Goal: Information Seeking & Learning: Learn about a topic

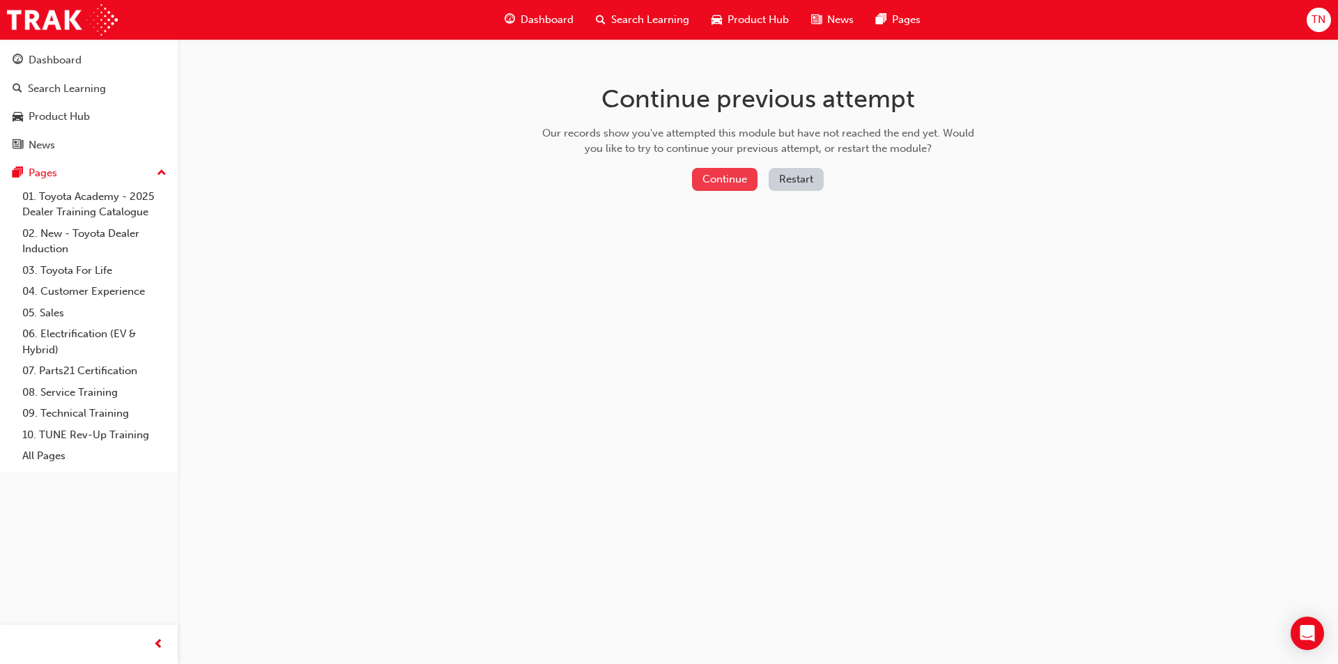
click at [731, 187] on button "Continue" at bounding box center [725, 179] width 66 height 23
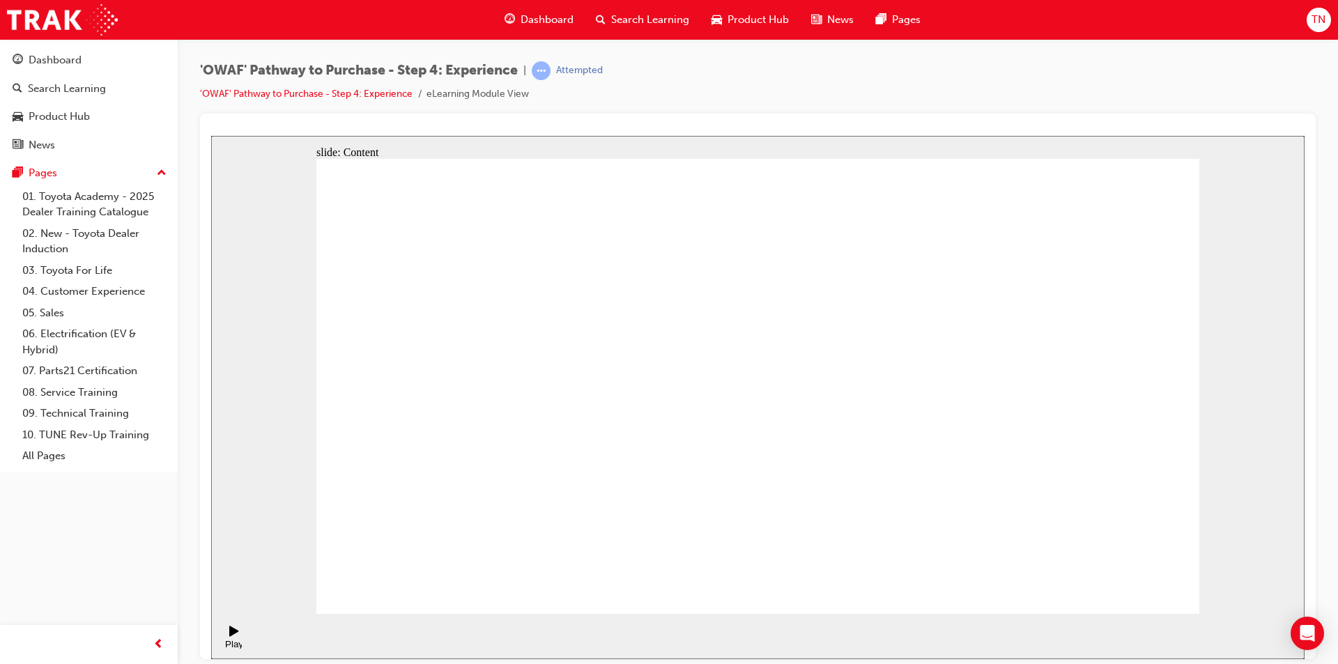
click at [1210, 312] on div "slide: Content Rectangle 1 Key messages to take away Rectangle 2 Rectangle 1 • …" at bounding box center [757, 396] width 1093 height 523
drag, startPoint x: 1034, startPoint y: 296, endPoint x: 1050, endPoint y: 288, distance: 18.1
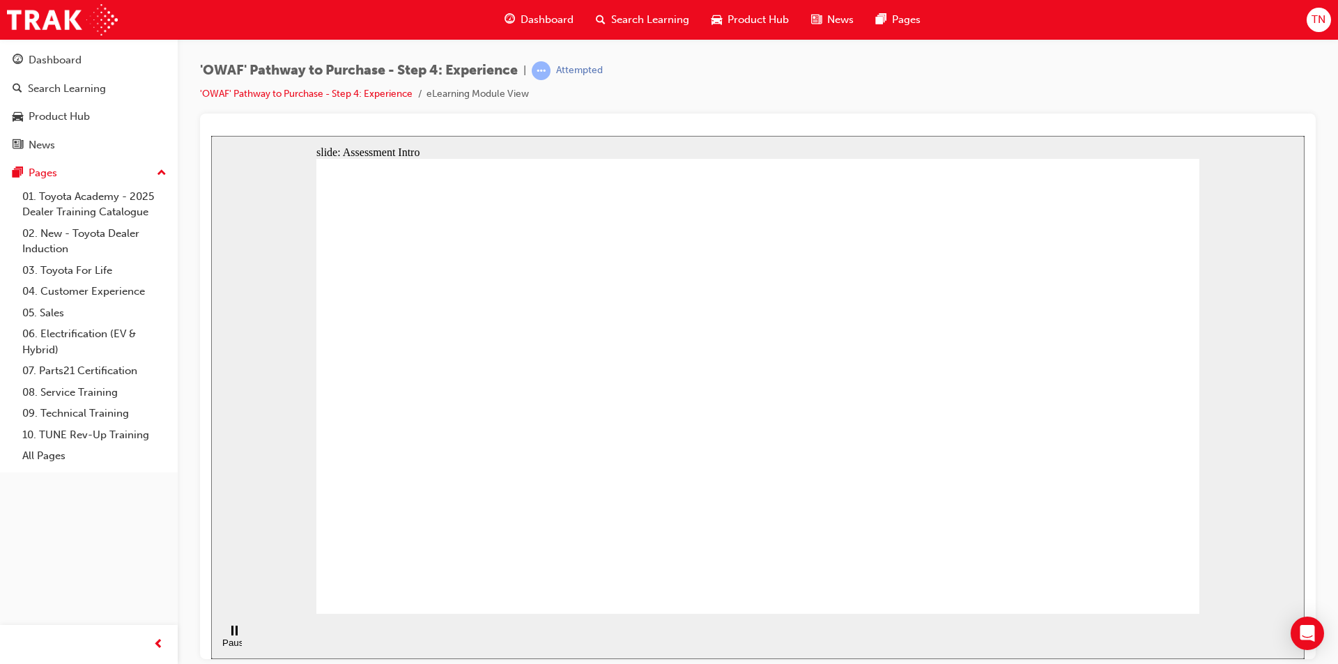
checkbox input "true"
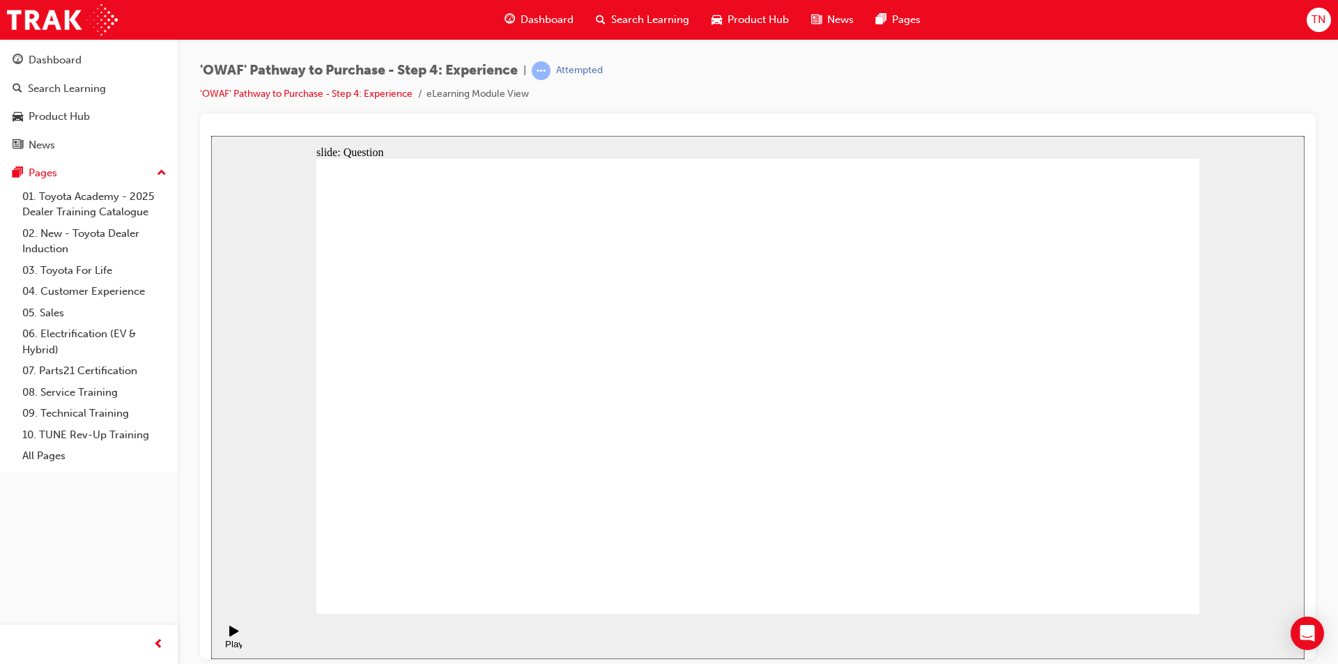
checkbox input "true"
drag, startPoint x: 1093, startPoint y: 376, endPoint x: 580, endPoint y: 444, distance: 517.4
drag, startPoint x: 1094, startPoint y: 421, endPoint x: 553, endPoint y: 445, distance: 541.3
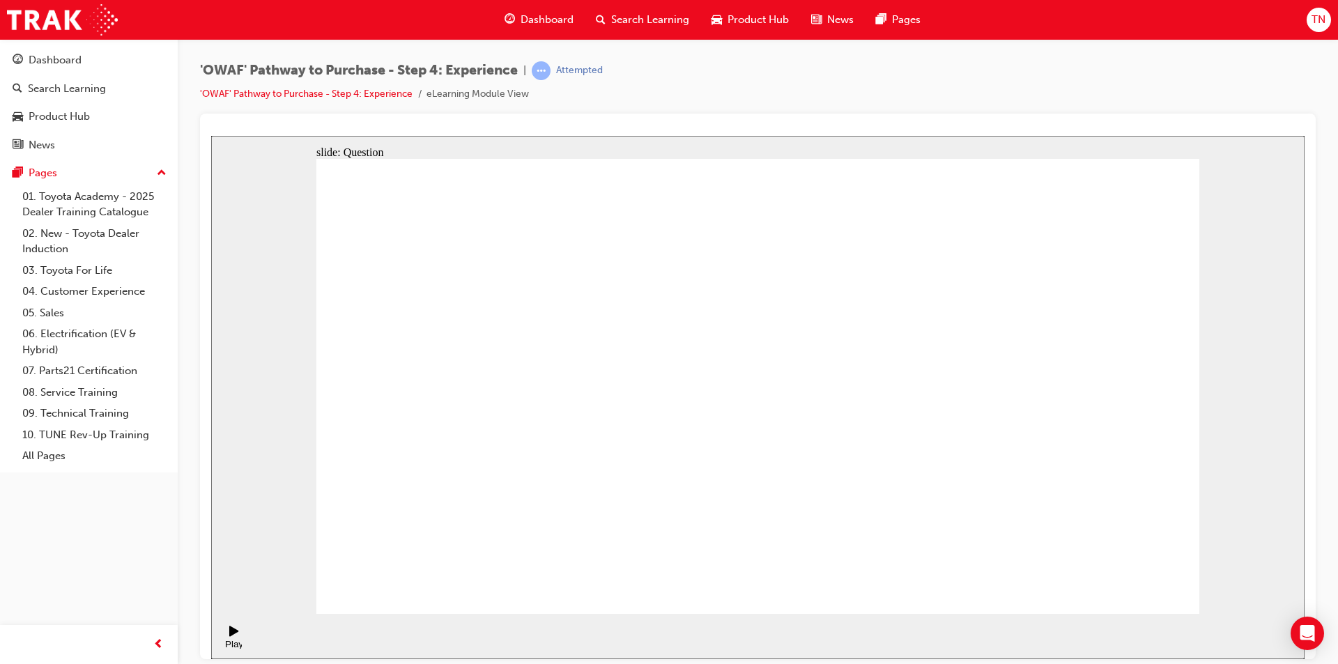
drag, startPoint x: 1080, startPoint y: 390, endPoint x: 827, endPoint y: 426, distance: 255.6
drag, startPoint x: 1087, startPoint y: 403, endPoint x: 555, endPoint y: 433, distance: 533.2
drag, startPoint x: 1092, startPoint y: 383, endPoint x: 870, endPoint y: 429, distance: 227.0
drag, startPoint x: 1102, startPoint y: 387, endPoint x: 805, endPoint y: 427, distance: 299.5
drag, startPoint x: 1083, startPoint y: 392, endPoint x: 523, endPoint y: 413, distance: 560.7
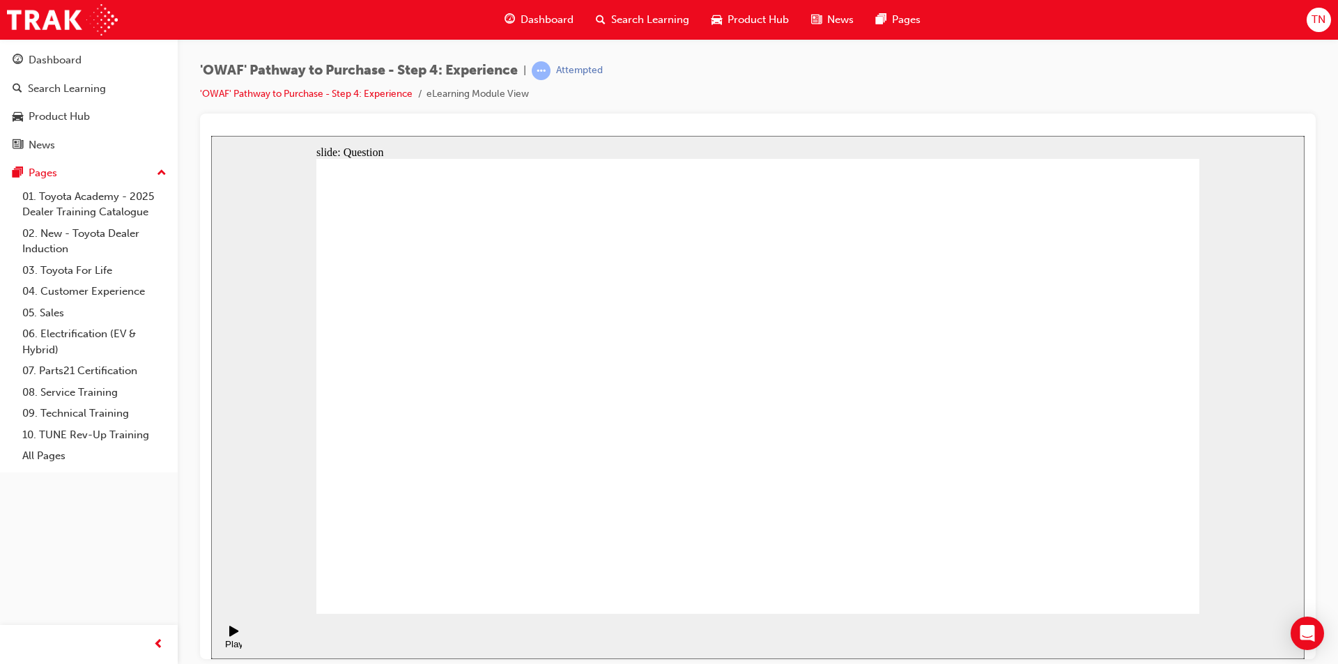
drag, startPoint x: 1092, startPoint y: 374, endPoint x: 569, endPoint y: 393, distance: 523.0
drag, startPoint x: 1084, startPoint y: 397, endPoint x: 557, endPoint y: 420, distance: 527.3
drag, startPoint x: 1087, startPoint y: 369, endPoint x: 546, endPoint y: 406, distance: 542.8
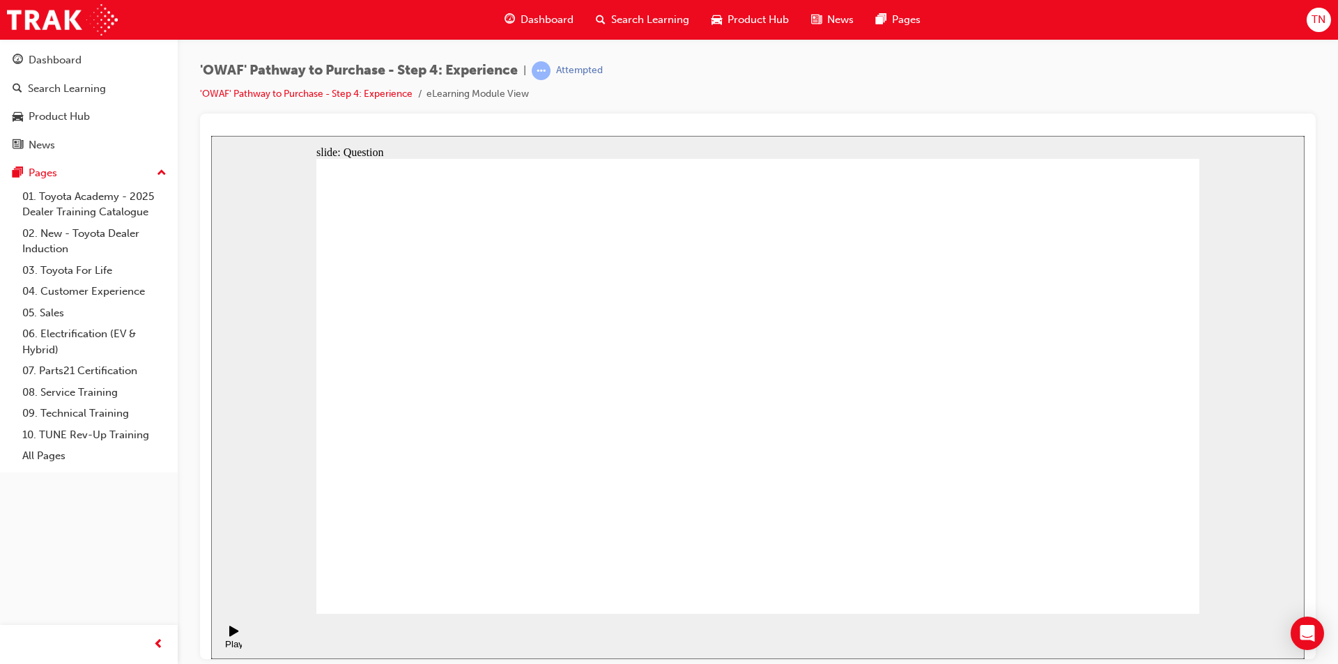
drag, startPoint x: 1089, startPoint y: 387, endPoint x: 790, endPoint y: 429, distance: 302.0
drag, startPoint x: 1091, startPoint y: 390, endPoint x: 445, endPoint y: 415, distance: 647.1
drag, startPoint x: 1080, startPoint y: 397, endPoint x: 879, endPoint y: 398, distance: 200.7
drag, startPoint x: 1125, startPoint y: 360, endPoint x: 923, endPoint y: 394, distance: 205.1
drag, startPoint x: 1095, startPoint y: 372, endPoint x: 576, endPoint y: 404, distance: 520.8
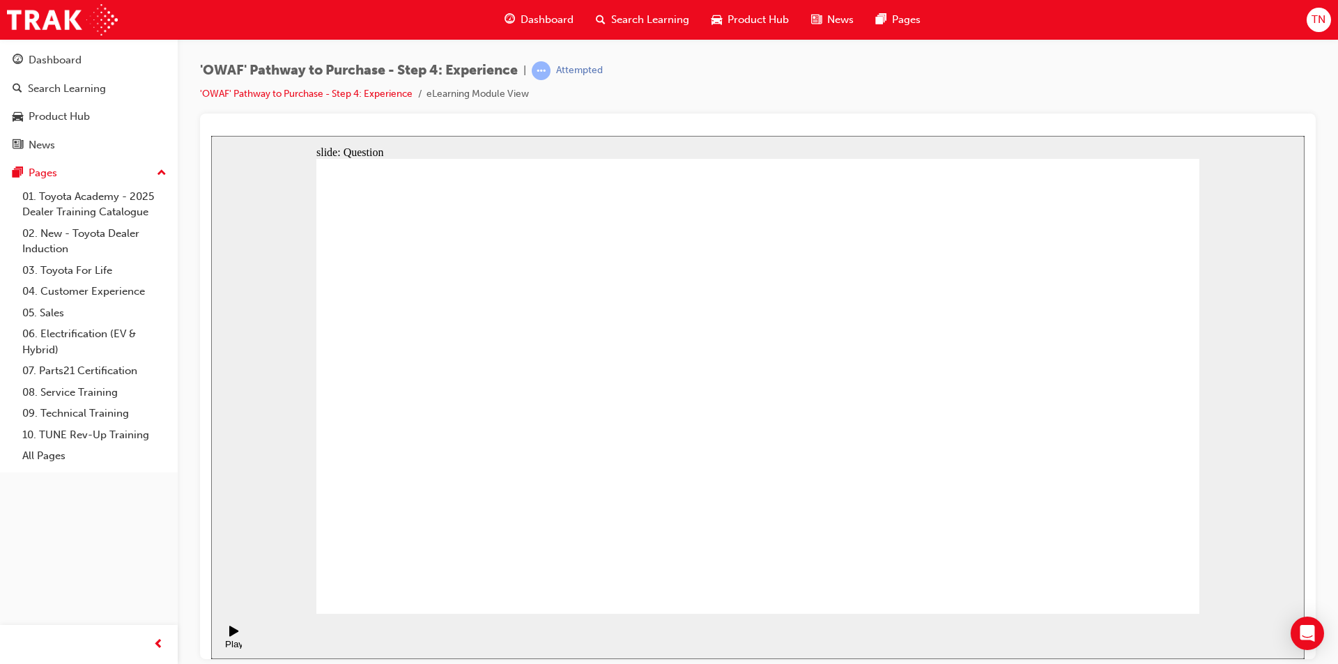
drag, startPoint x: 1098, startPoint y: 408, endPoint x: 592, endPoint y: 435, distance: 506.6
drag, startPoint x: 849, startPoint y: 518, endPoint x: 734, endPoint y: 383, distance: 178.0
drag, startPoint x: 1045, startPoint y: 519, endPoint x: 859, endPoint y: 385, distance: 229.0
drag, startPoint x: 746, startPoint y: 513, endPoint x: 950, endPoint y: 374, distance: 246.8
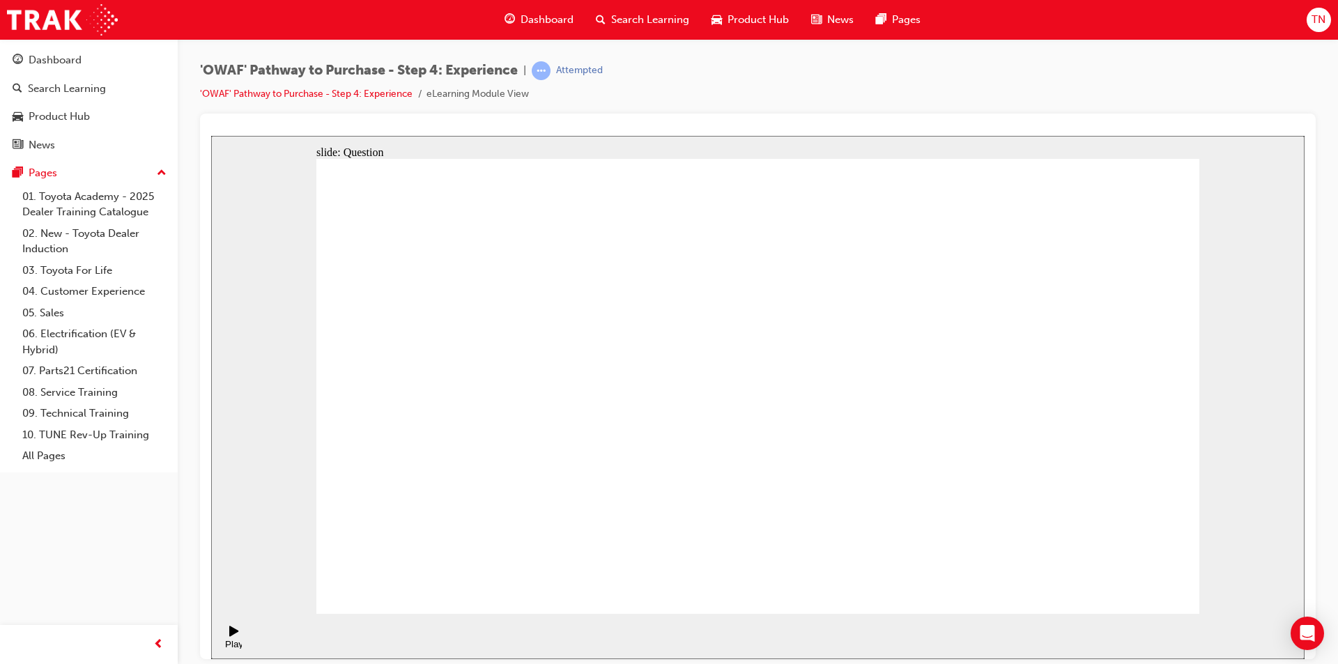
drag, startPoint x: 1157, startPoint y: 505, endPoint x: 1068, endPoint y: 394, distance: 141.3
drag, startPoint x: 951, startPoint y: 519, endPoint x: 1139, endPoint y: 383, distance: 232.7
drag, startPoint x: 604, startPoint y: 521, endPoint x: 725, endPoint y: 317, distance: 236.9
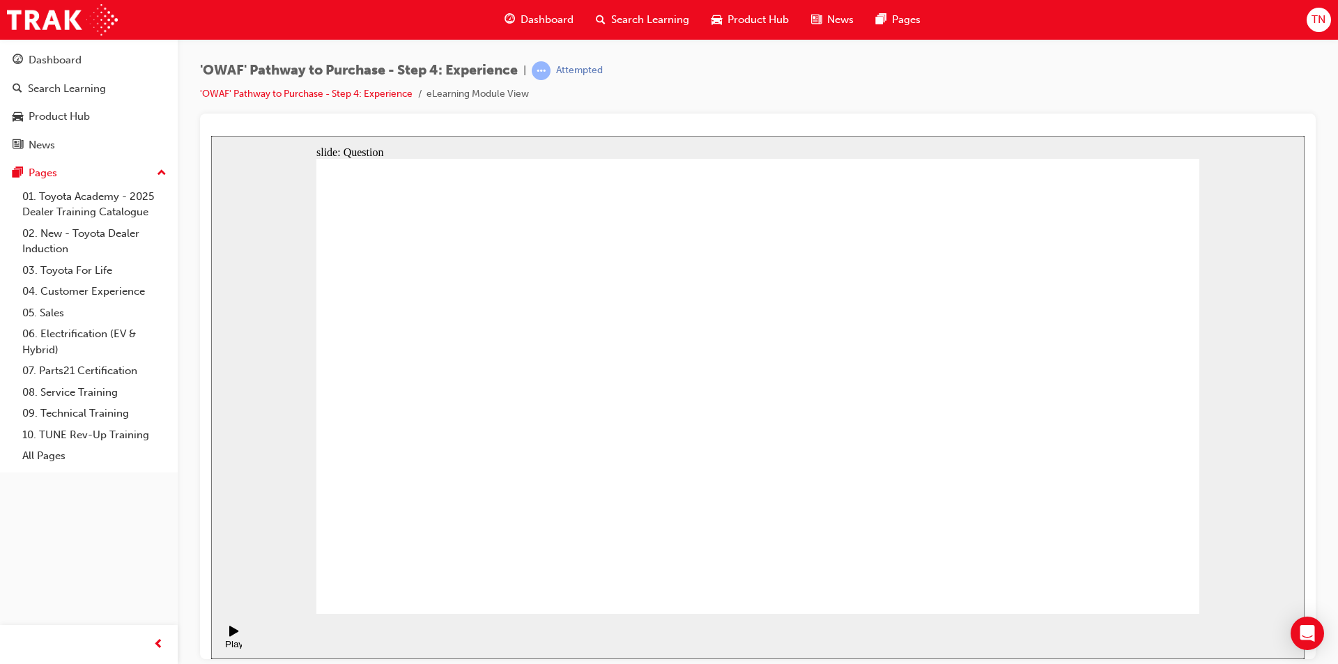
drag, startPoint x: 799, startPoint y: 488, endPoint x: 1019, endPoint y: 322, distance: 275.7
drag, startPoint x: 905, startPoint y: 523, endPoint x: 961, endPoint y: 394, distance: 139.8
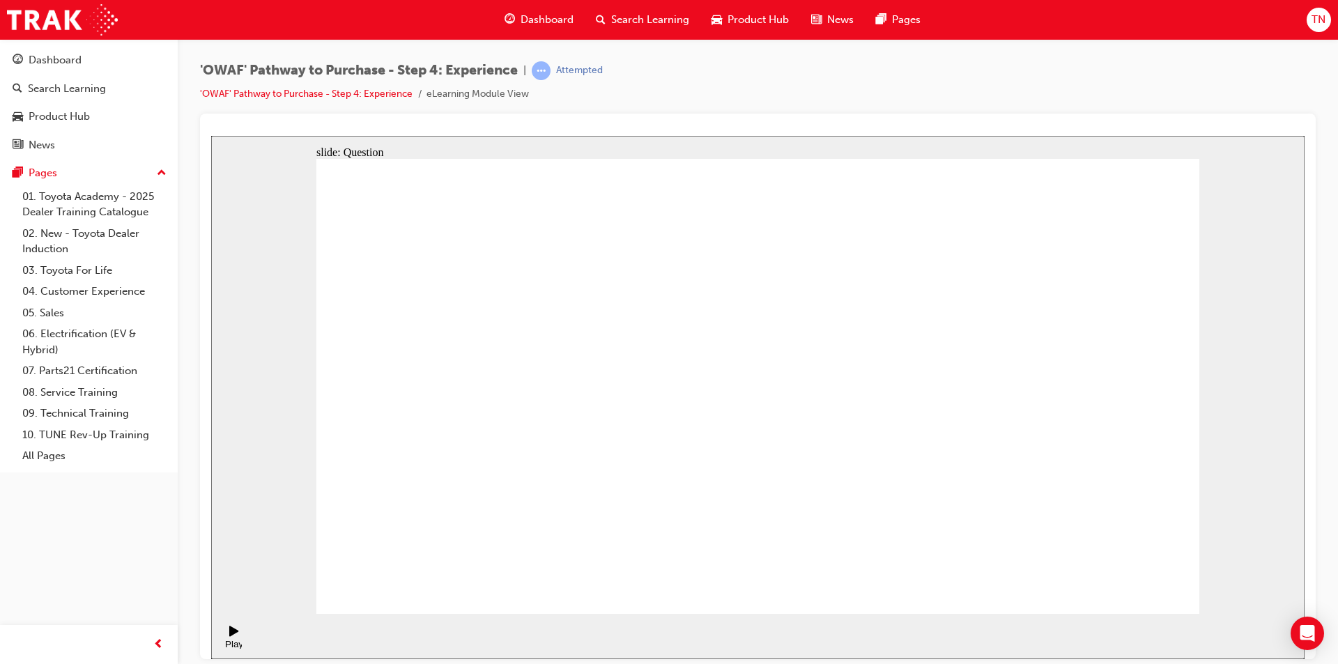
radio input "true"
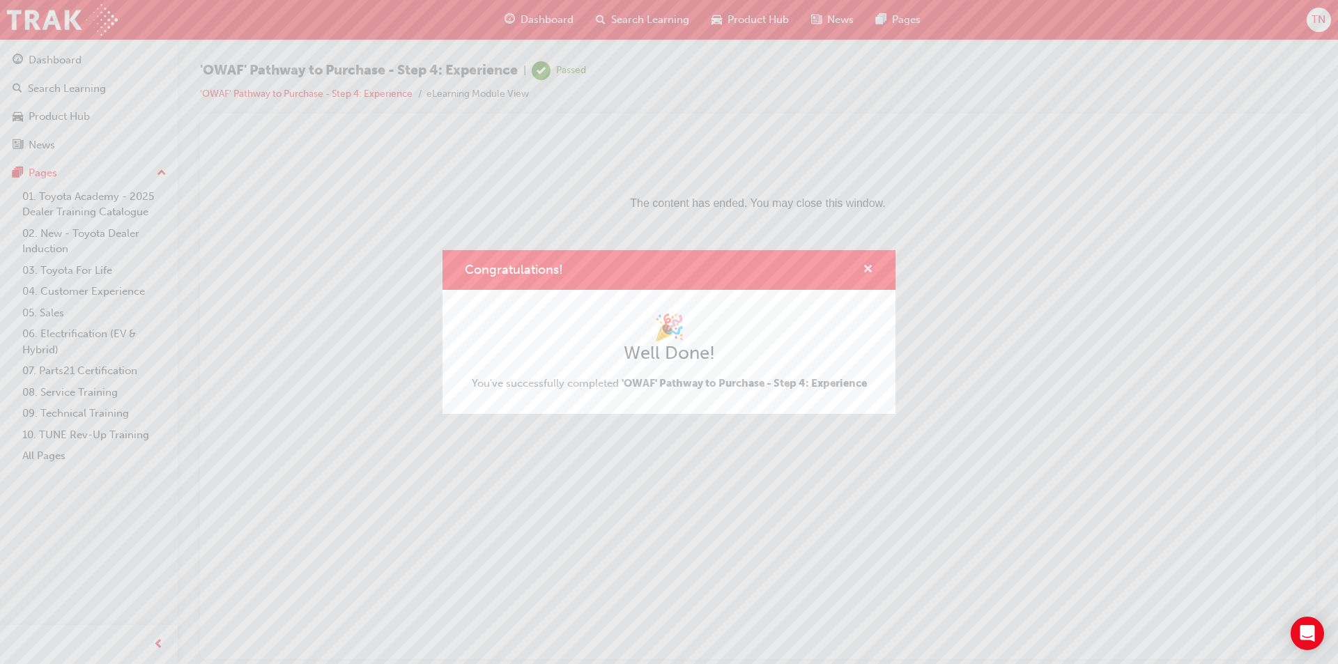
click at [870, 273] on span "cross-icon" at bounding box center [868, 270] width 10 height 13
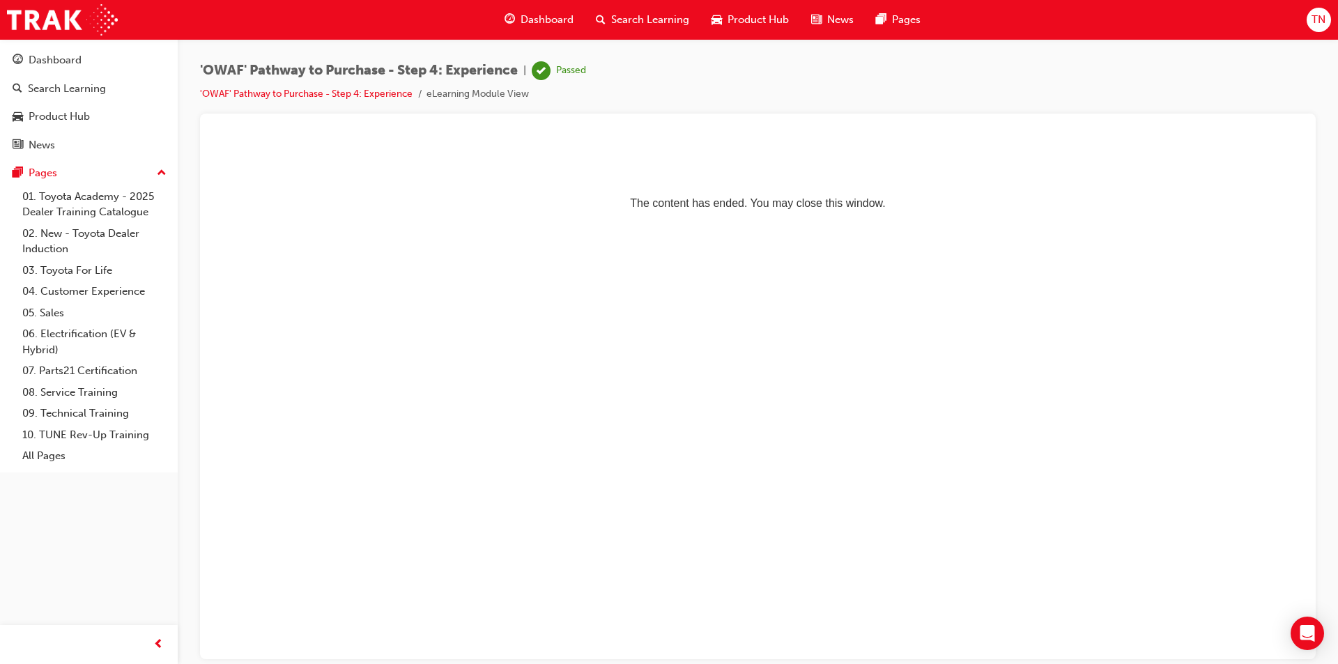
click at [548, 26] on span "Dashboard" at bounding box center [547, 20] width 53 height 16
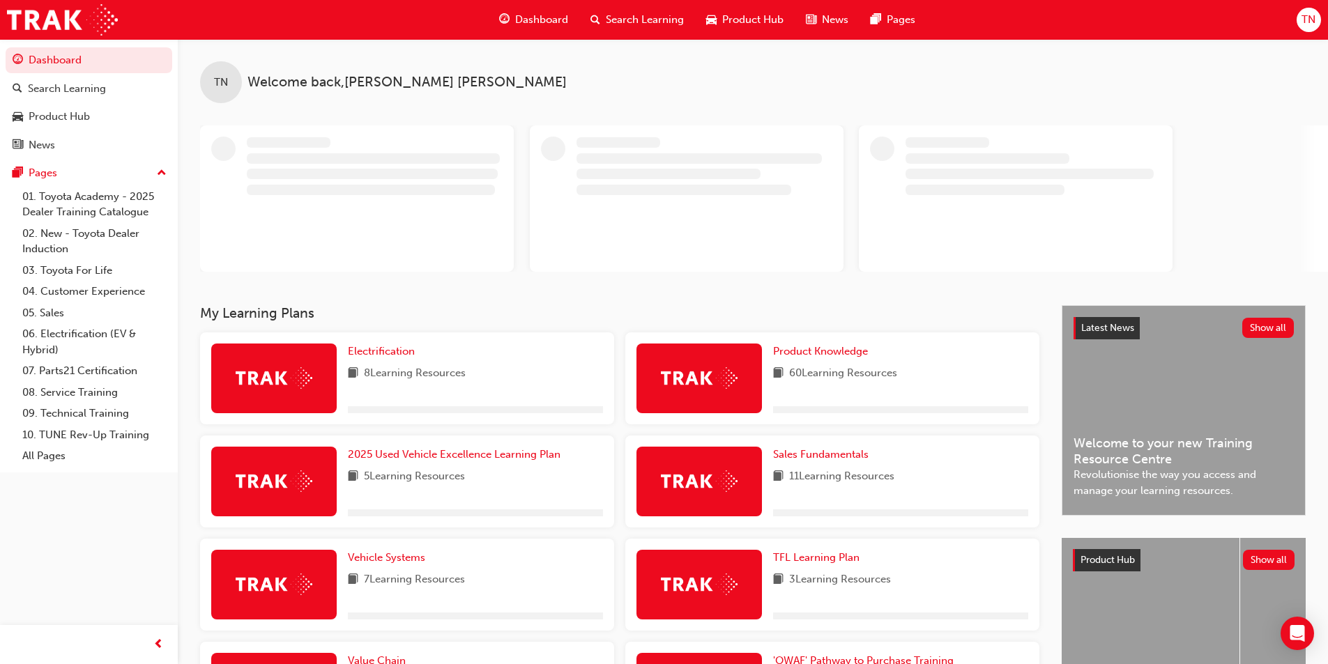
scroll to position [241, 0]
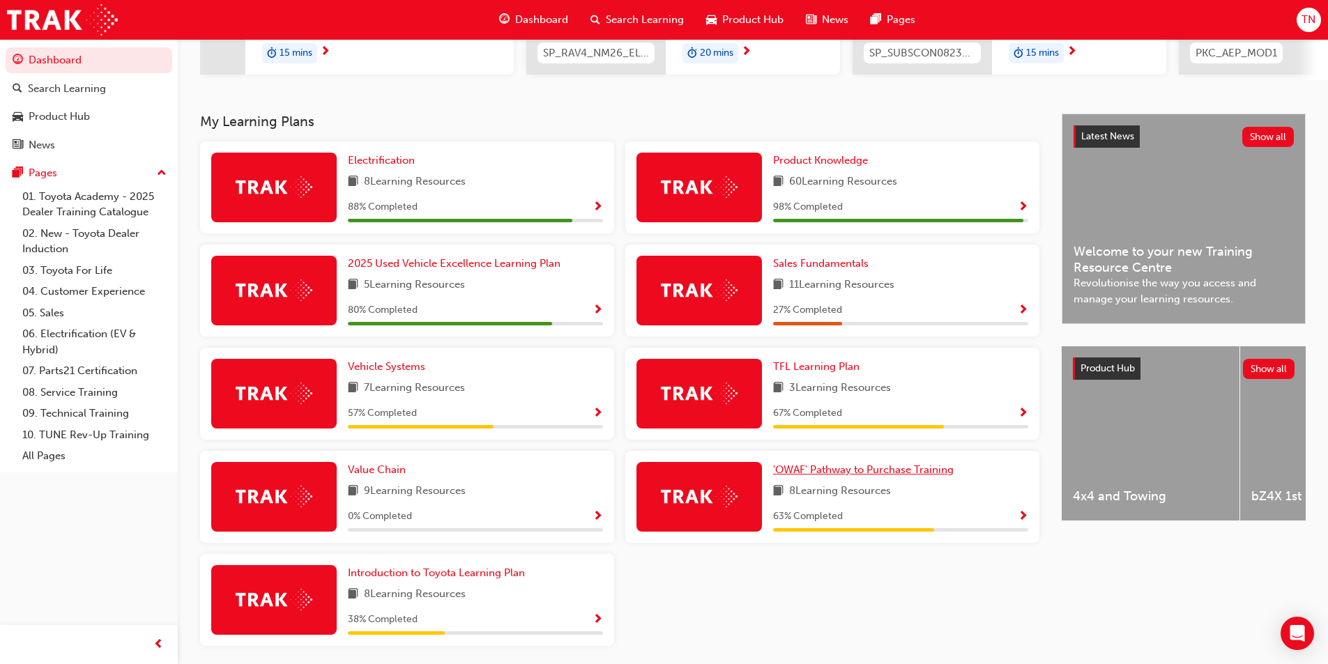
click at [862, 476] on span "'OWAF' Pathway to Purchase Training" at bounding box center [863, 469] width 180 height 13
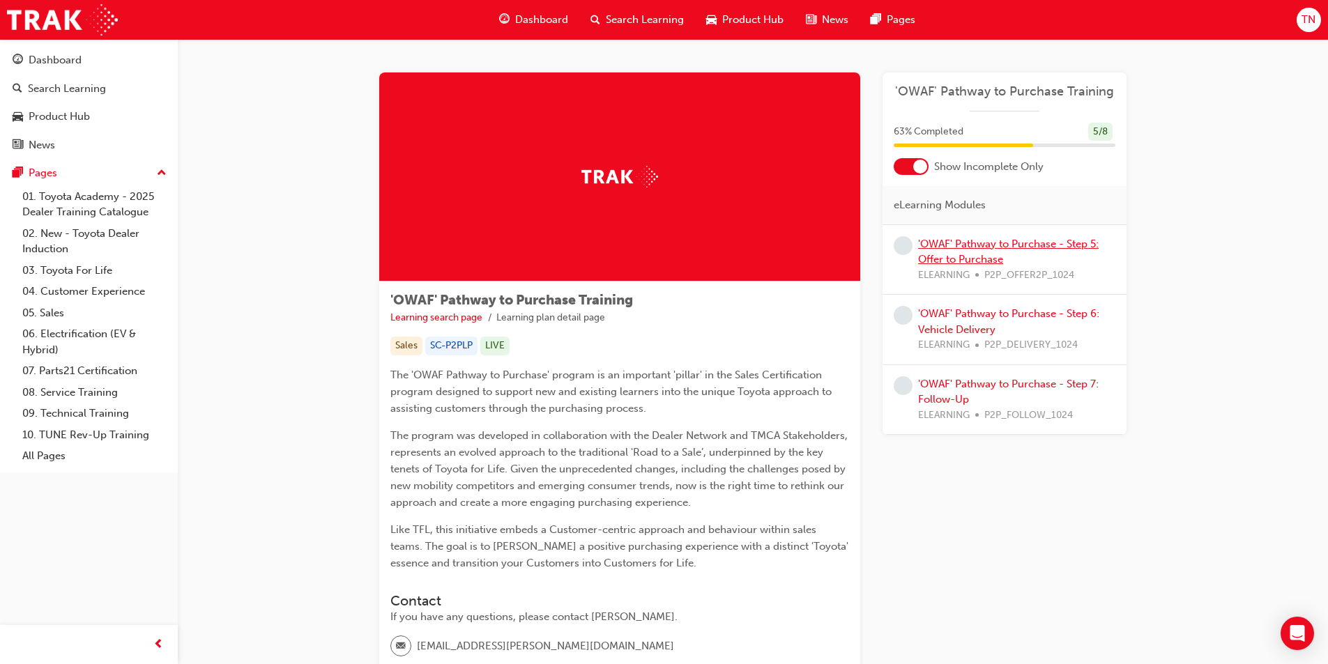
click at [972, 245] on link "'OWAF' Pathway to Purchase - Step 5: Offer to Purchase" at bounding box center [1008, 252] width 180 height 29
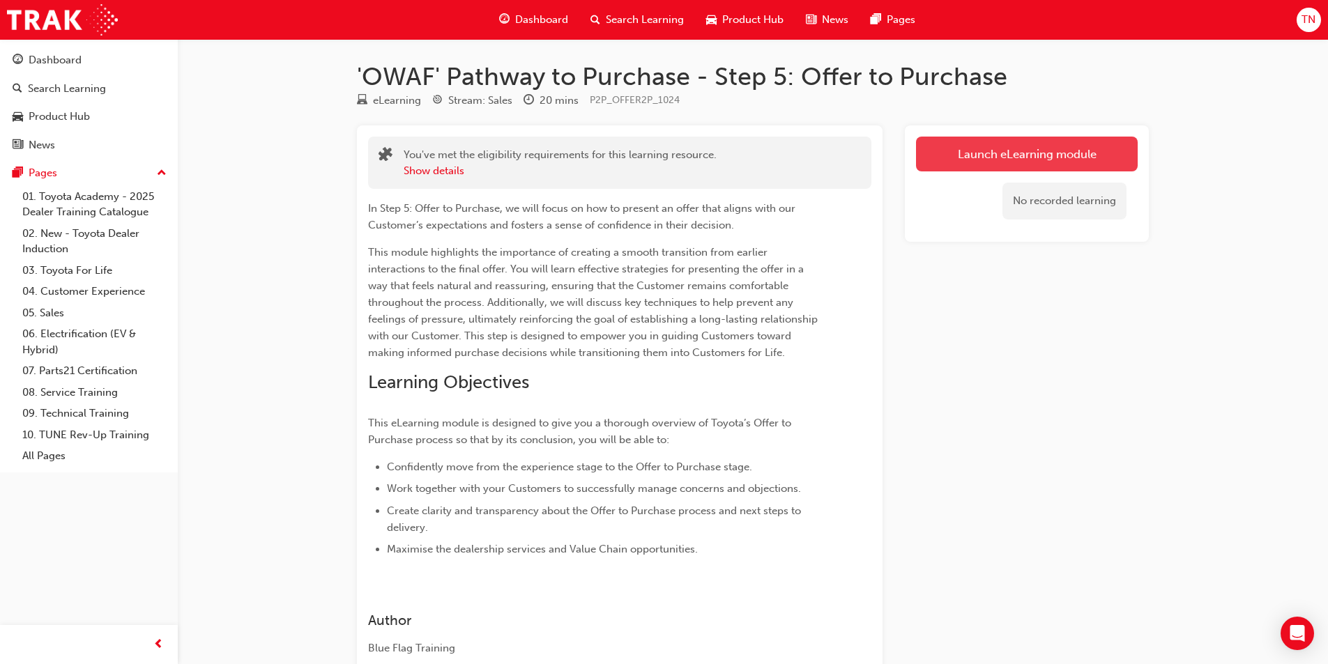
click at [993, 149] on link "Launch eLearning module" at bounding box center [1027, 154] width 222 height 35
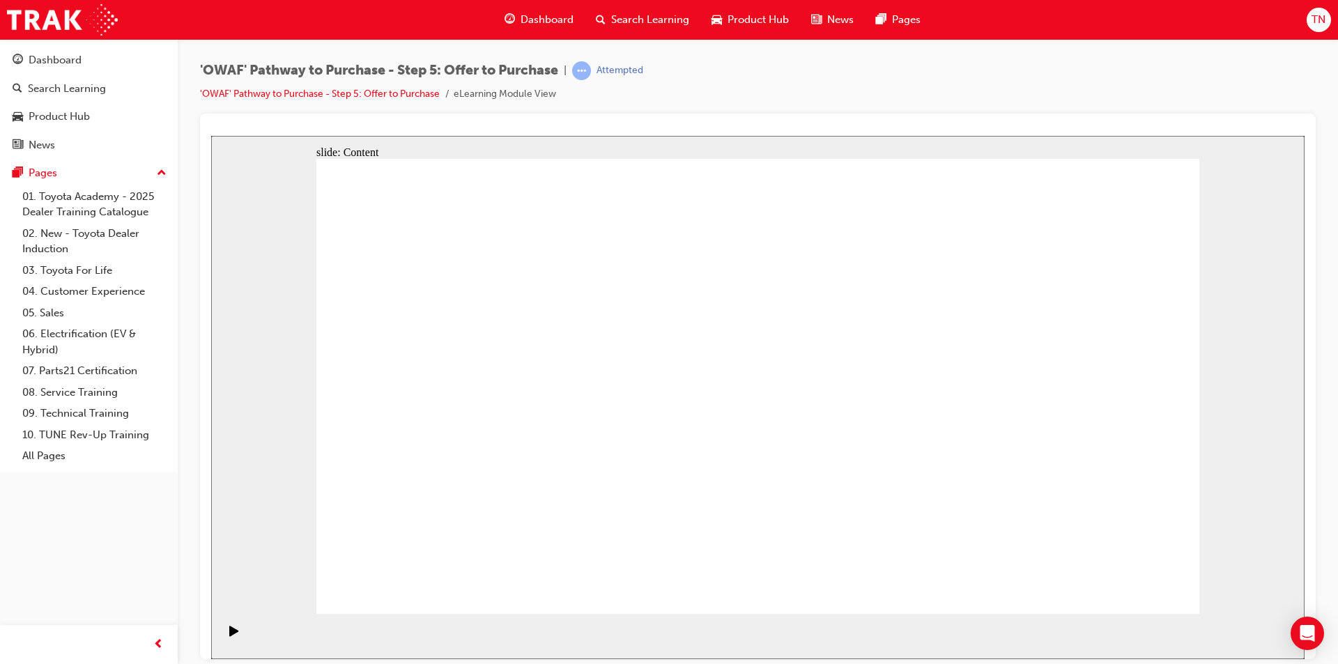
drag, startPoint x: 804, startPoint y: 468, endPoint x: 766, endPoint y: 463, distance: 38.7
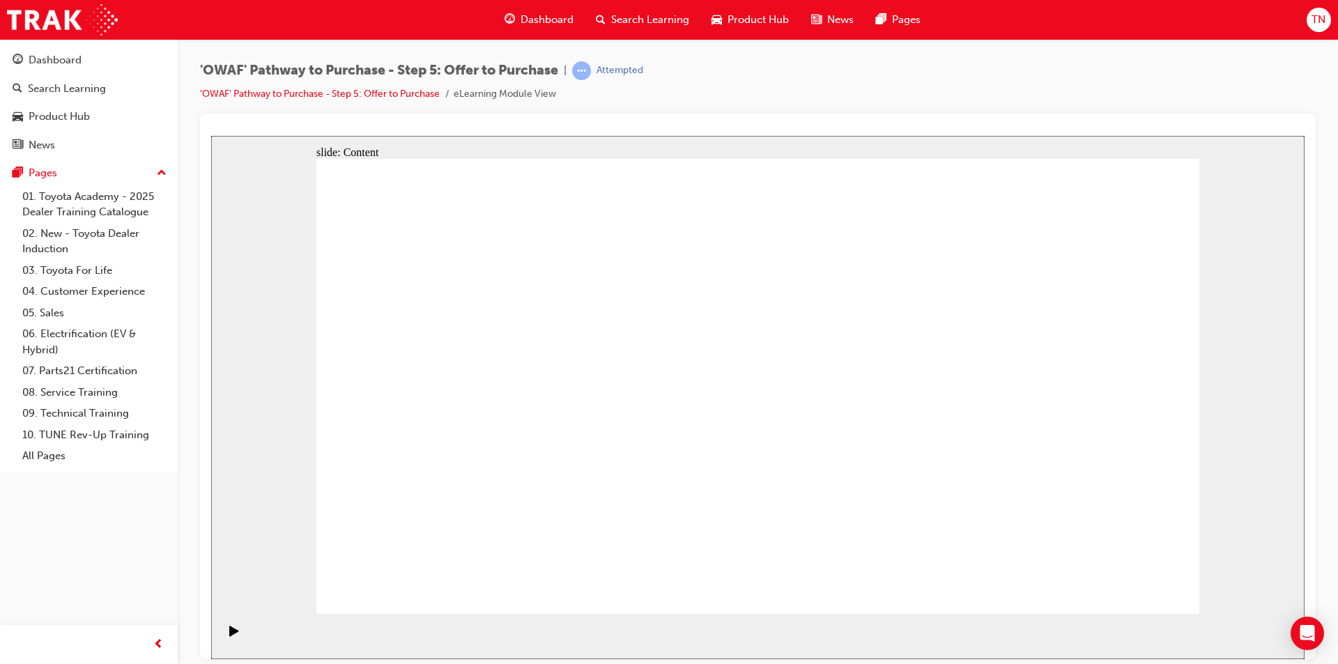
drag, startPoint x: 1020, startPoint y: 447, endPoint x: 1142, endPoint y: 464, distance: 123.1
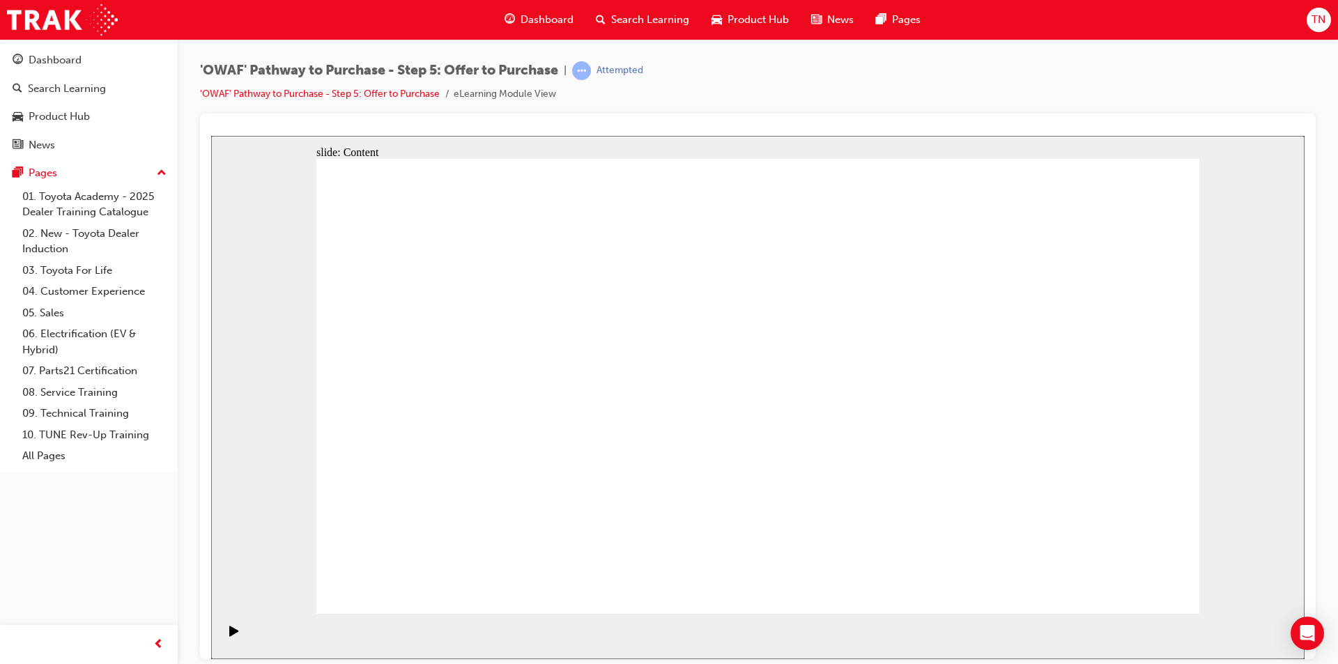
click at [1187, 86] on div "'OWAF' Pathway to Purchase - Step 5: Offer to Purchase | Attempted 'OWAF' Pathw…" at bounding box center [758, 87] width 1116 height 52
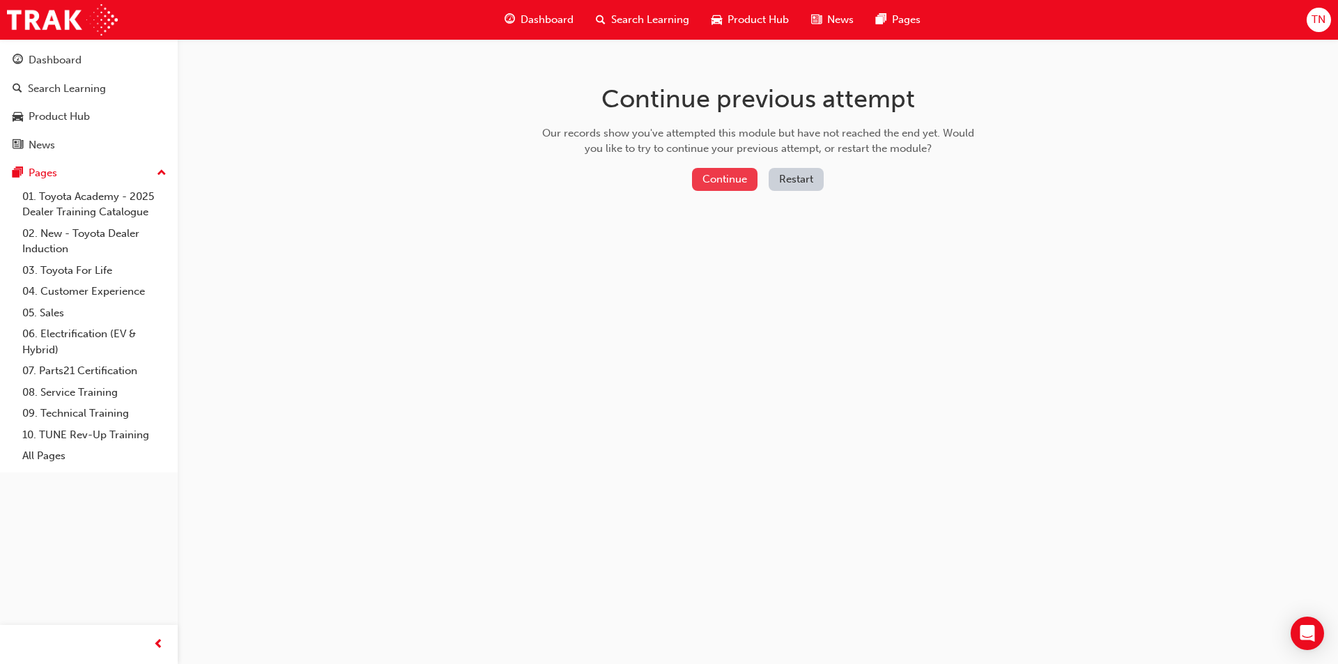
click at [709, 178] on button "Continue" at bounding box center [725, 179] width 66 height 23
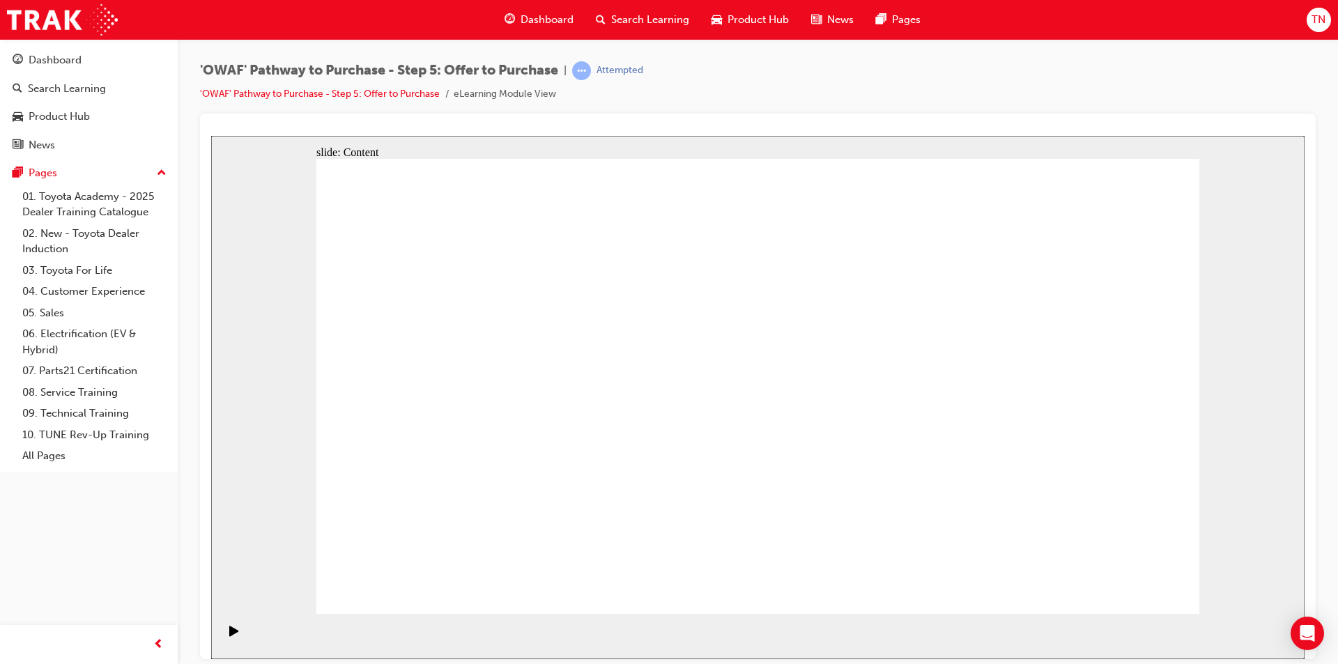
click at [547, 19] on span "Dashboard" at bounding box center [547, 20] width 53 height 16
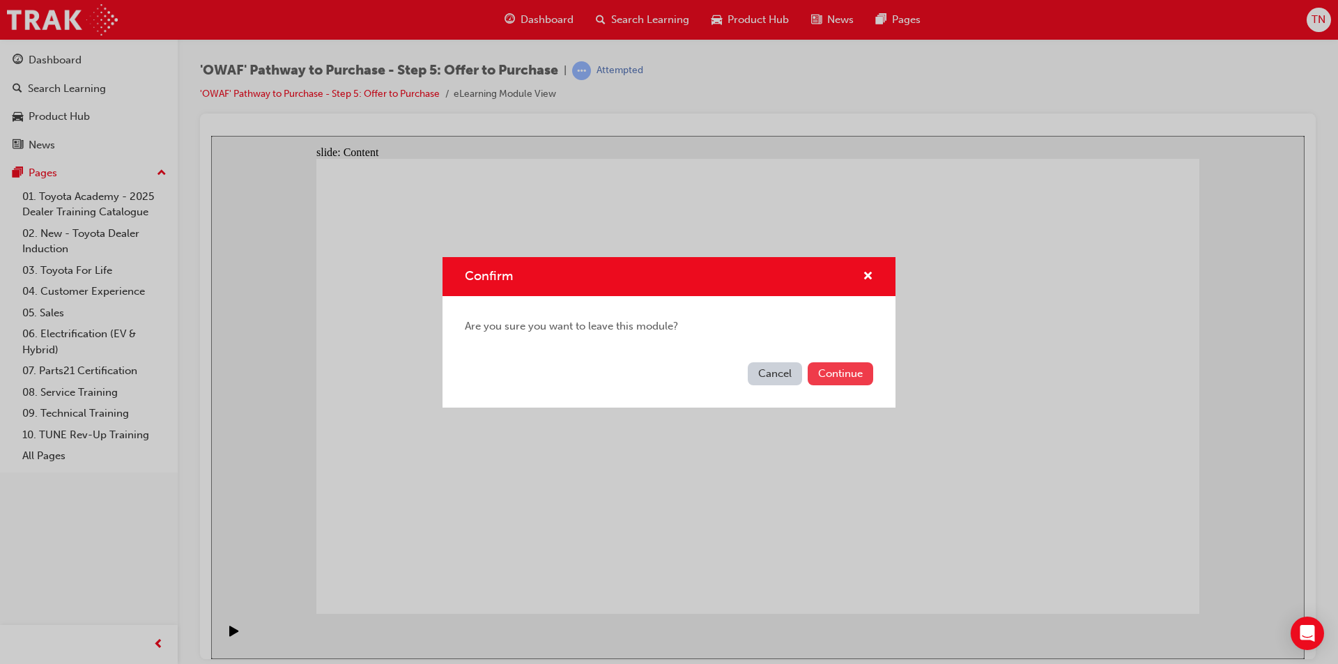
click at [831, 378] on button "Continue" at bounding box center [841, 373] width 66 height 23
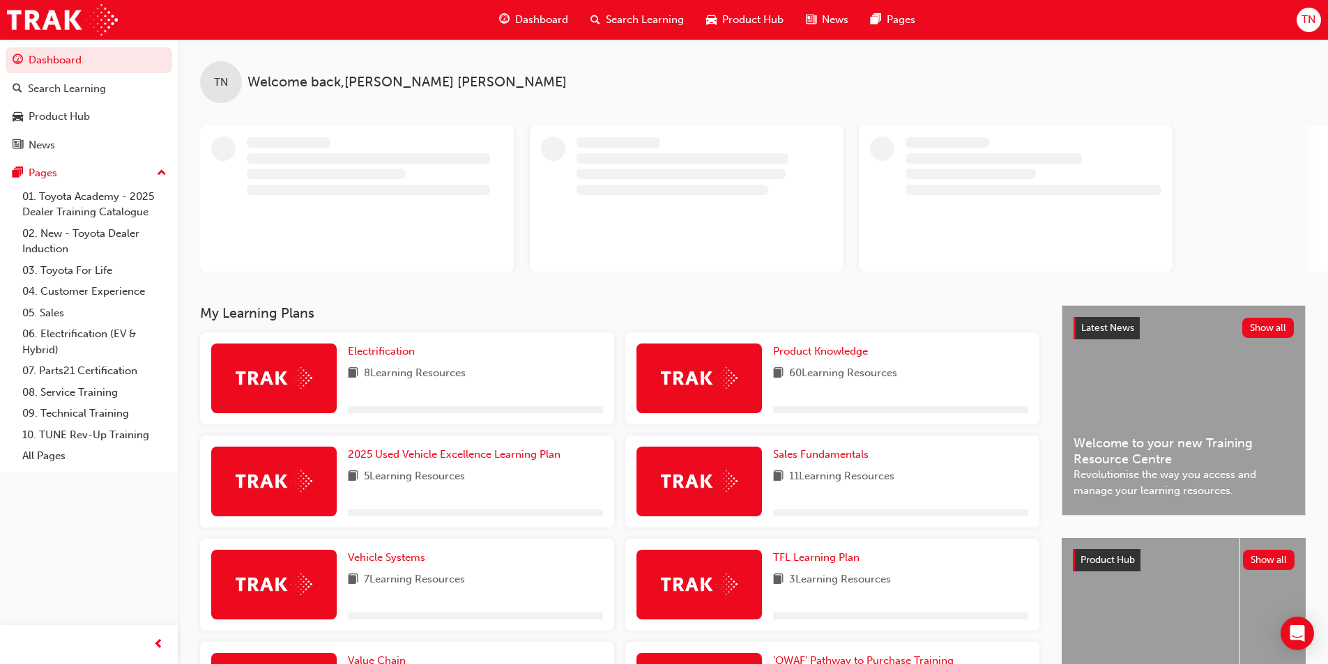
scroll to position [241, 0]
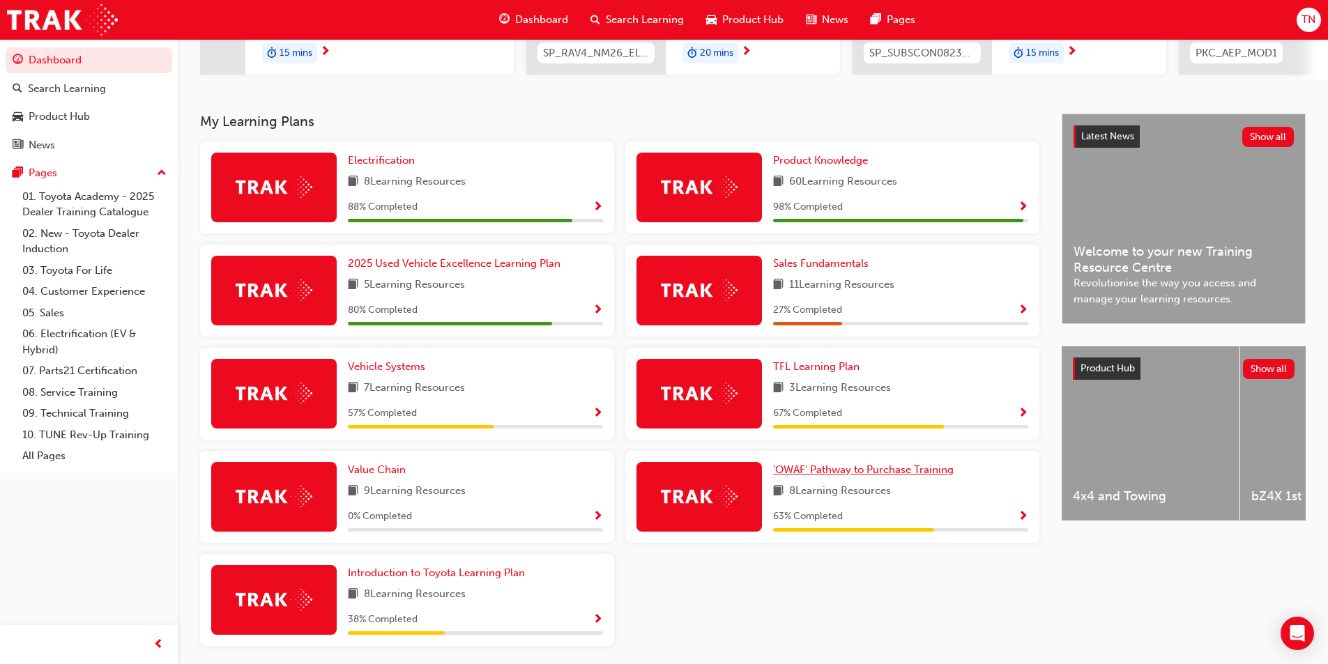
click at [848, 473] on span "'OWAF' Pathway to Purchase Training" at bounding box center [863, 469] width 180 height 13
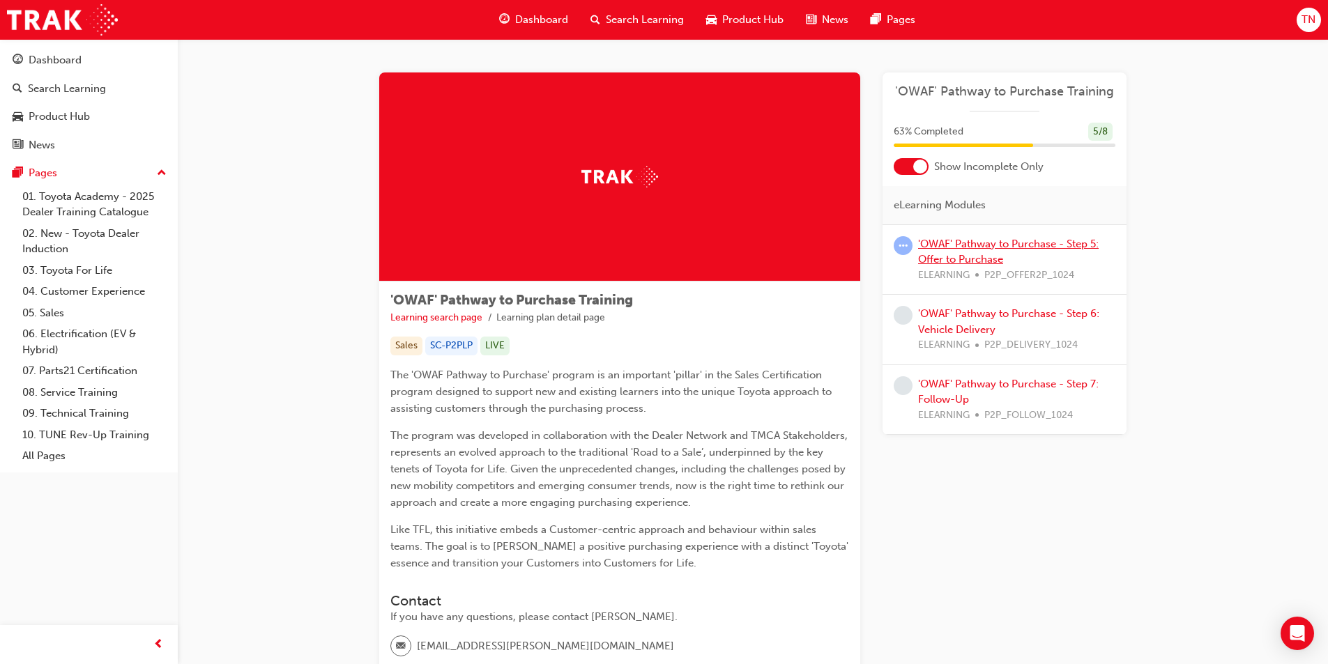
click at [983, 249] on link "'OWAF' Pathway to Purchase - Step 5: Offer to Purchase" at bounding box center [1008, 252] width 180 height 29
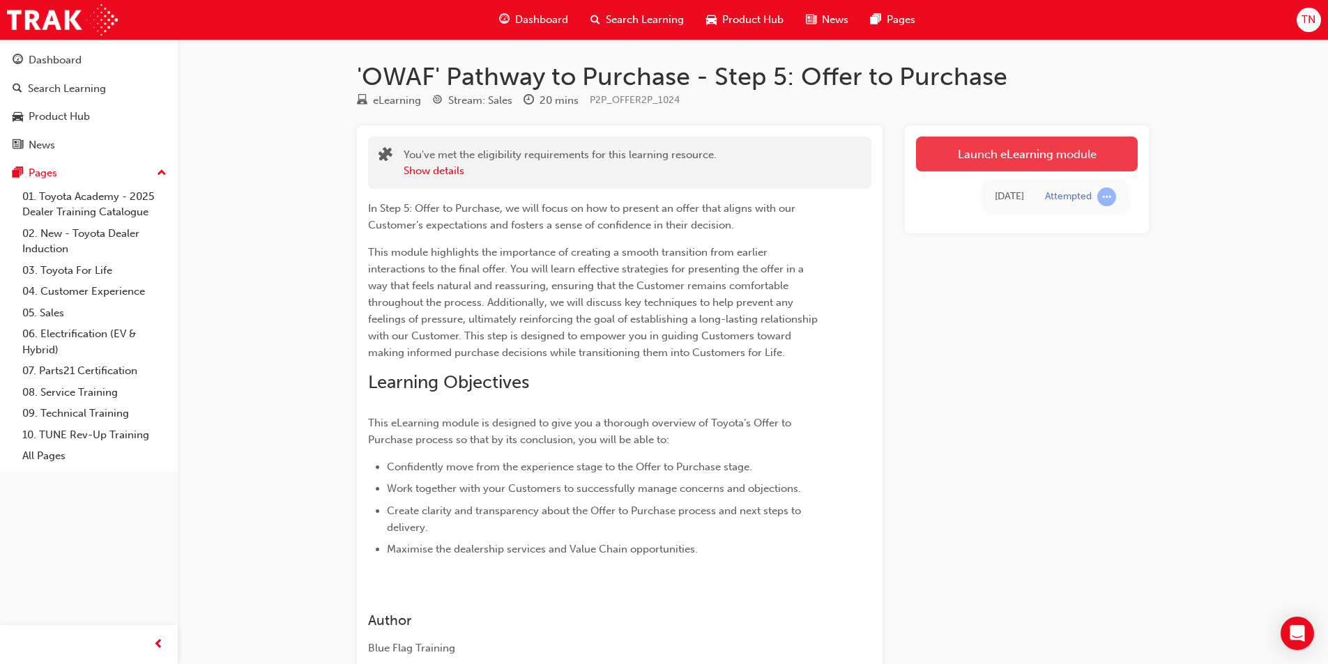
click at [1036, 160] on link "Launch eLearning module" at bounding box center [1027, 154] width 222 height 35
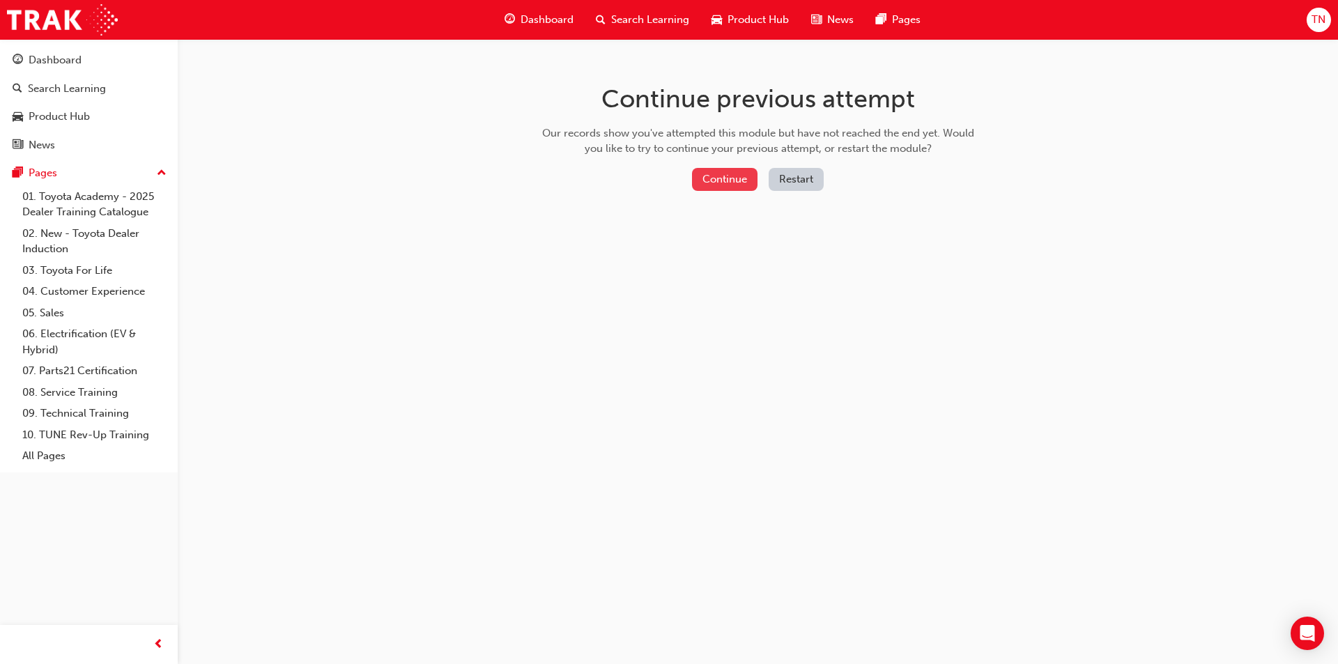
click at [735, 182] on button "Continue" at bounding box center [725, 179] width 66 height 23
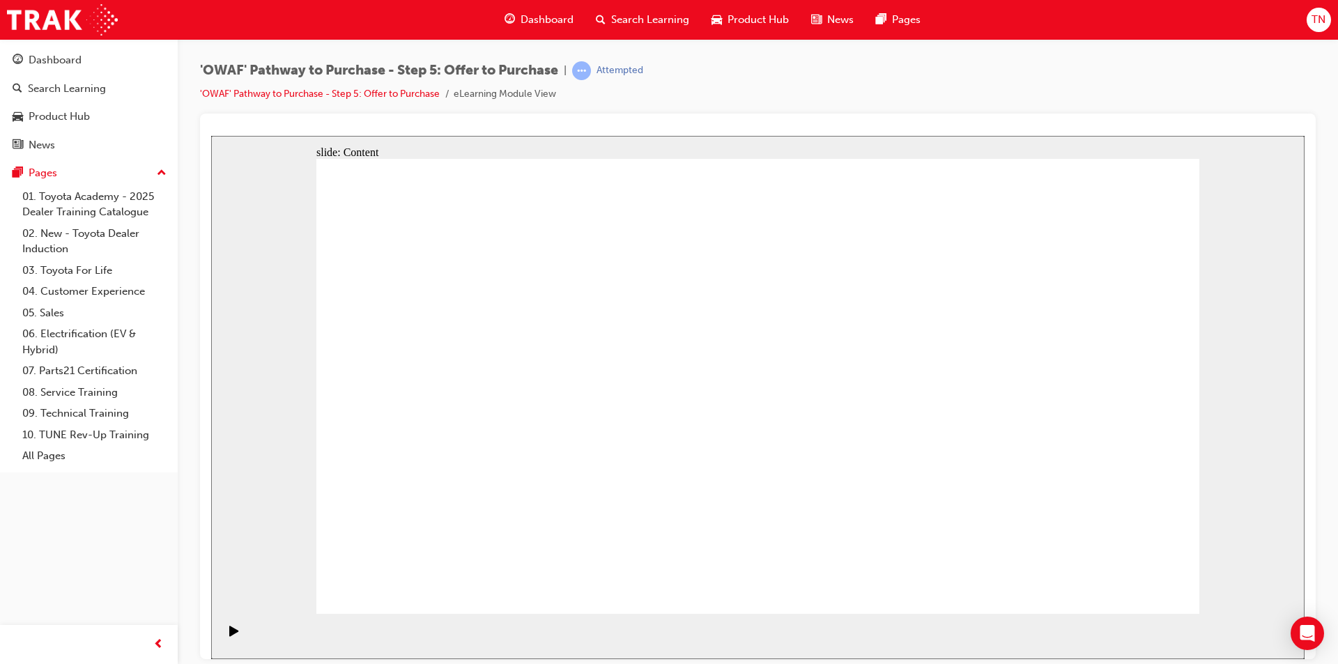
click at [555, 15] on span "Dashboard" at bounding box center [547, 20] width 53 height 16
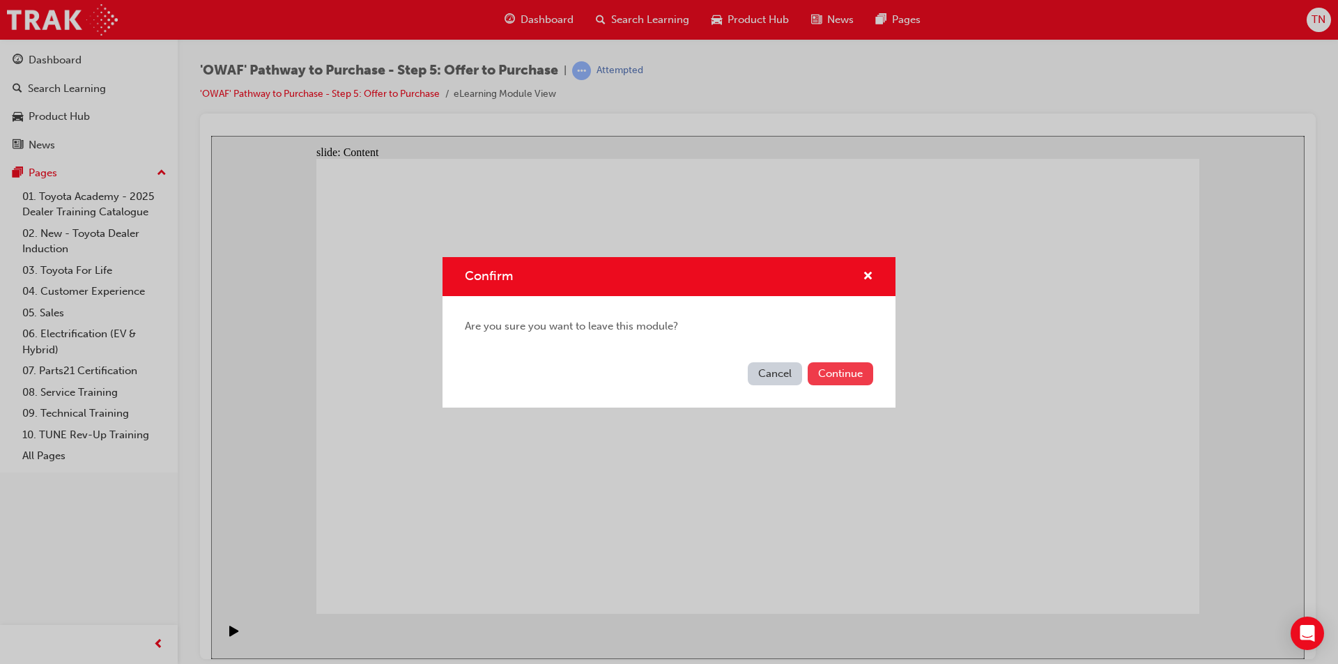
click at [826, 383] on button "Continue" at bounding box center [841, 373] width 66 height 23
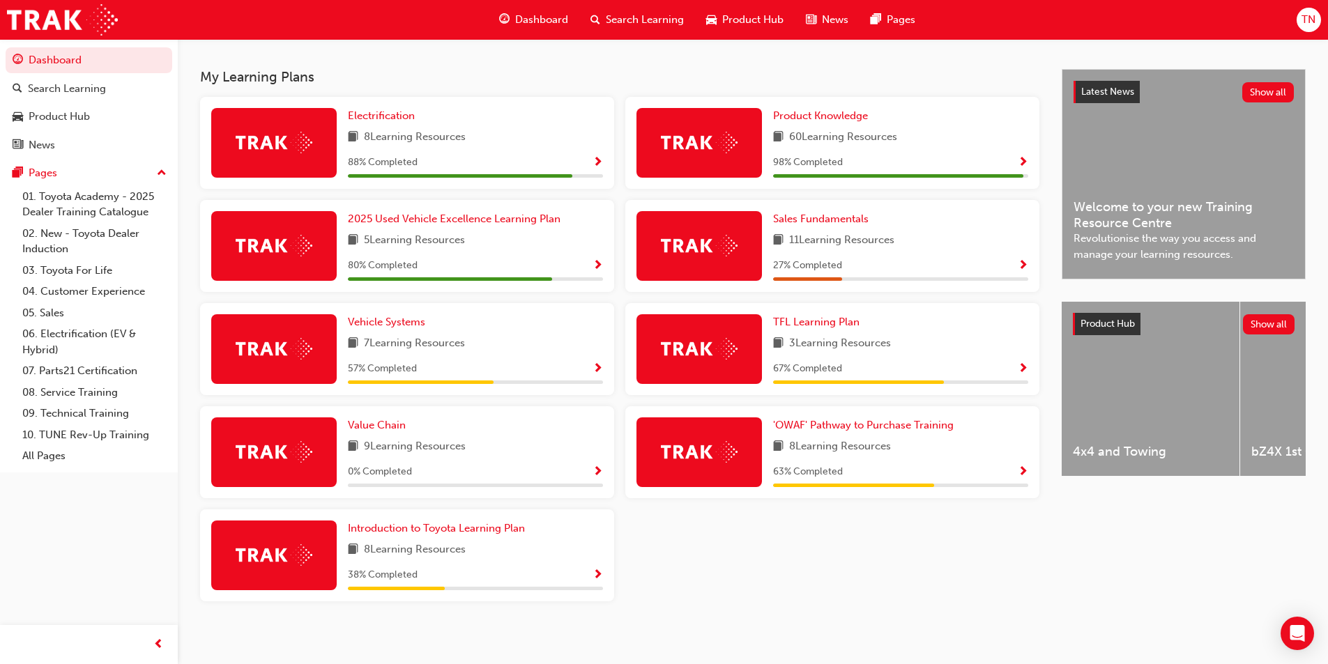
scroll to position [288, 0]
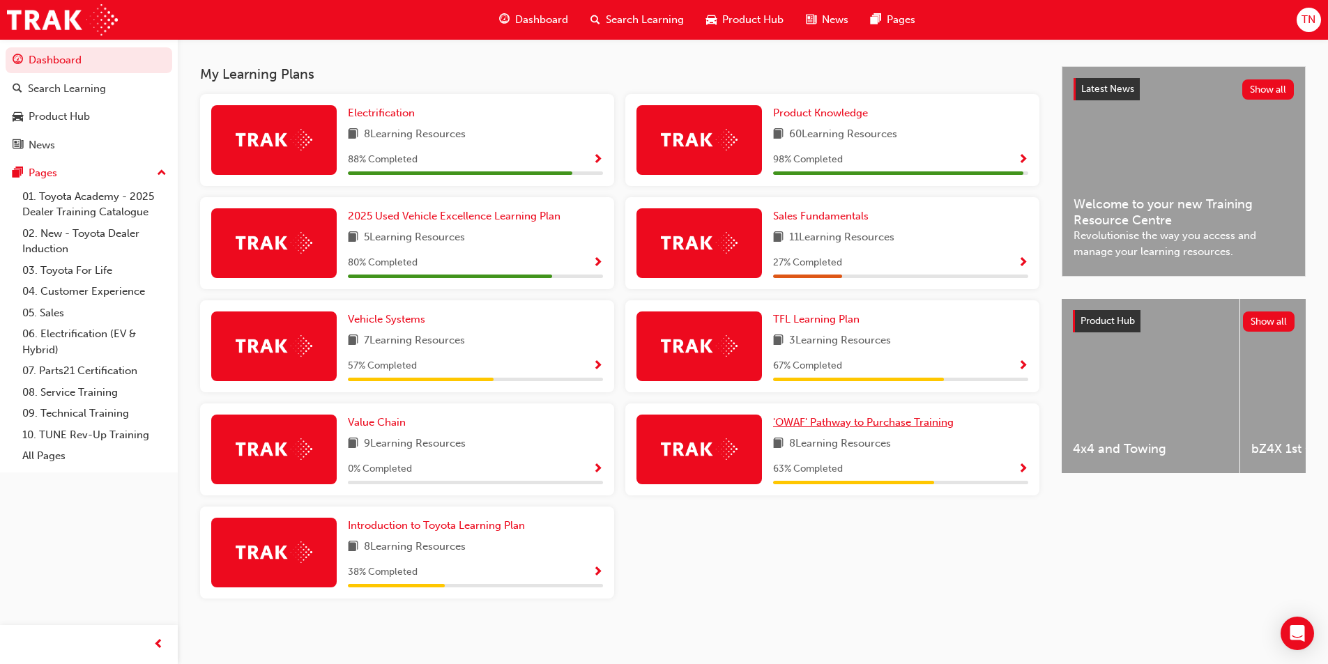
click at [852, 429] on span "'OWAF' Pathway to Purchase Training" at bounding box center [863, 422] width 180 height 13
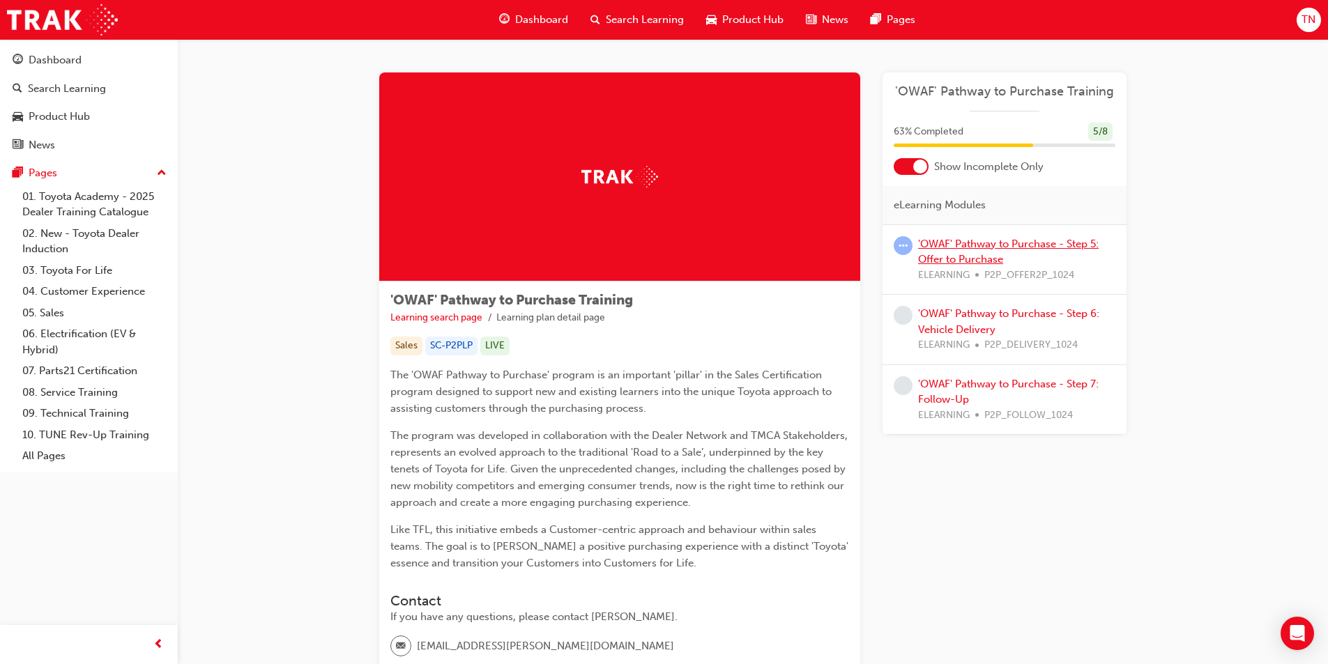
click at [974, 247] on link "'OWAF' Pathway to Purchase - Step 5: Offer to Purchase" at bounding box center [1008, 252] width 180 height 29
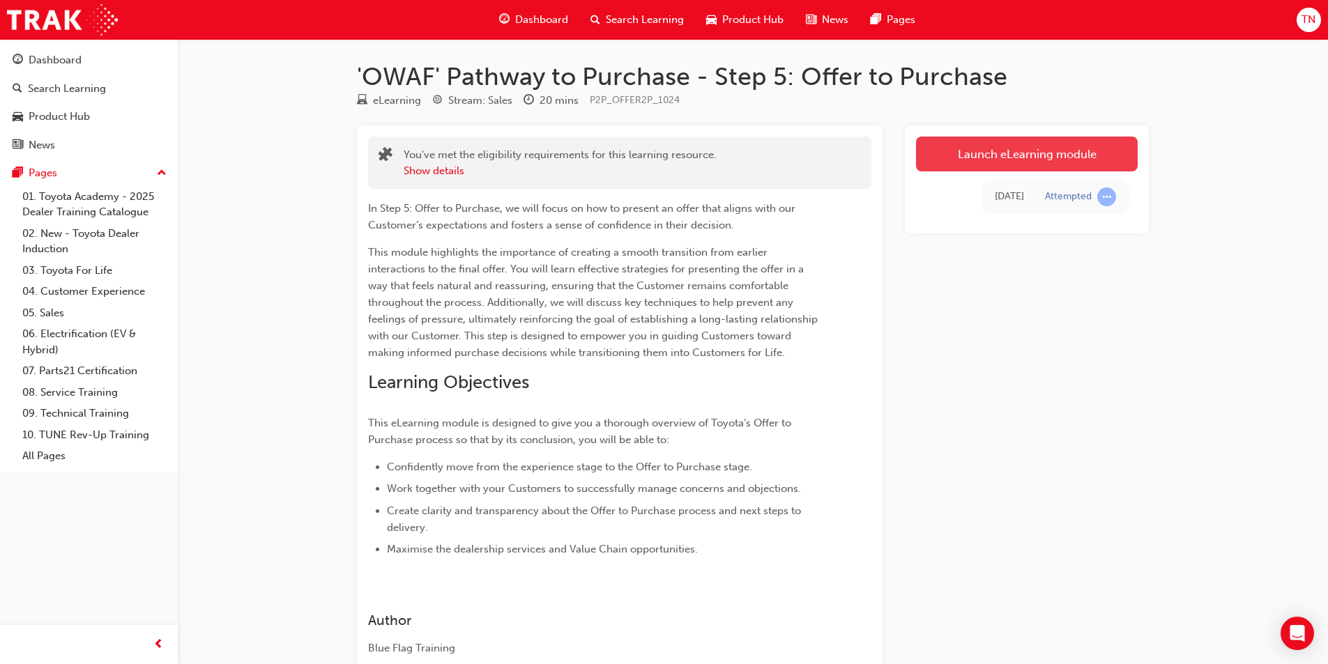
click at [1042, 161] on link "Launch eLearning module" at bounding box center [1027, 154] width 222 height 35
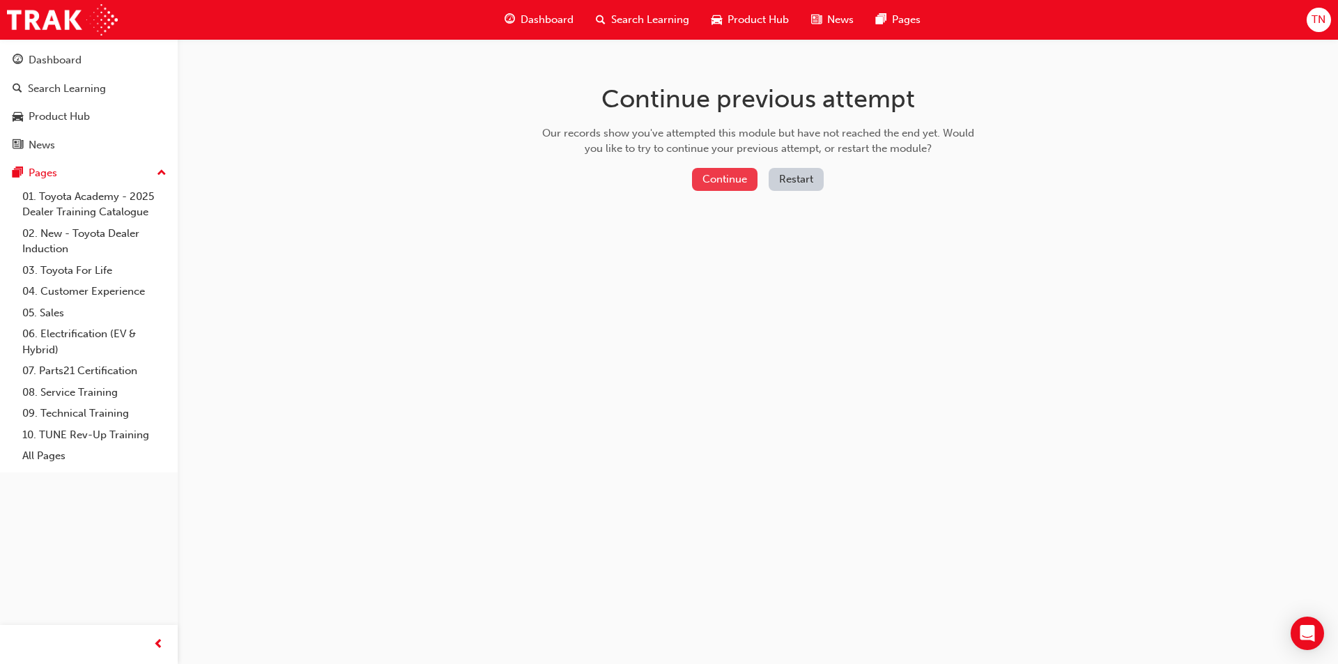
click at [741, 188] on button "Continue" at bounding box center [725, 179] width 66 height 23
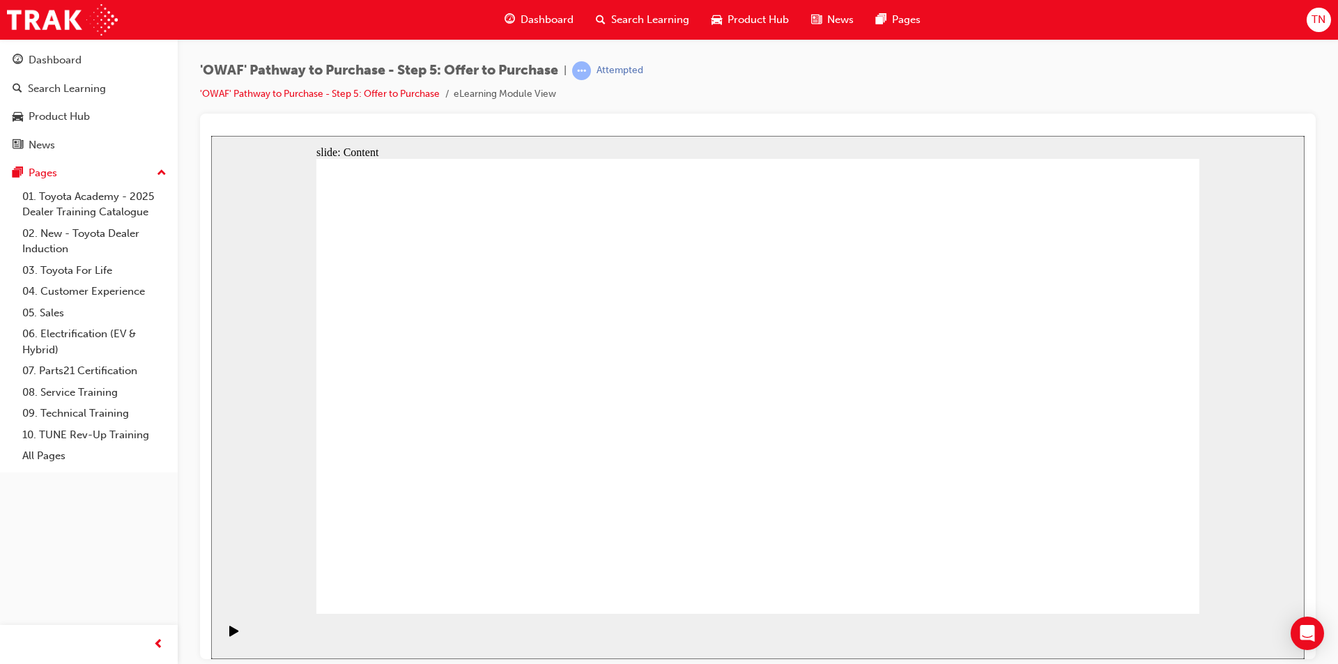
click at [624, 66] on div "Attempted" at bounding box center [620, 70] width 47 height 13
click at [732, 87] on div "'OWAF' Pathway to Purchase - Step 5: Offer to Purchase | Attempted 'OWAF' Pathw…" at bounding box center [758, 87] width 1116 height 52
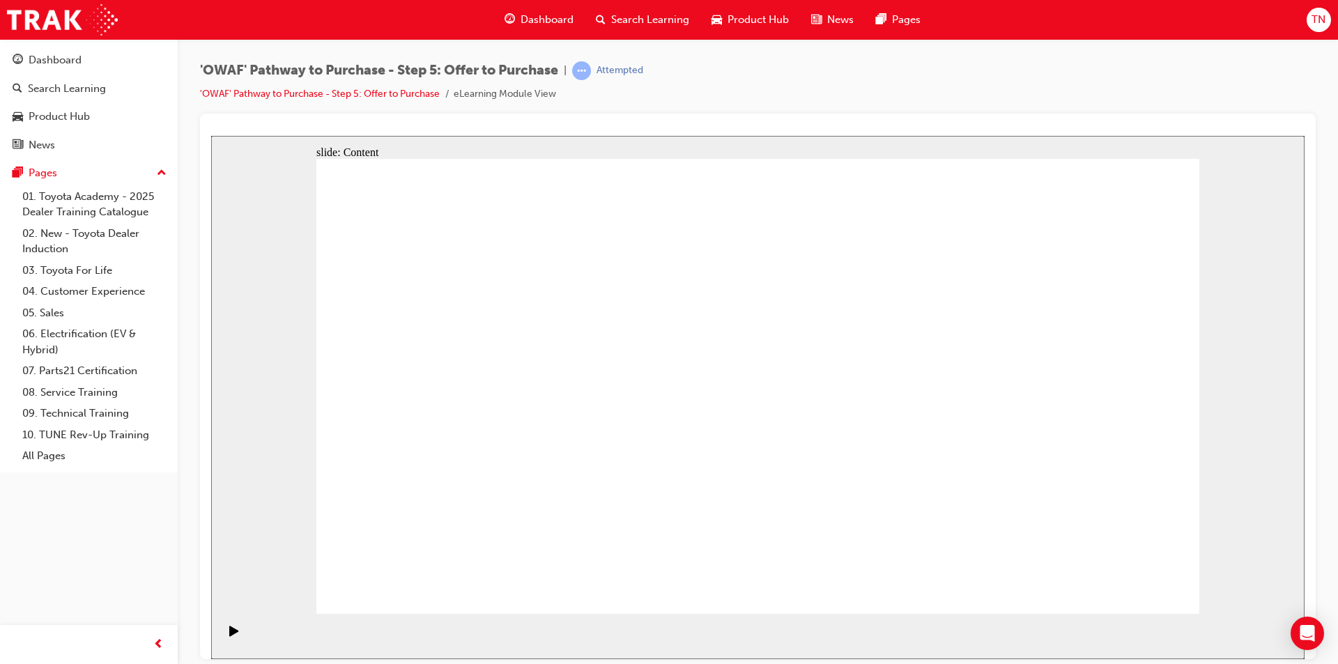
radio input "true"
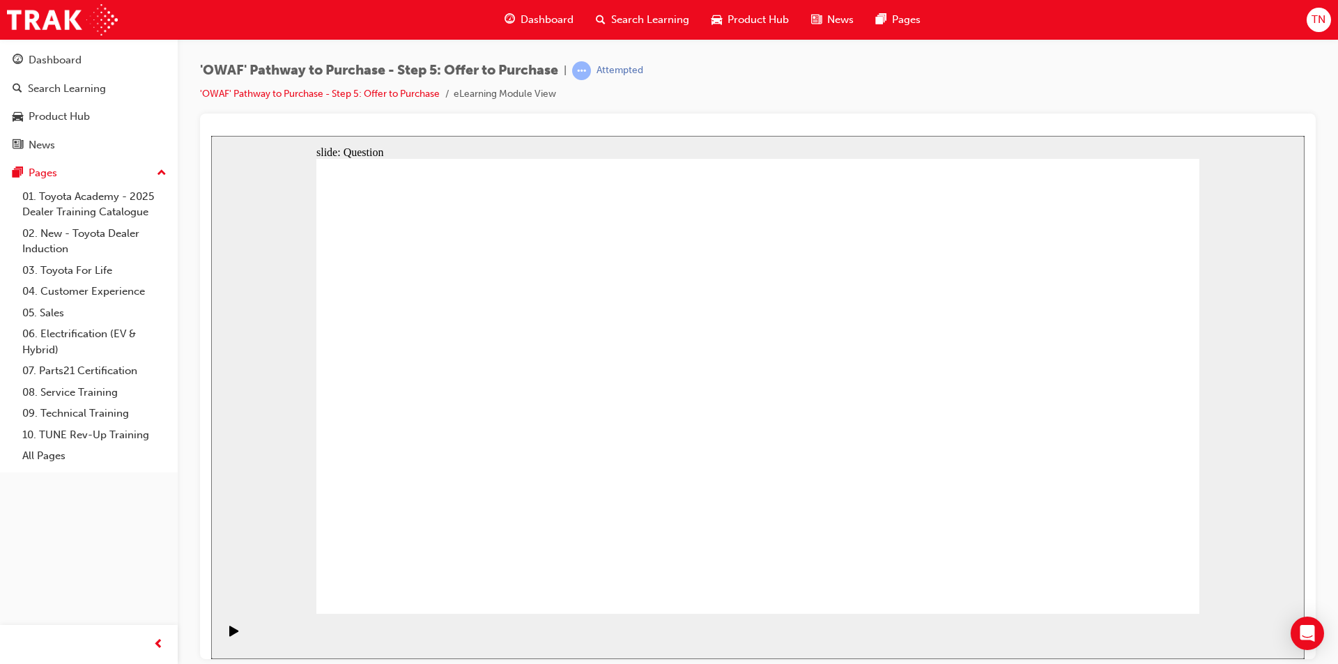
drag, startPoint x: 1106, startPoint y: 360, endPoint x: 572, endPoint y: 480, distance: 547.2
drag, startPoint x: 1001, startPoint y: 358, endPoint x: 735, endPoint y: 470, distance: 288.6
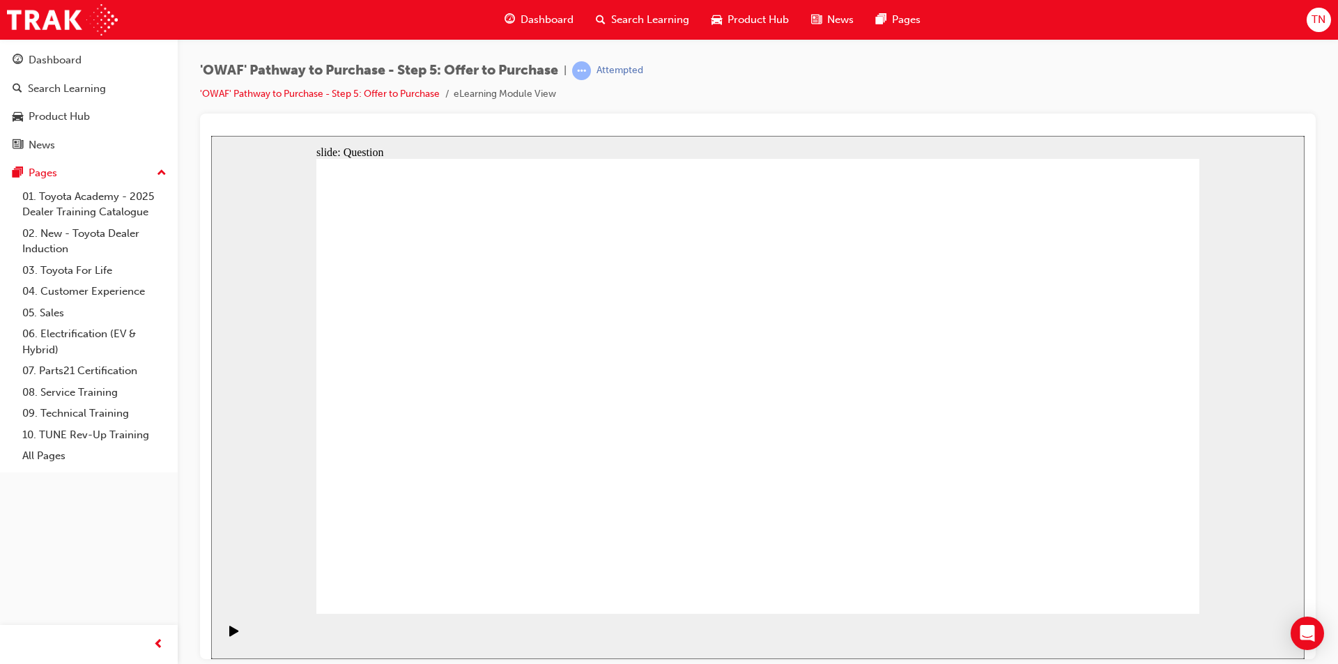
drag, startPoint x: 460, startPoint y: 359, endPoint x: 861, endPoint y: 490, distance: 422.2
drag, startPoint x: 678, startPoint y: 367, endPoint x: 973, endPoint y: 482, distance: 316.7
drag, startPoint x: 981, startPoint y: 355, endPoint x: 774, endPoint y: 360, distance: 207.0
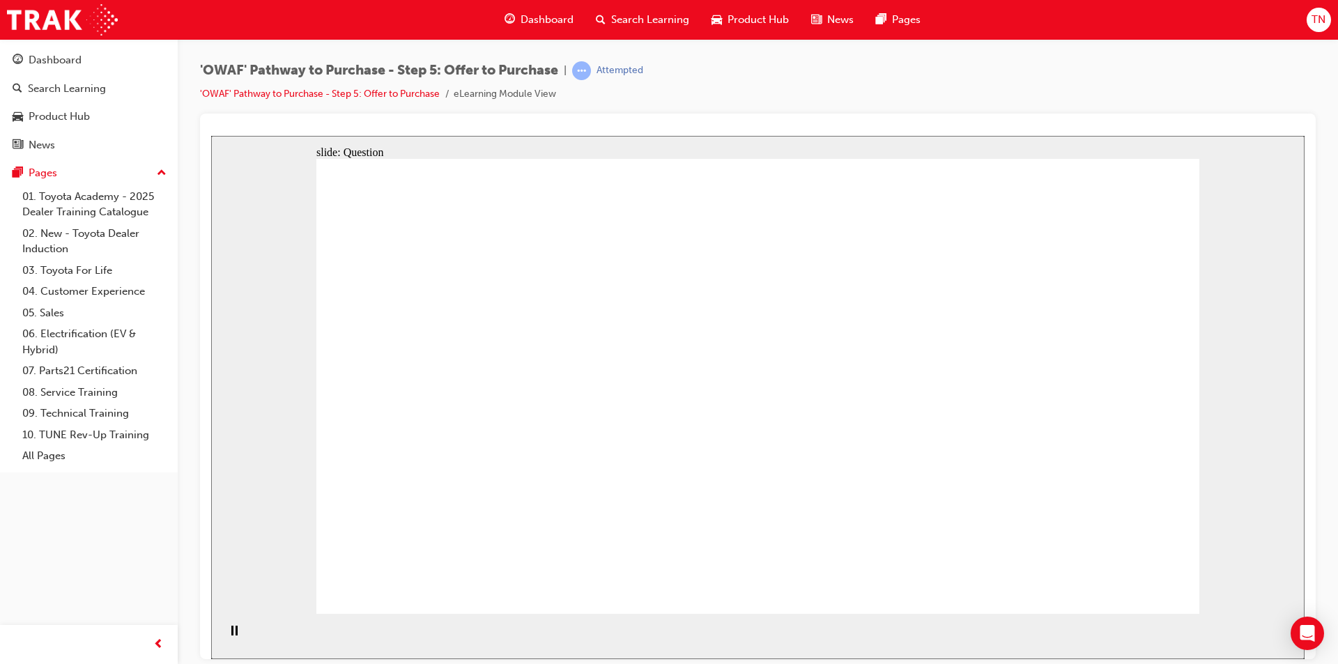
drag, startPoint x: 1120, startPoint y: 355, endPoint x: 528, endPoint y: 408, distance: 594.8
drag, startPoint x: 964, startPoint y: 431, endPoint x: 760, endPoint y: 430, distance: 204.9
drag, startPoint x: 1105, startPoint y: 432, endPoint x: 551, endPoint y: 489, distance: 557.6
drag, startPoint x: 978, startPoint y: 505, endPoint x: 547, endPoint y: 397, distance: 444.5
drag, startPoint x: 967, startPoint y: 500, endPoint x: 626, endPoint y: 501, distance: 340.8
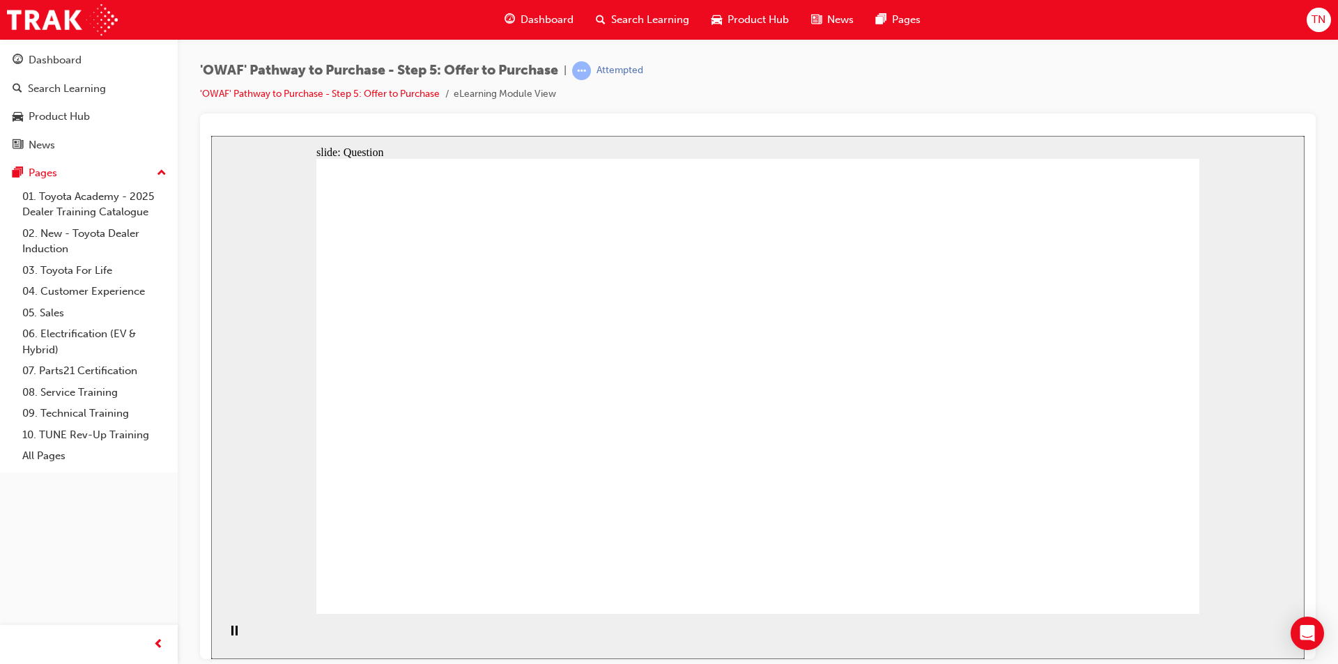
checkbox input "true"
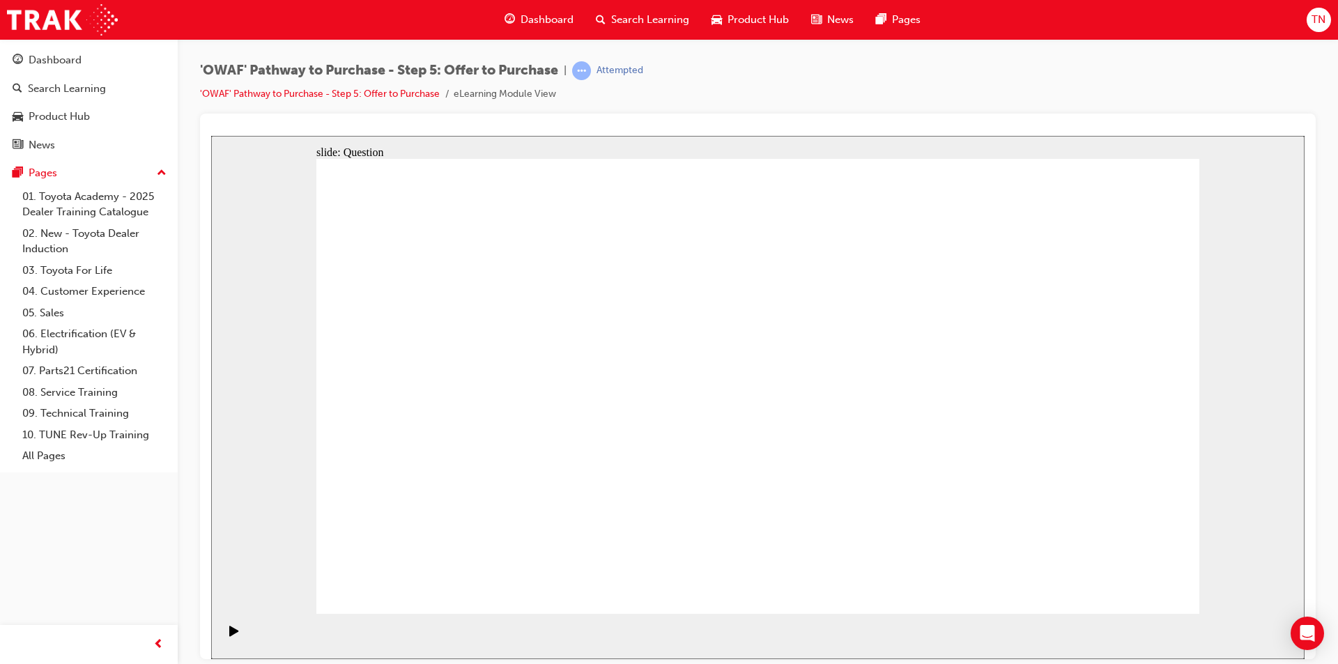
checkbox input "true"
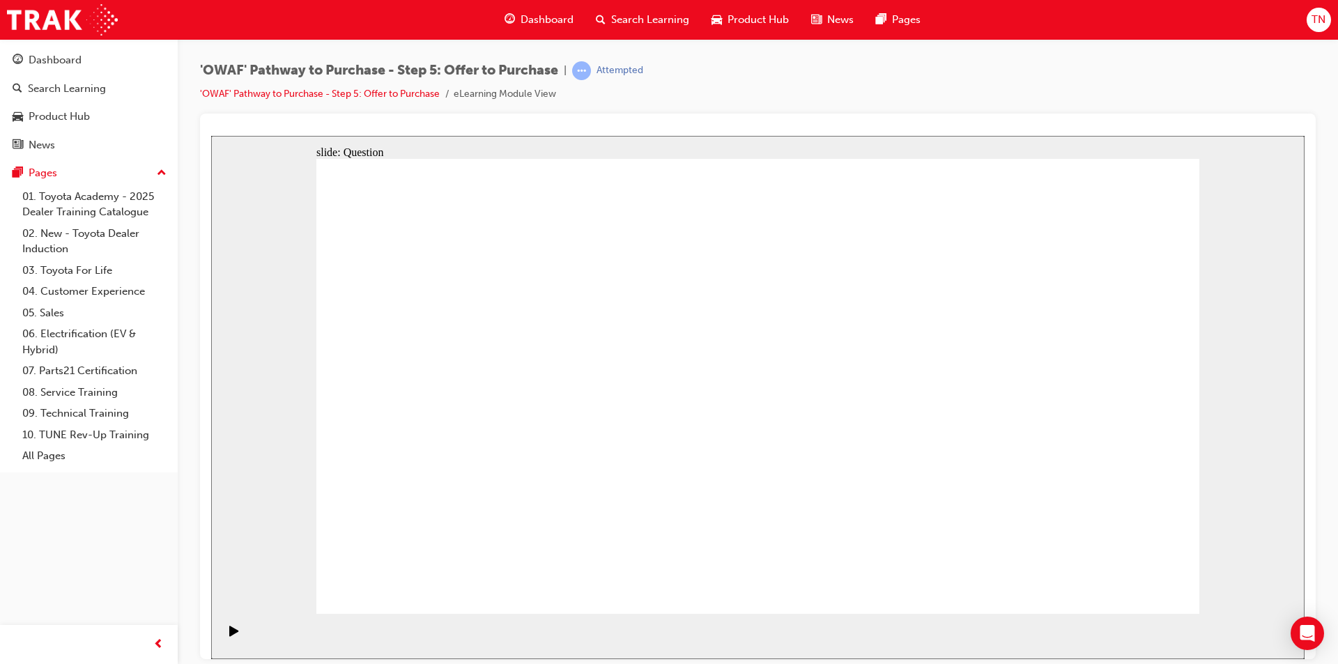
checkbox input "false"
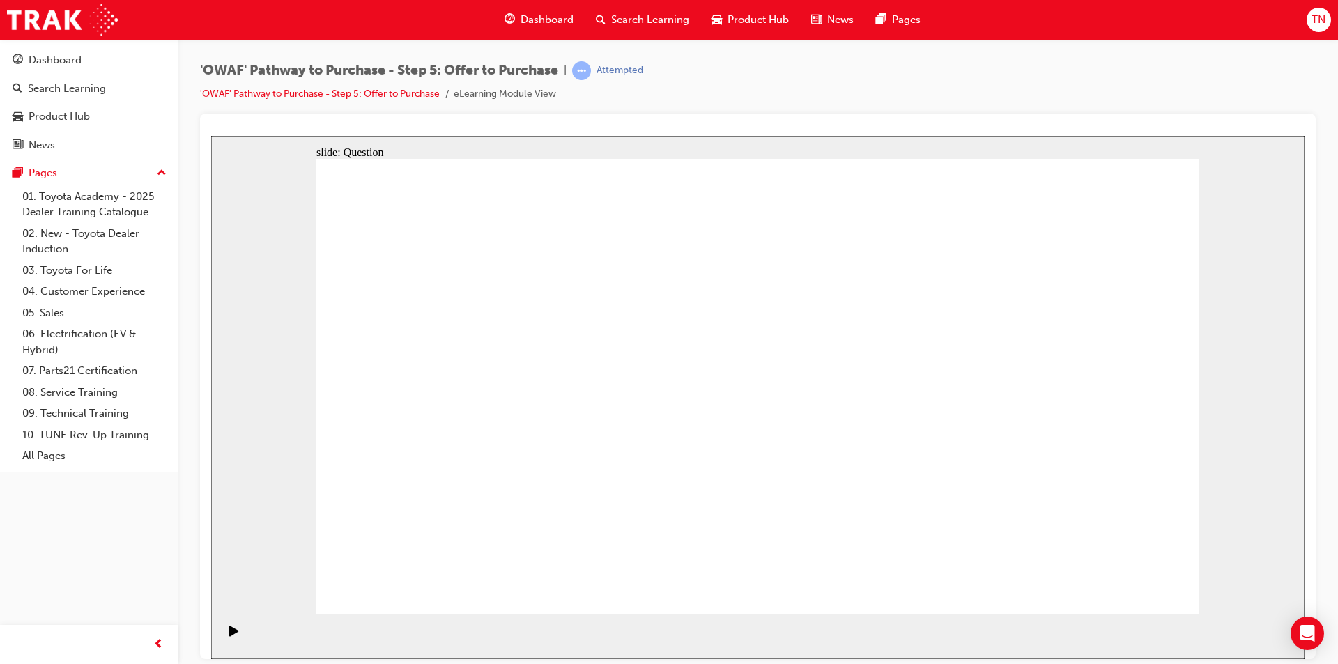
radio input "true"
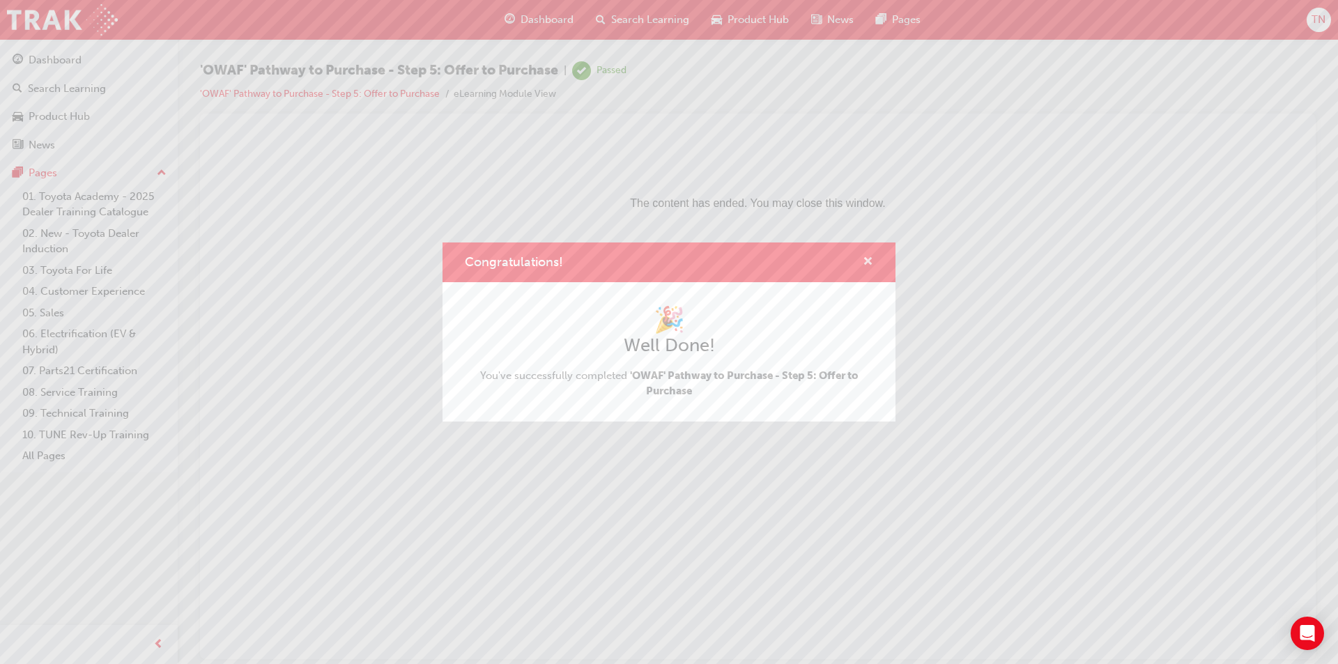
click at [868, 260] on span "cross-icon" at bounding box center [868, 262] width 10 height 13
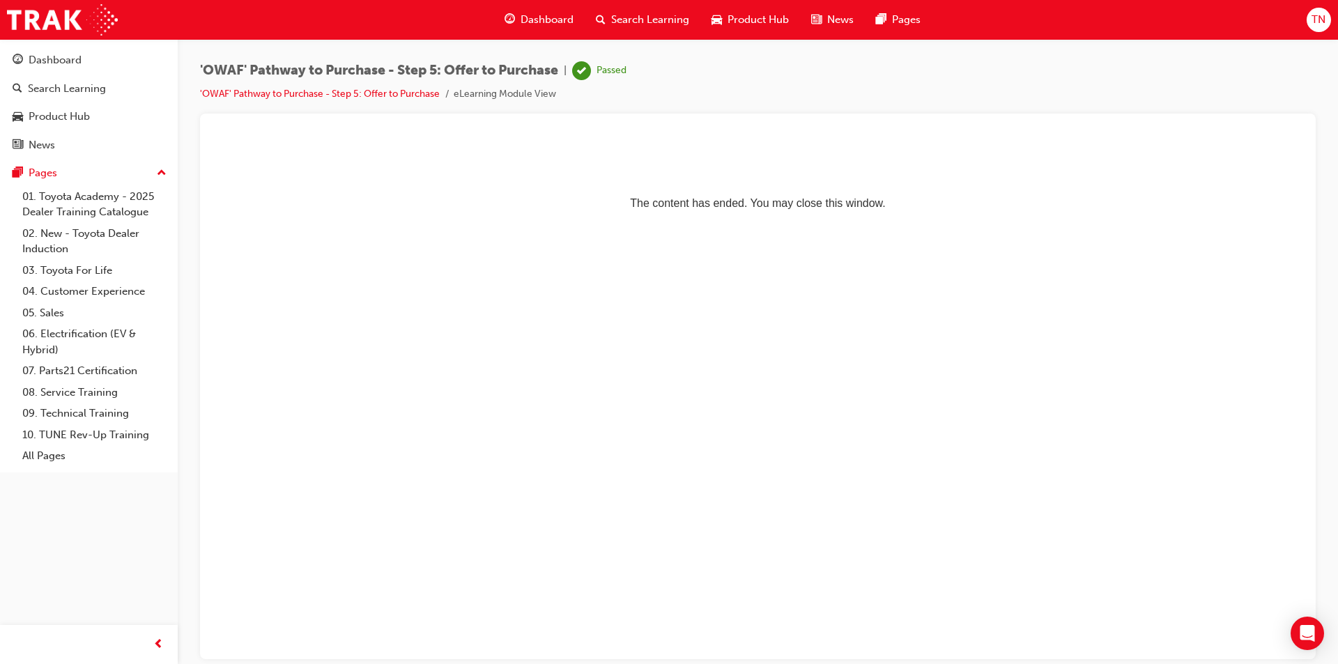
click at [533, 20] on span "Dashboard" at bounding box center [547, 20] width 53 height 16
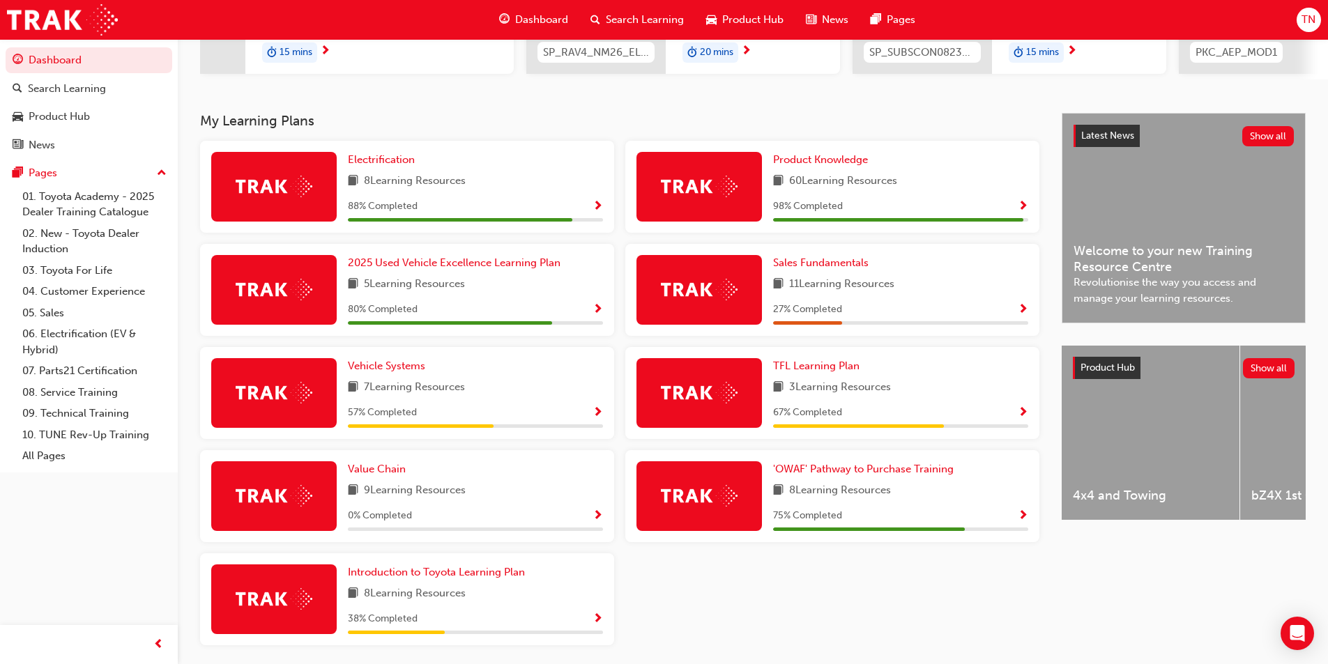
scroll to position [245, 0]
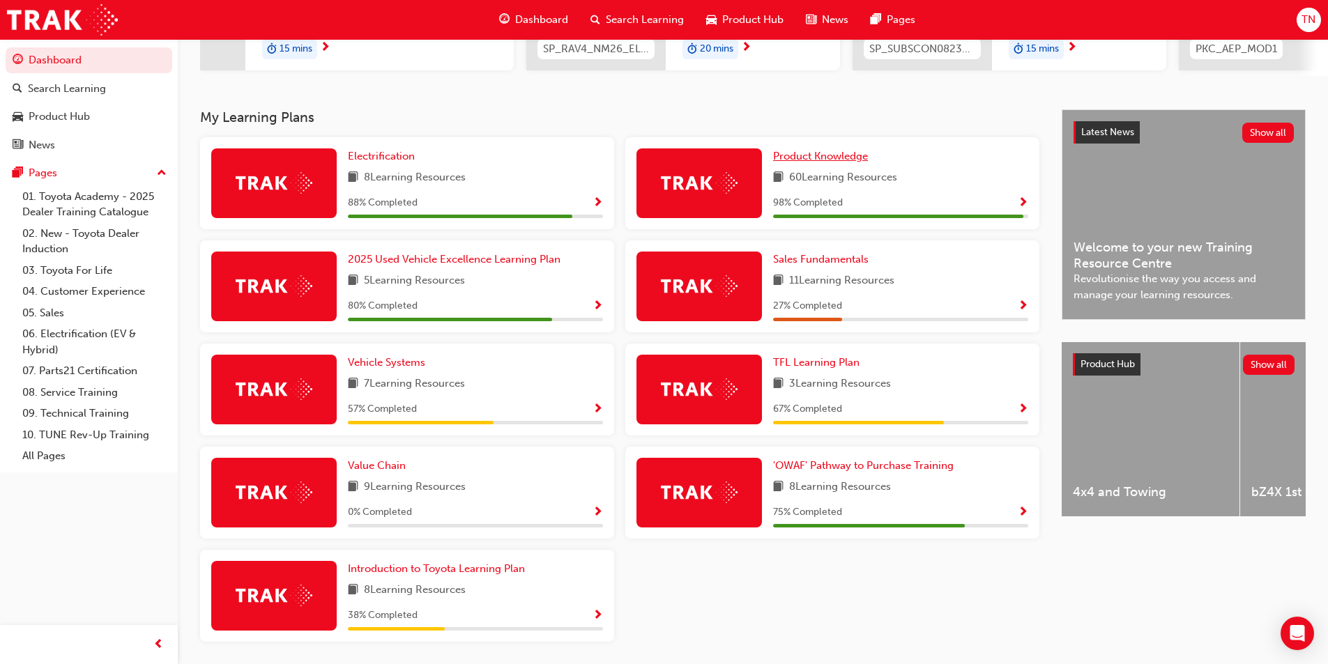
click at [849, 162] on span "Product Knowledge" at bounding box center [820, 156] width 95 height 13
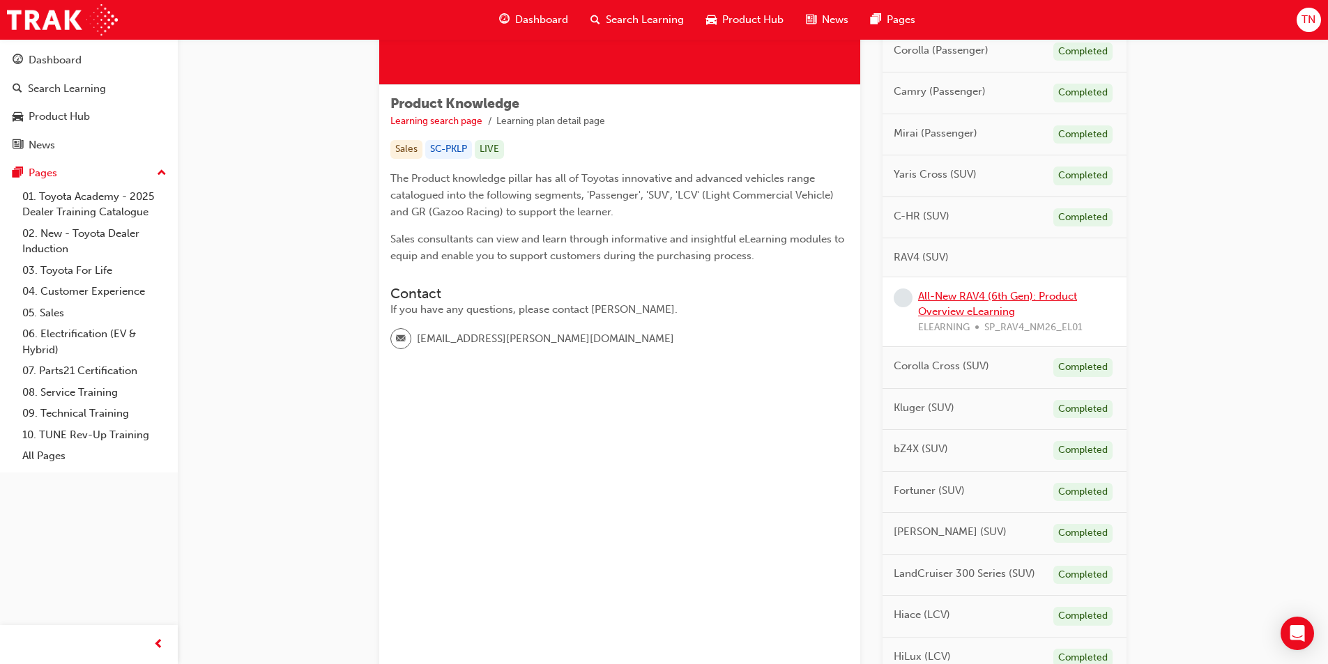
scroll to position [197, 0]
click at [987, 297] on link "All-New RAV4 (6th Gen): Product Overview eLearning" at bounding box center [997, 303] width 159 height 29
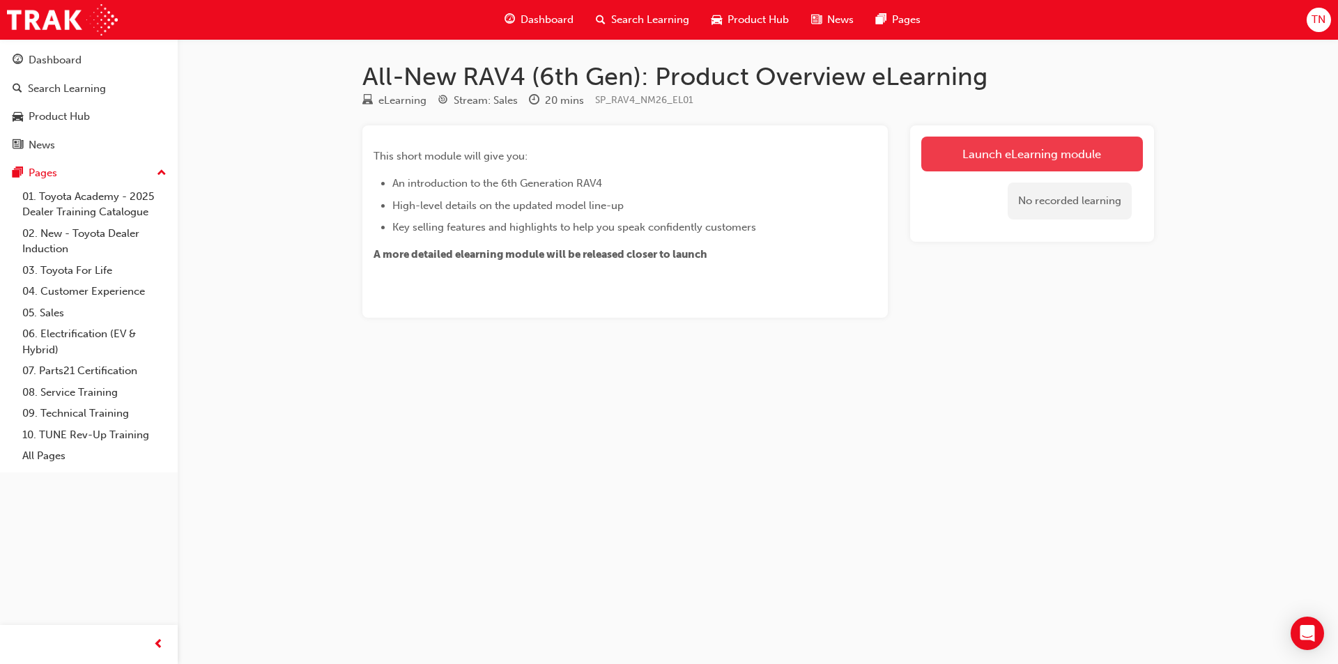
click at [1006, 145] on link "Launch eLearning module" at bounding box center [1032, 154] width 222 height 35
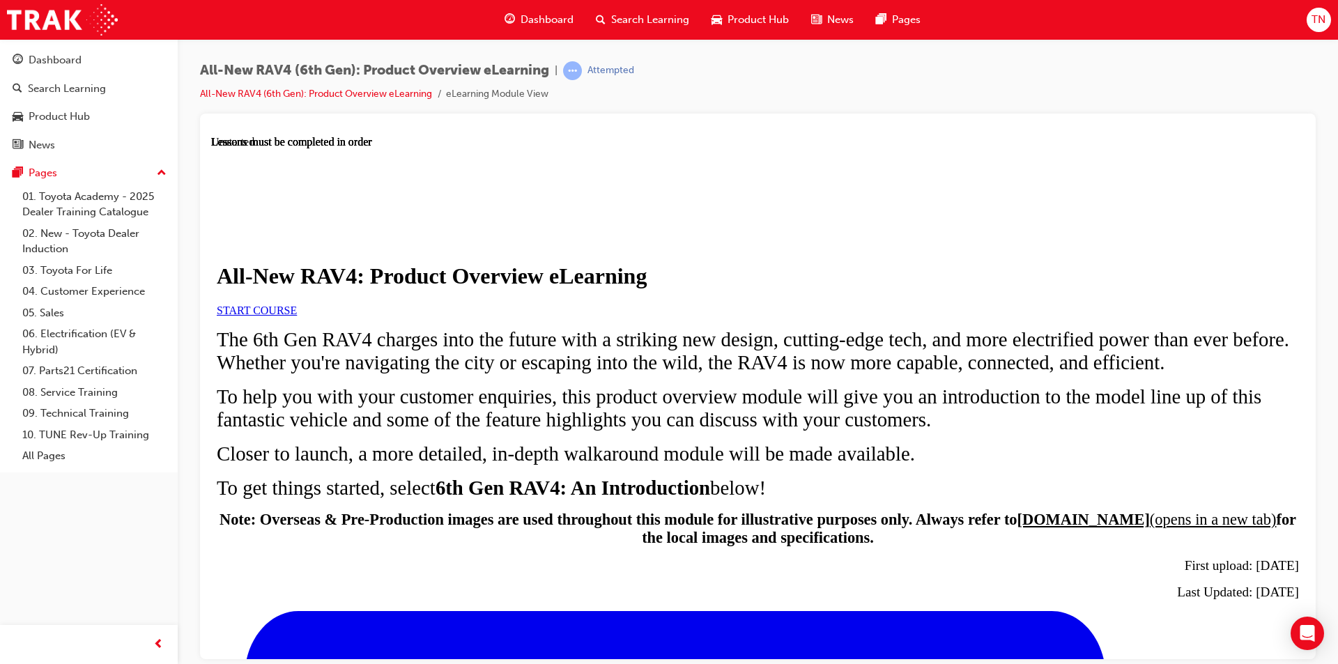
scroll to position [58, 0]
click at [297, 316] on span "START COURSE" at bounding box center [257, 310] width 80 height 12
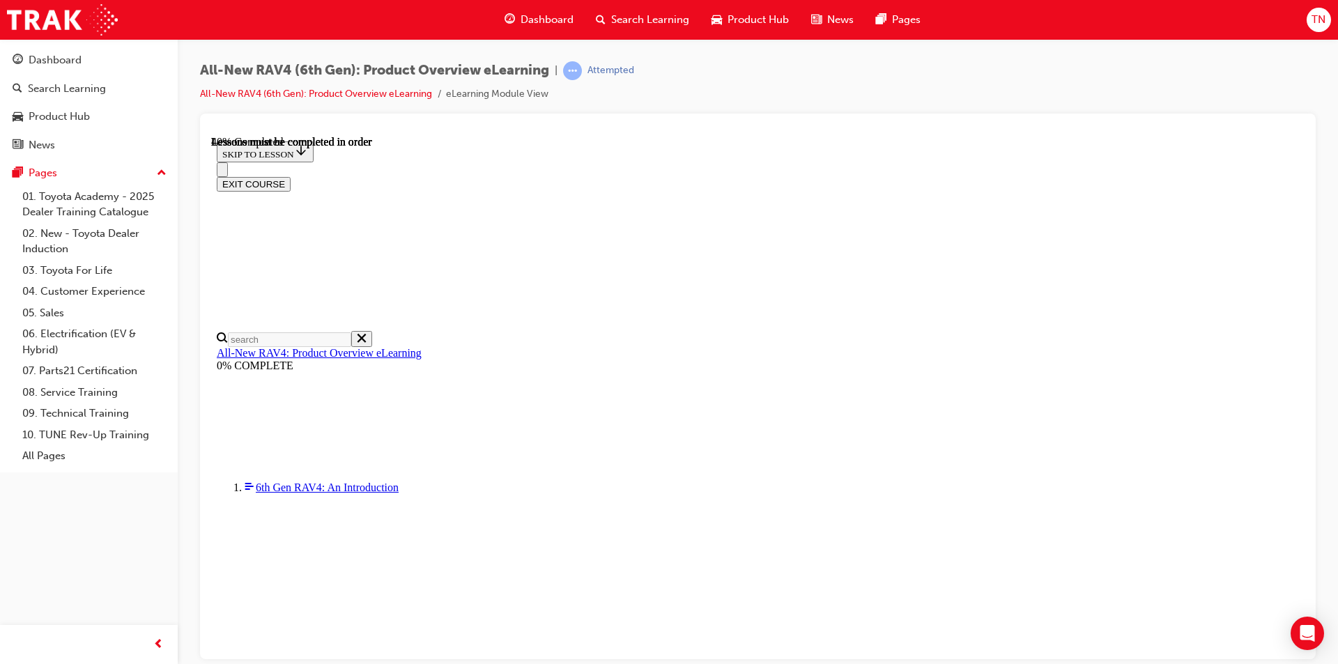
scroll to position [838, 0]
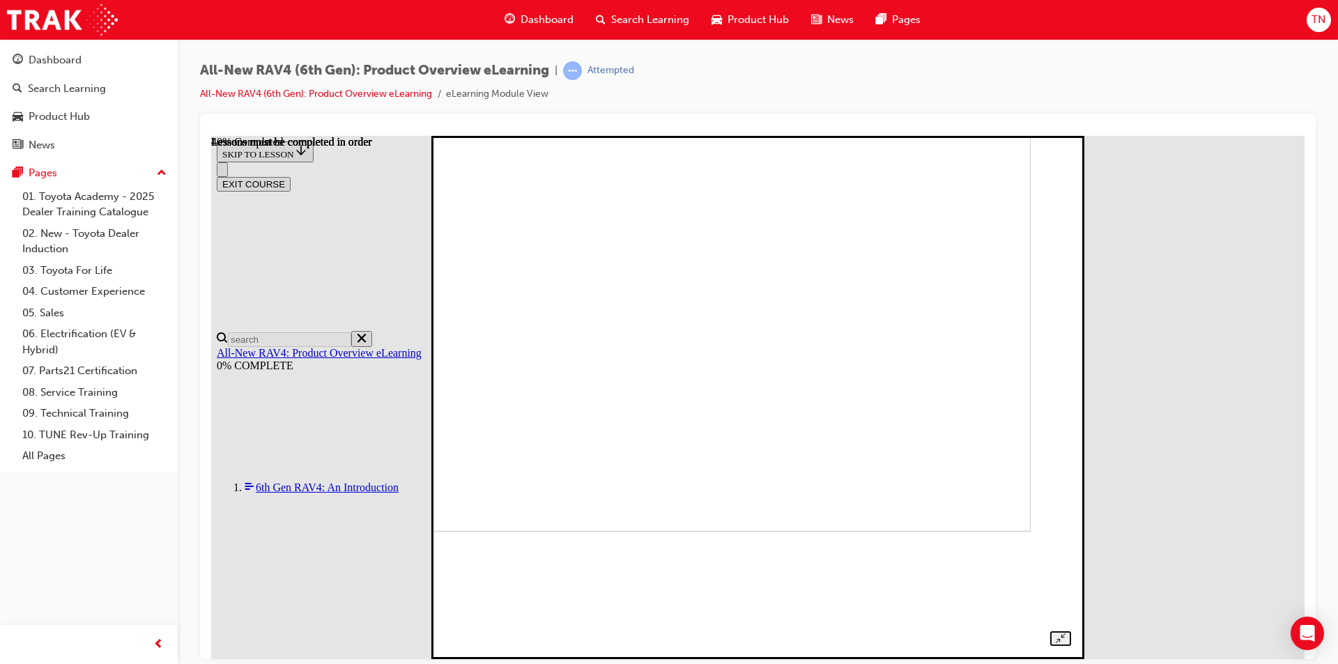
click at [937, 433] on img at bounding box center [729, 269] width 606 height 523
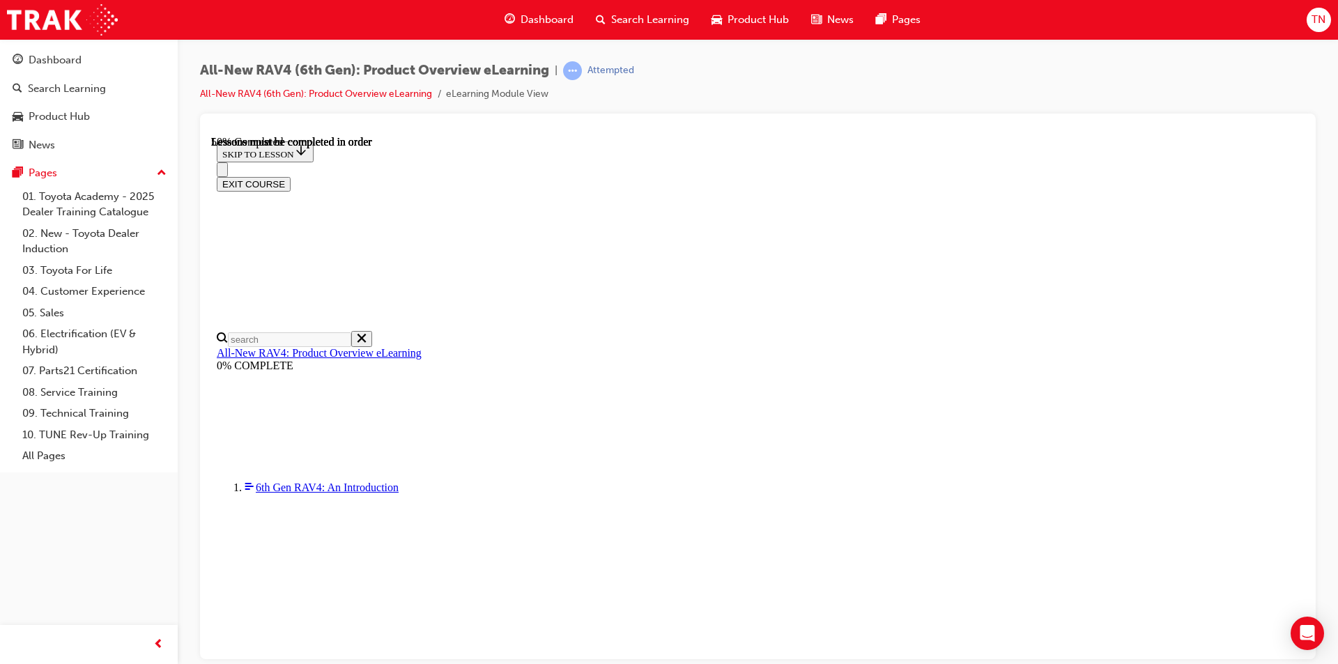
scroll to position [1401, 0]
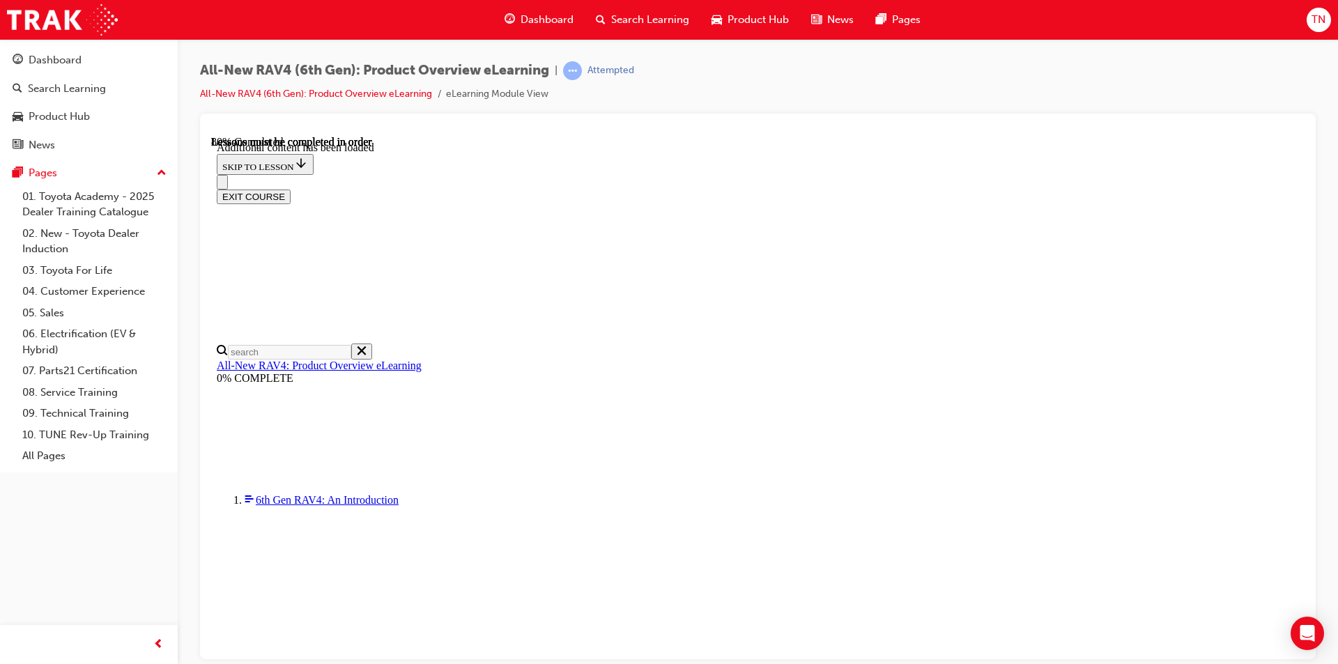
scroll to position [1840, 0]
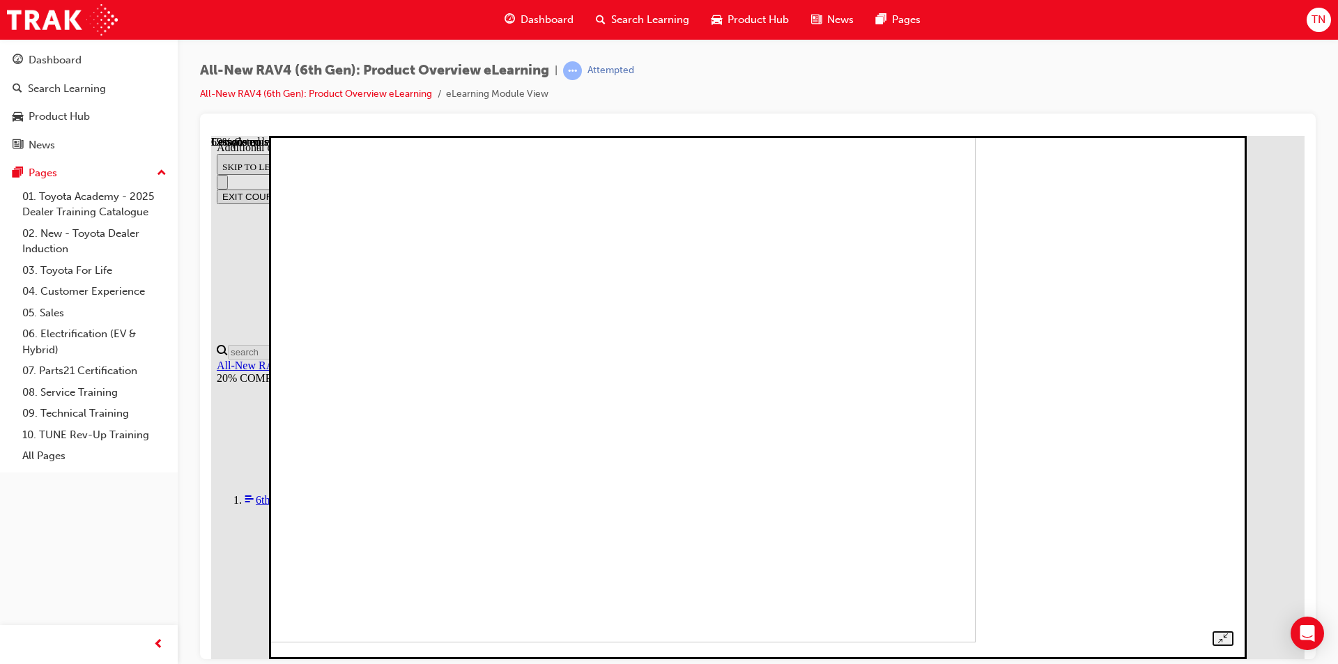
click at [895, 376] on img at bounding box center [510, 379] width 930 height 523
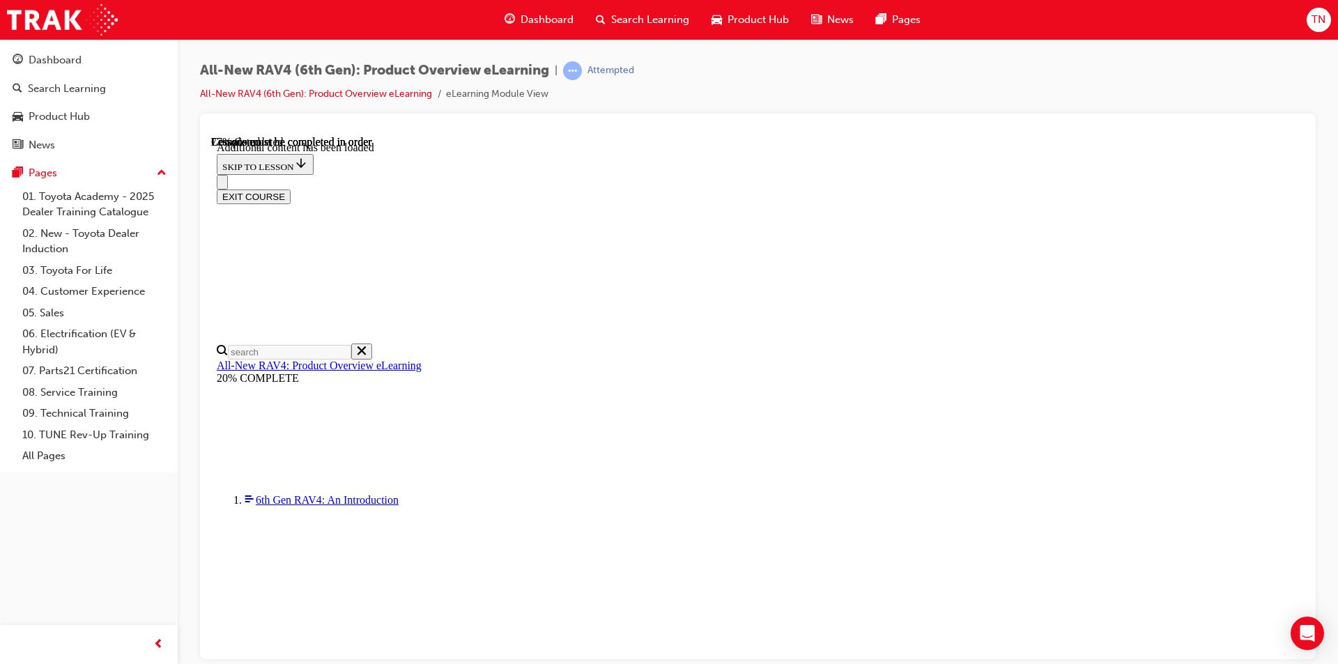
scroll to position [1994, 0]
drag, startPoint x: 762, startPoint y: 246, endPoint x: 772, endPoint y: 247, distance: 9.8
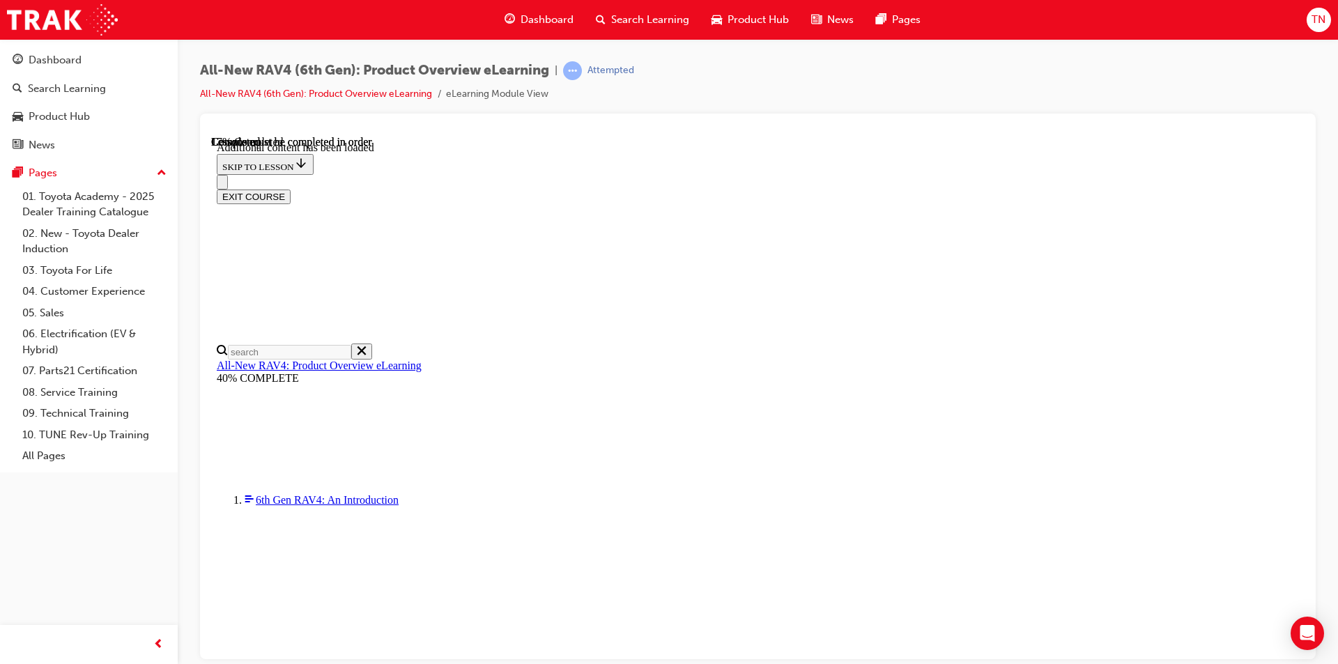
scroll to position [48, 0]
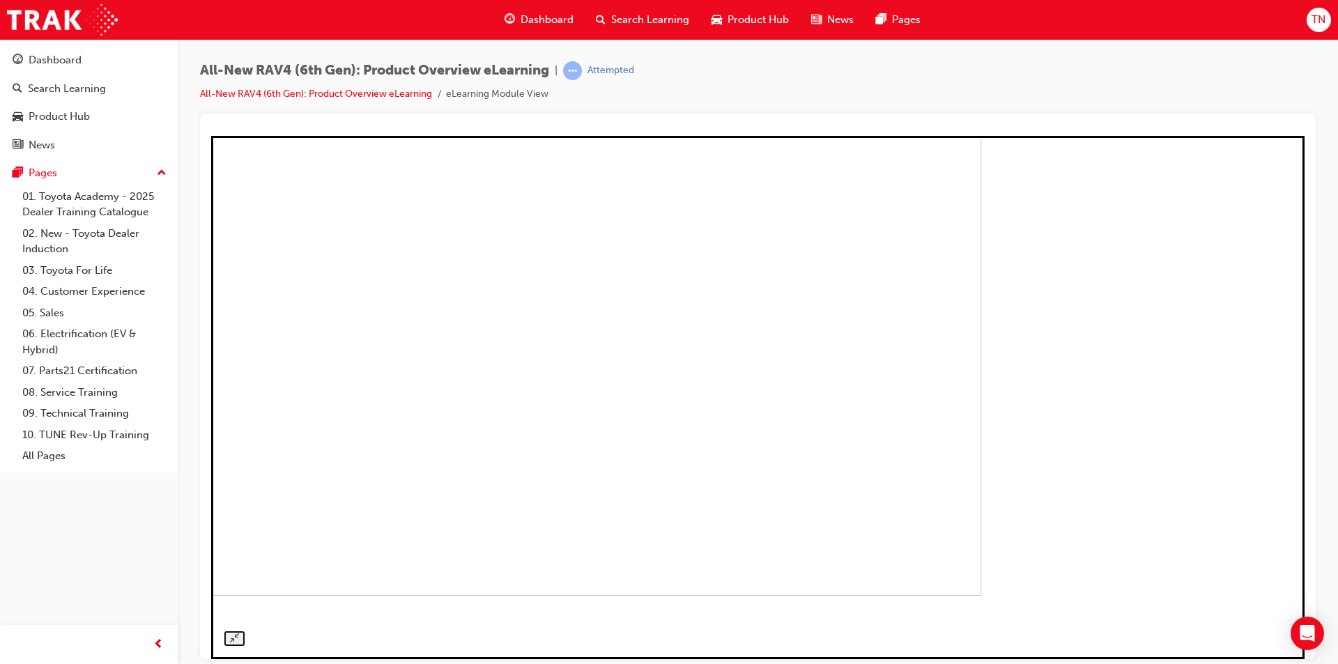
click at [898, 241] on img at bounding box center [452, 333] width 1058 height 523
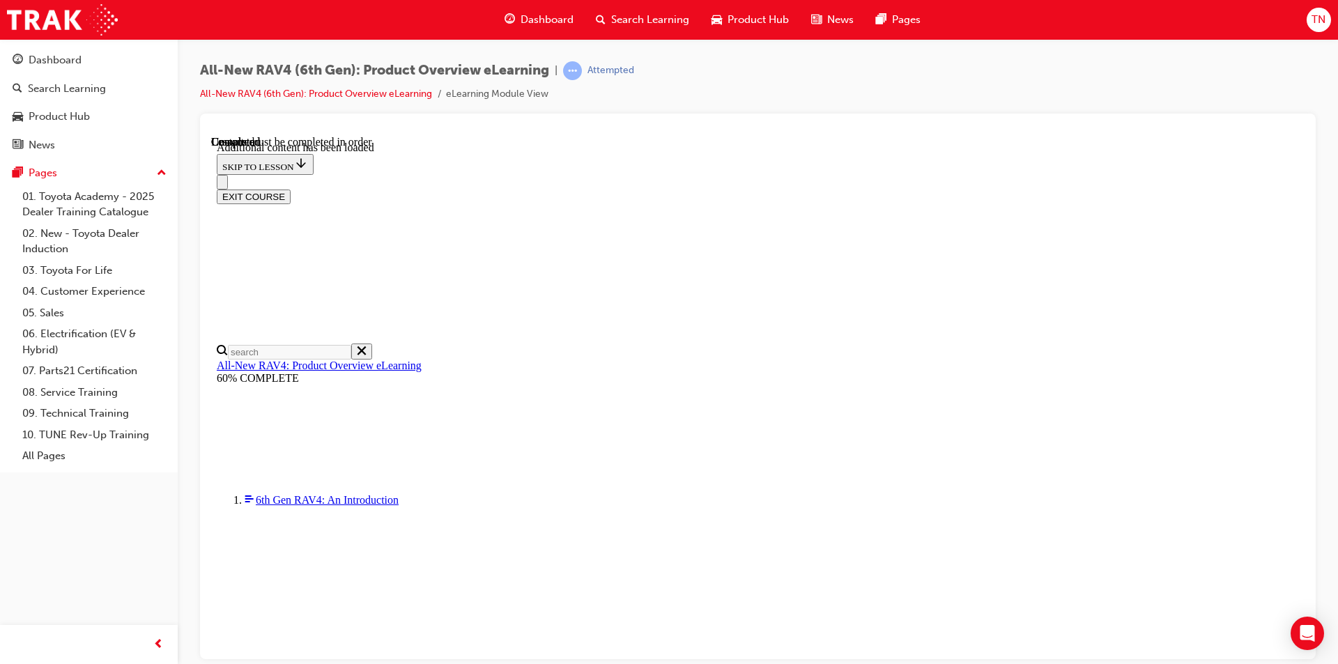
scroll to position [974, 0]
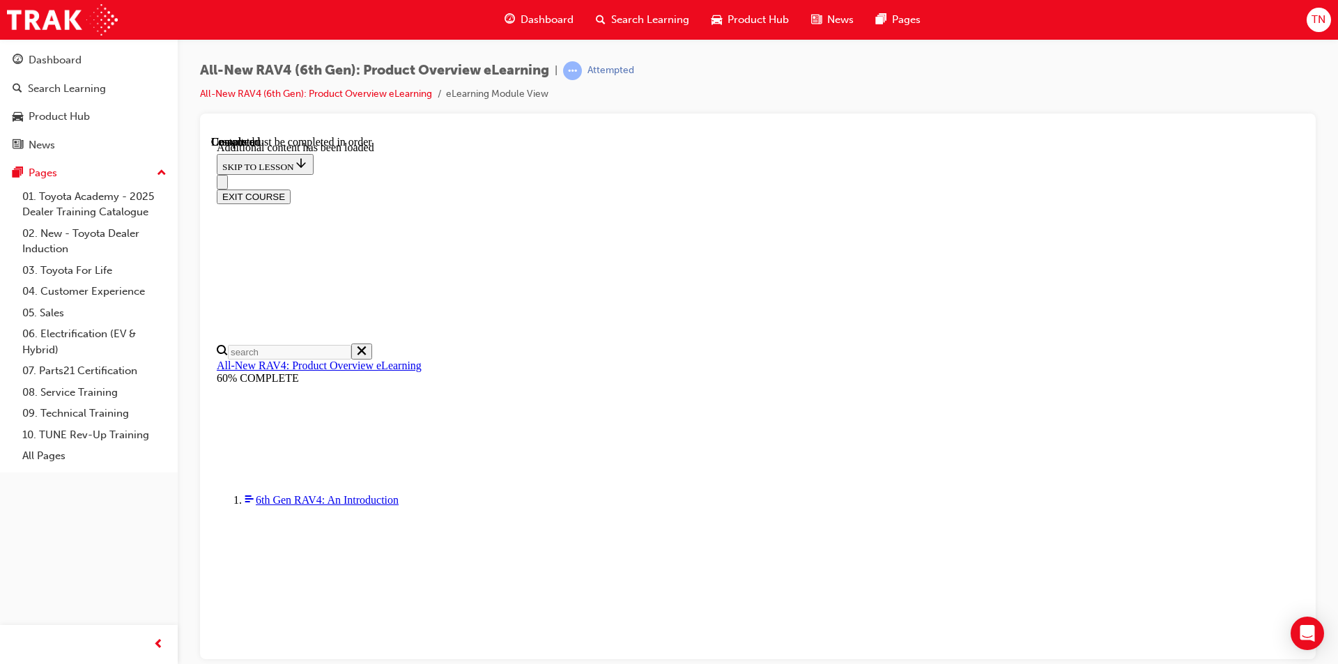
scroll to position [268, 0]
radio input "true"
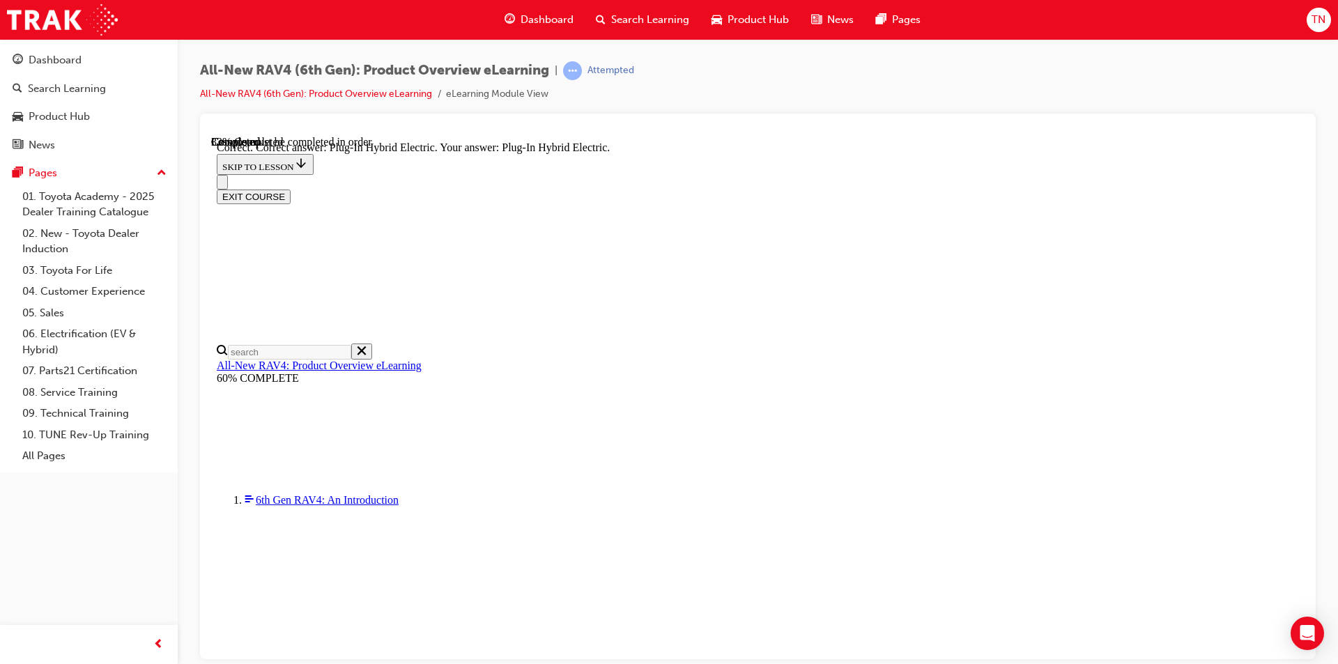
scroll to position [413, 0]
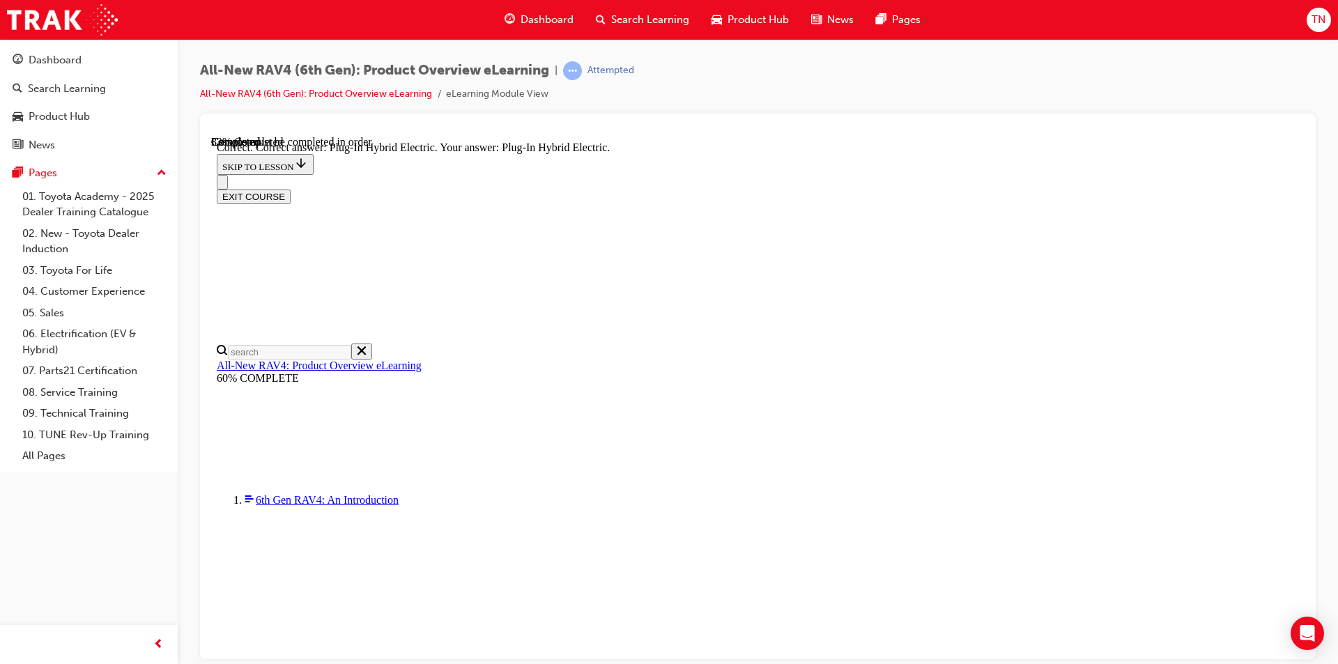
radio input "true"
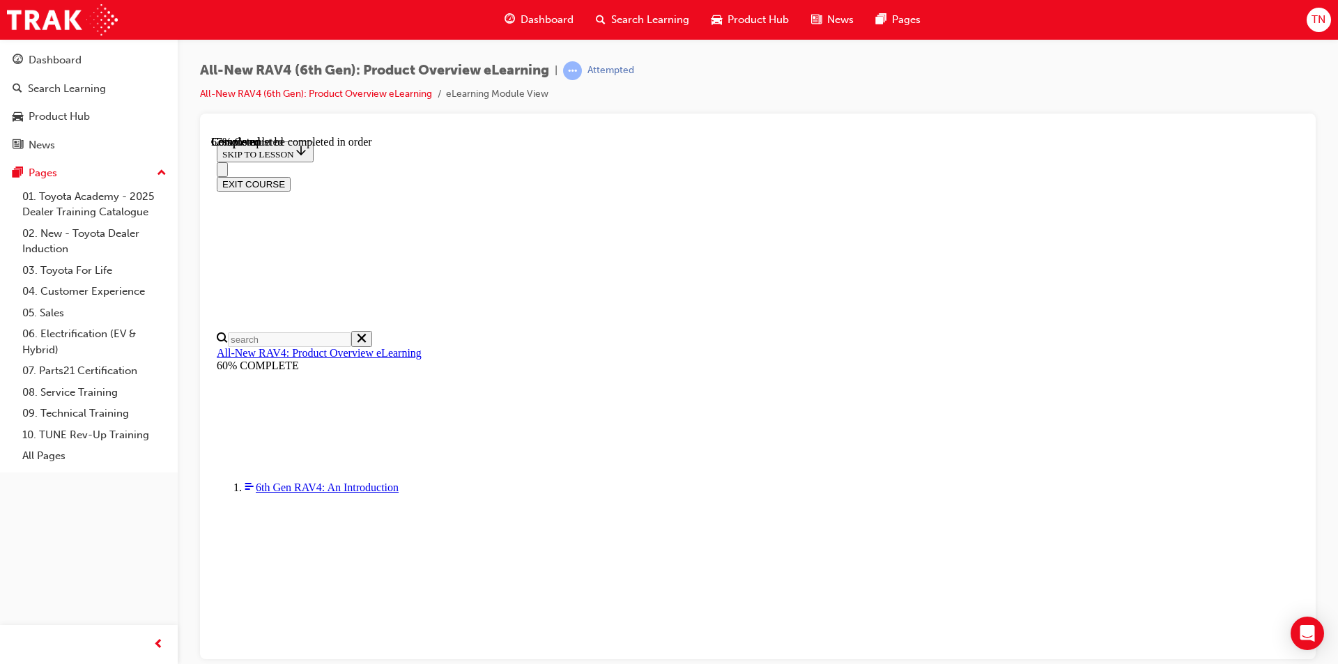
scroll to position [341, 0]
checkbox input "true"
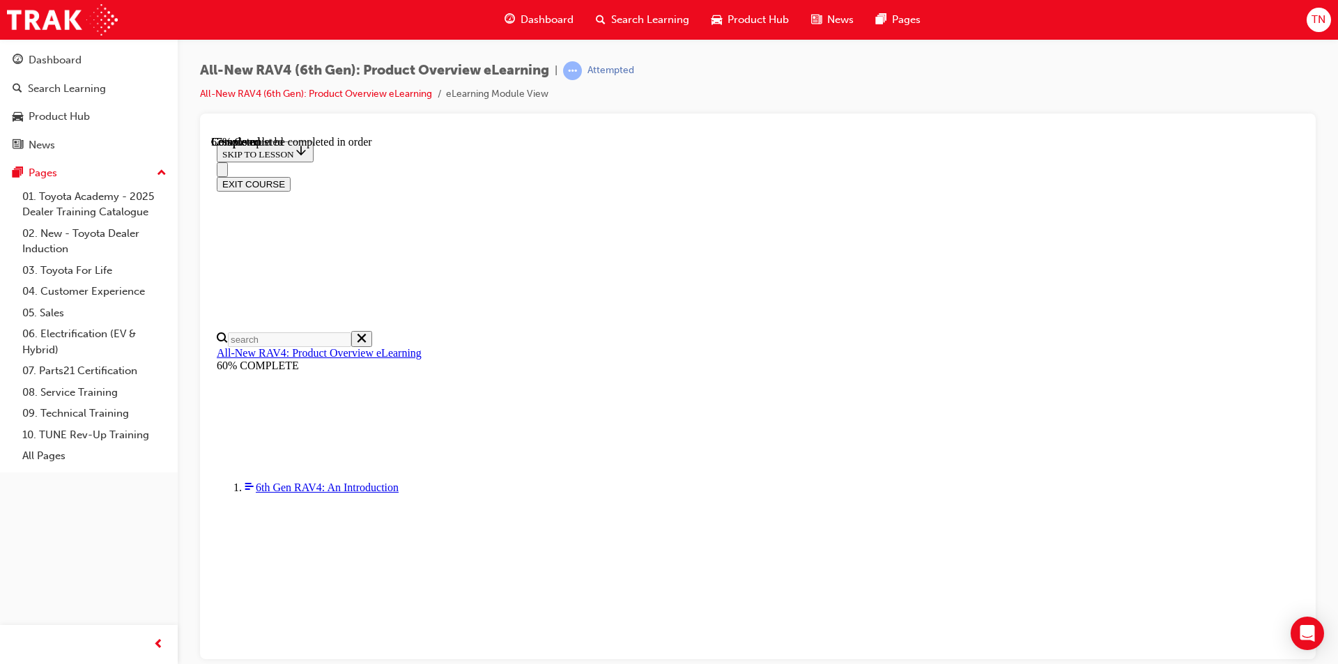
checkbox input "true"
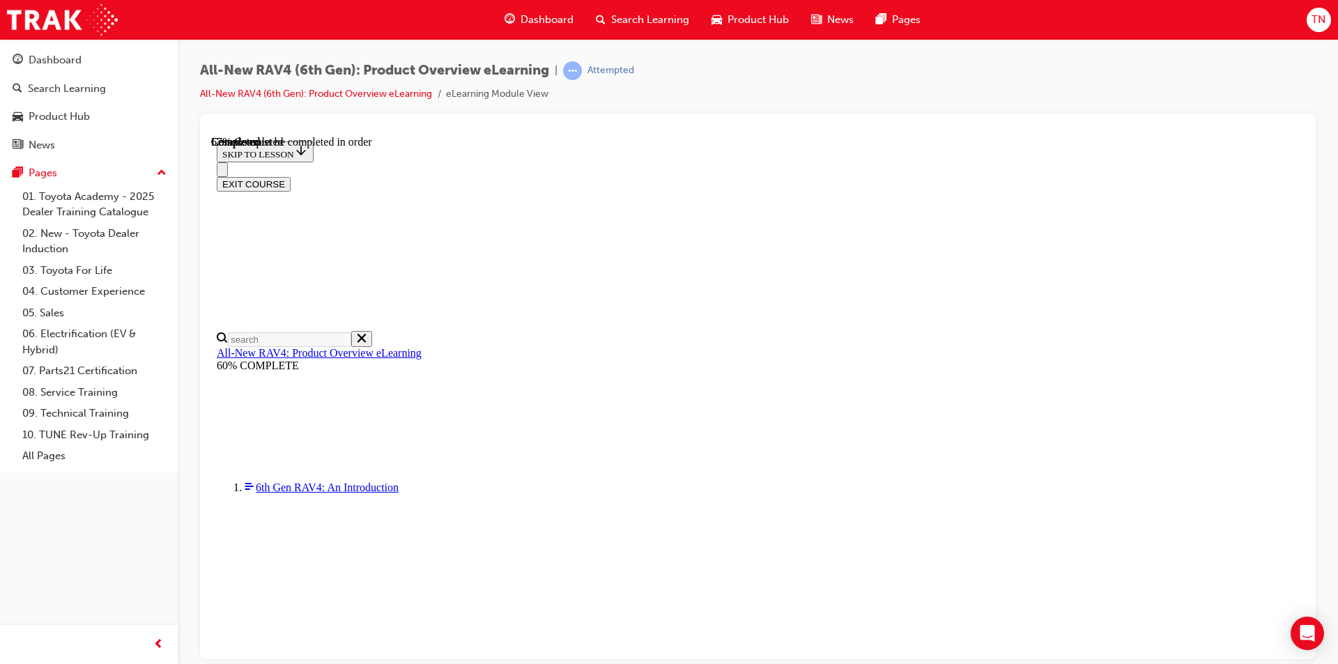
checkbox input "true"
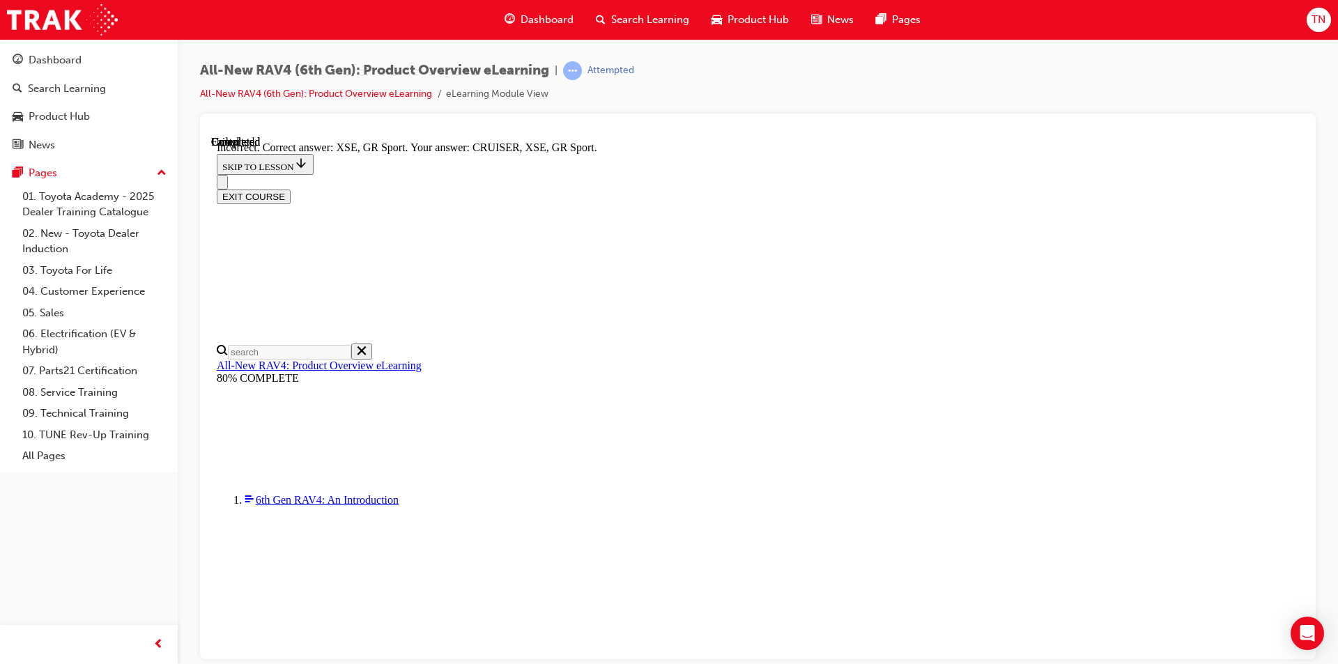
scroll to position [517, 0]
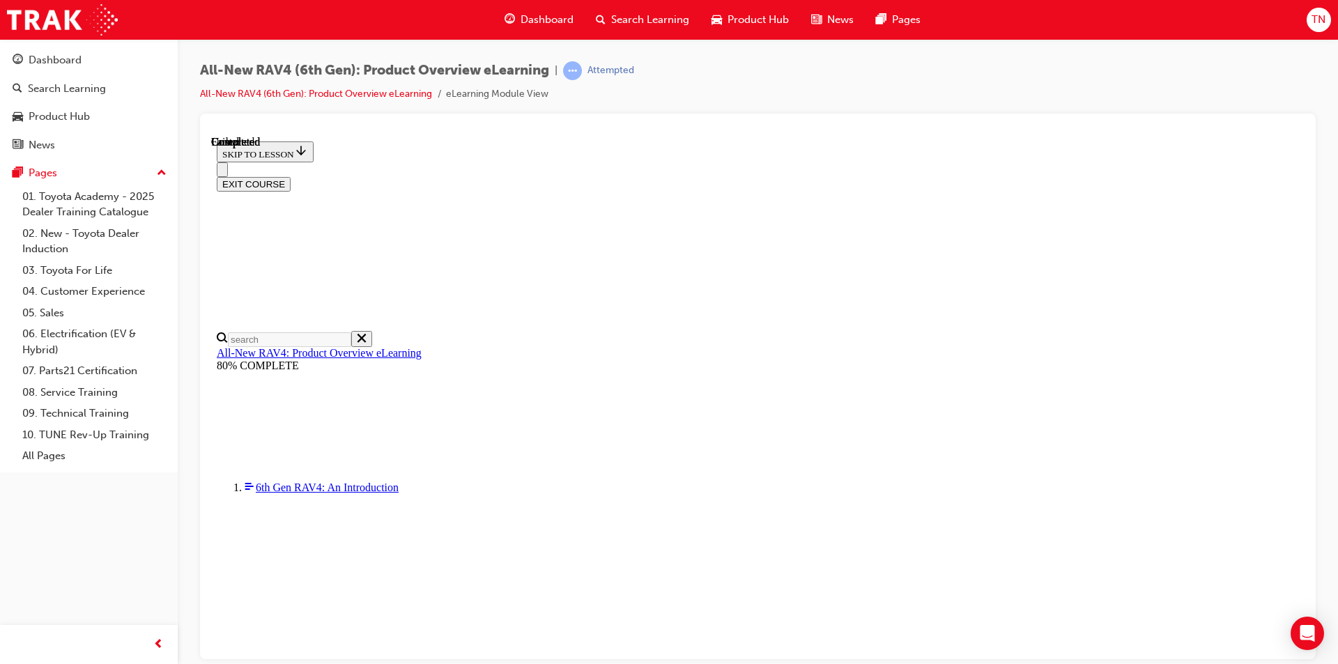
scroll to position [243, 0]
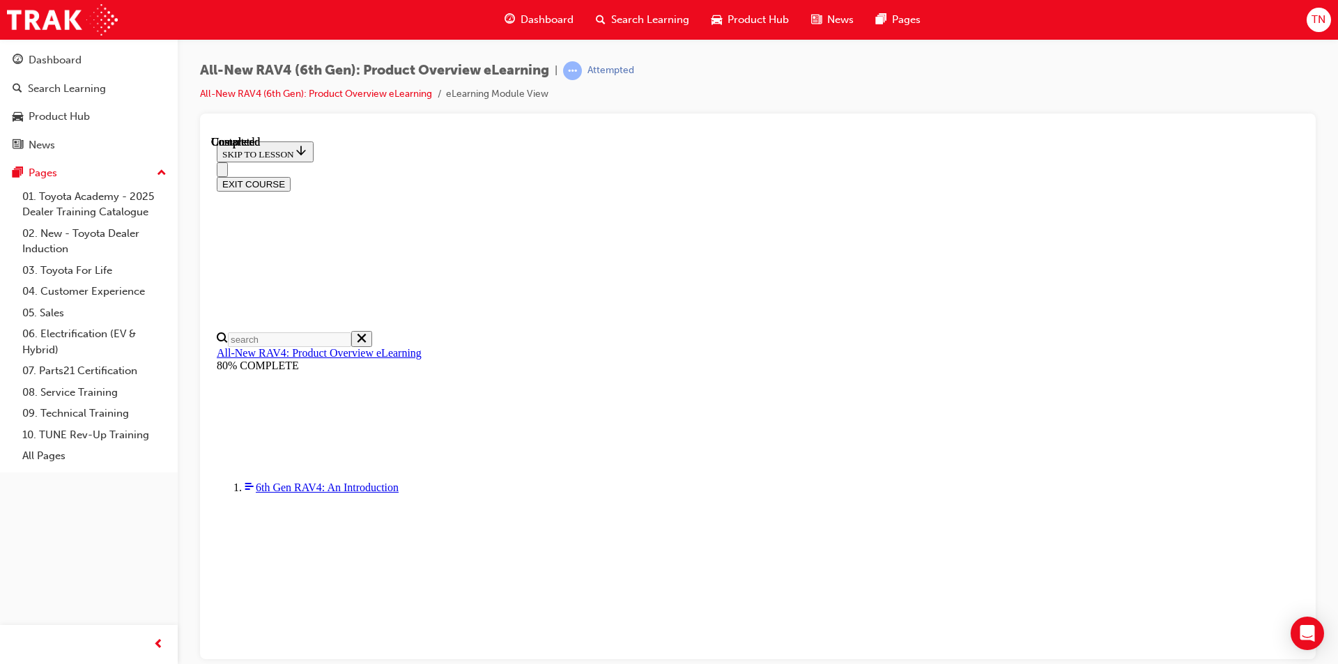
radio input "true"
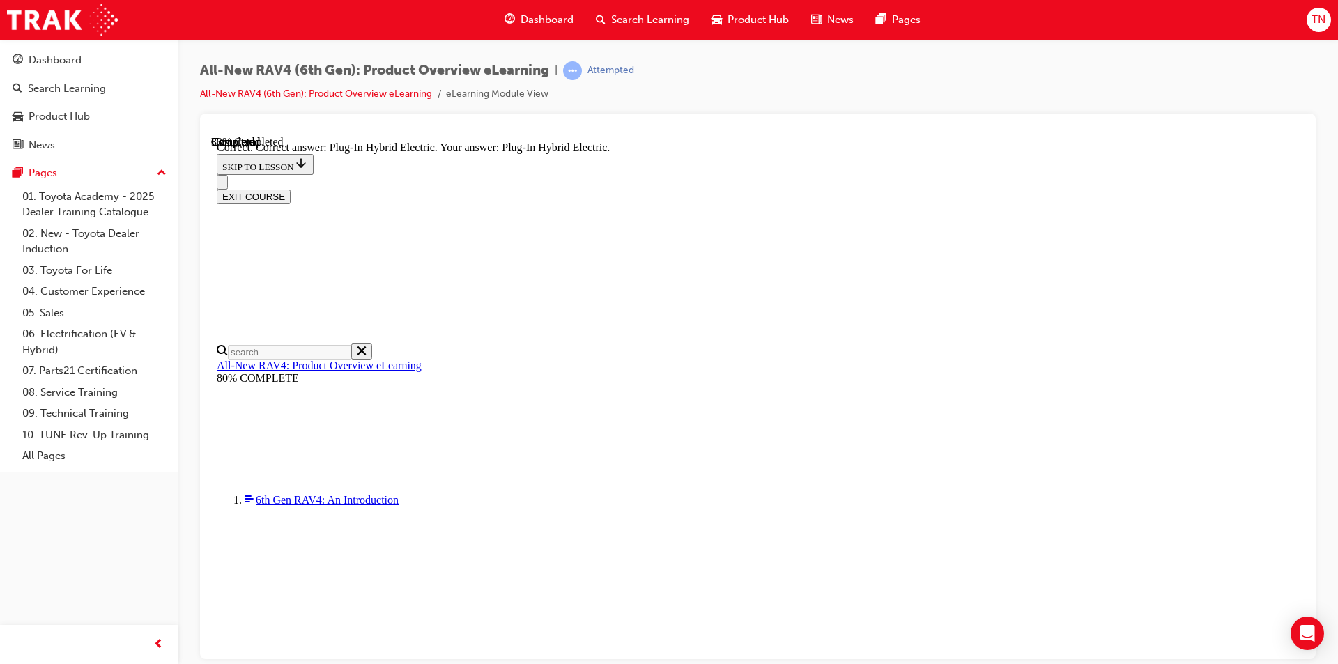
scroll to position [413, 0]
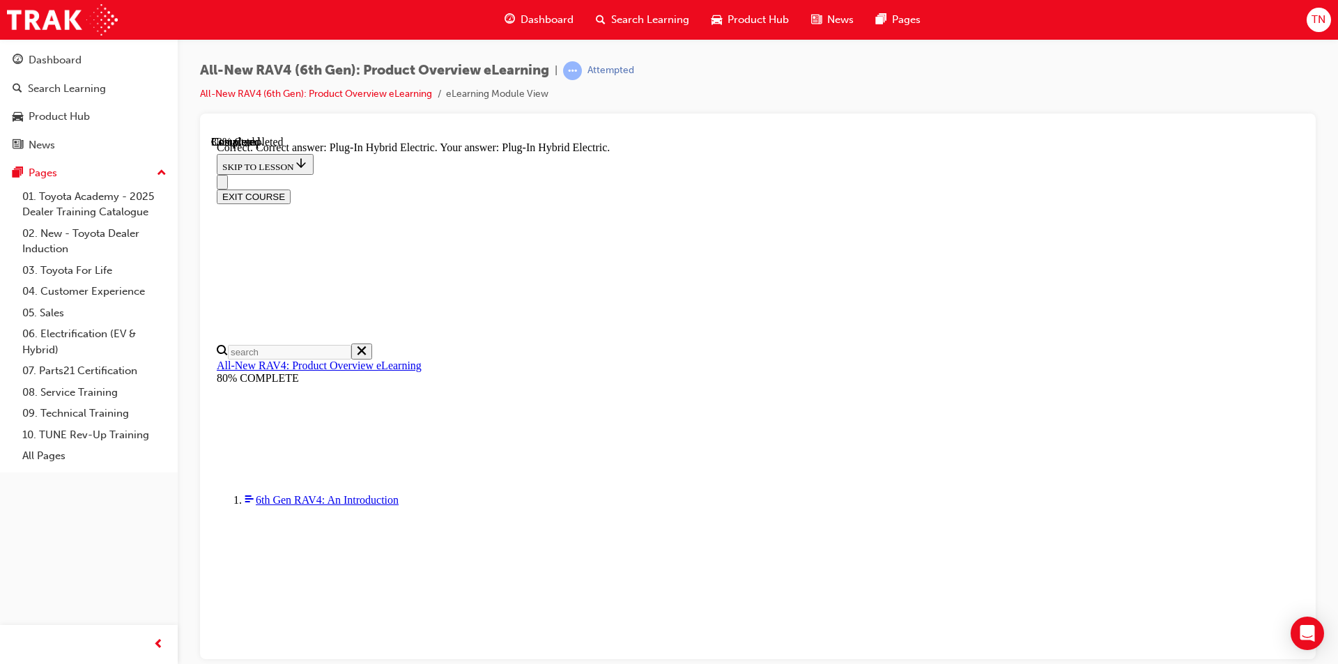
radio input "true"
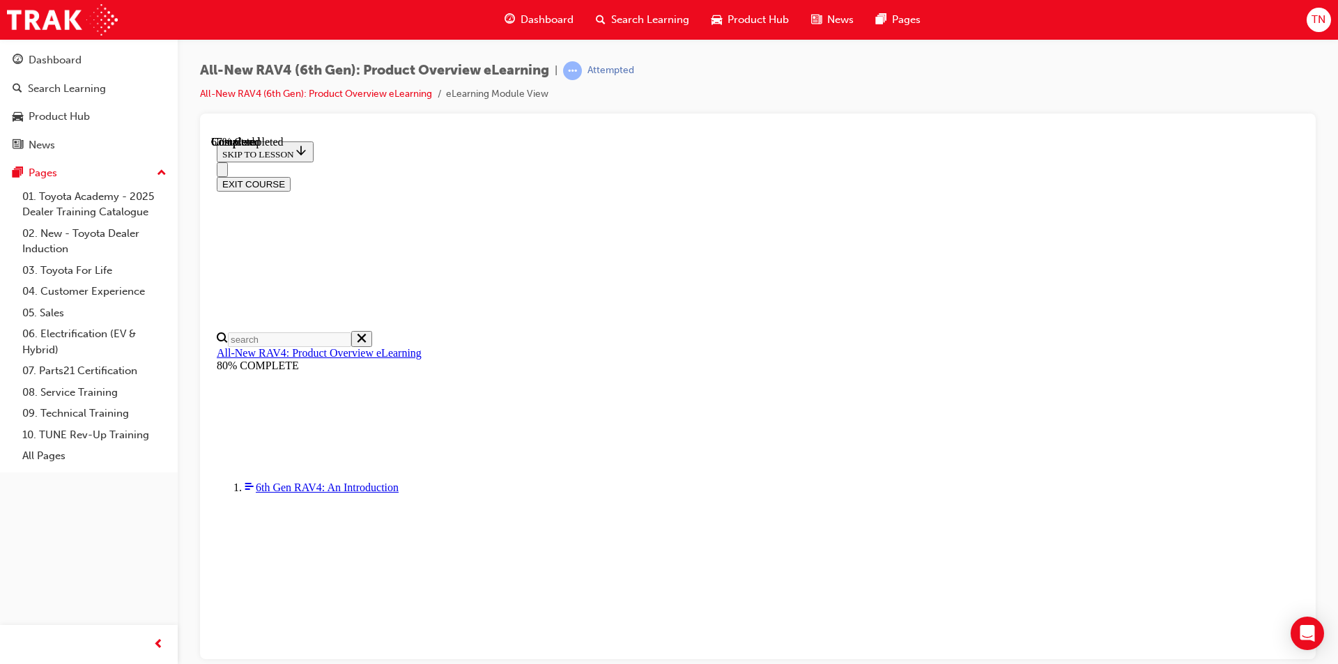
scroll to position [432, 0]
checkbox input "true"
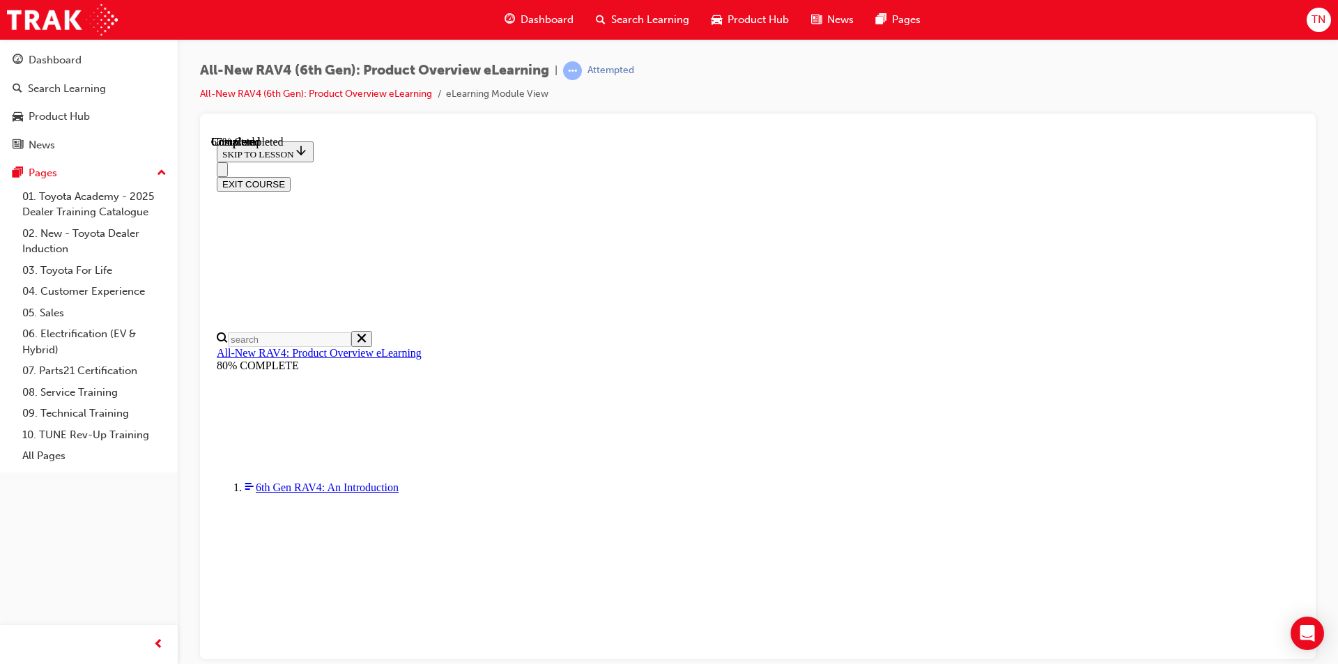
checkbox input "true"
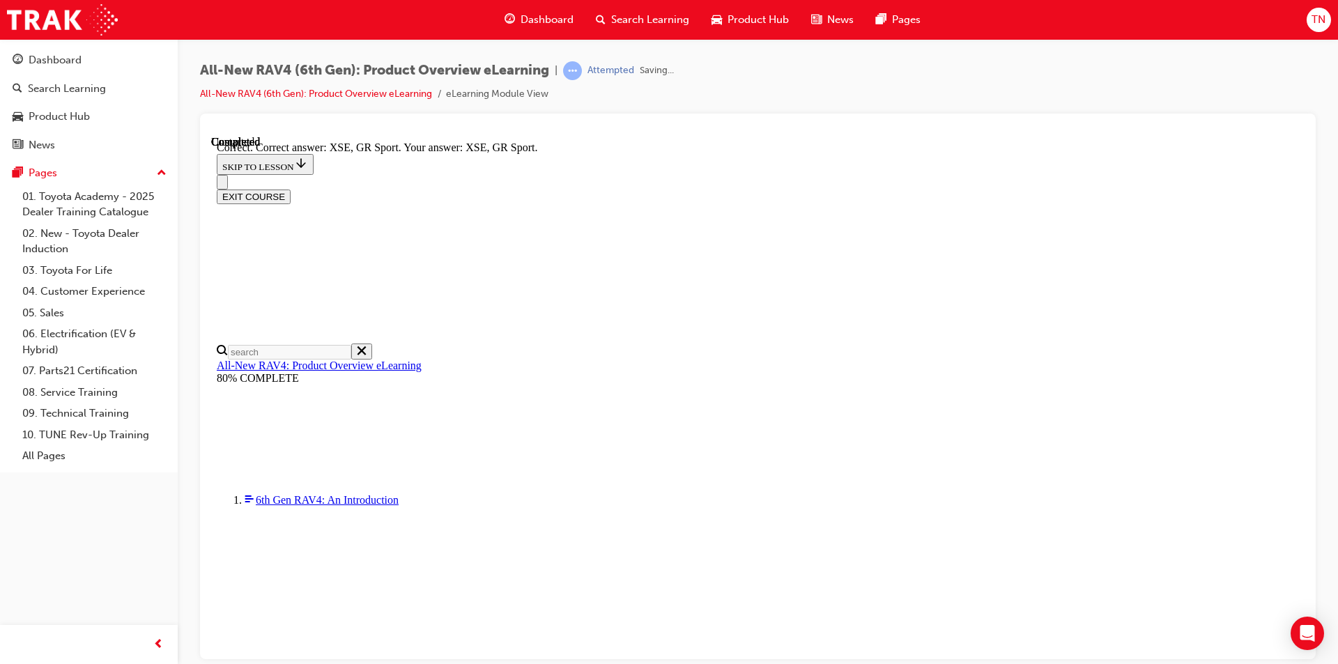
scroll to position [517, 0]
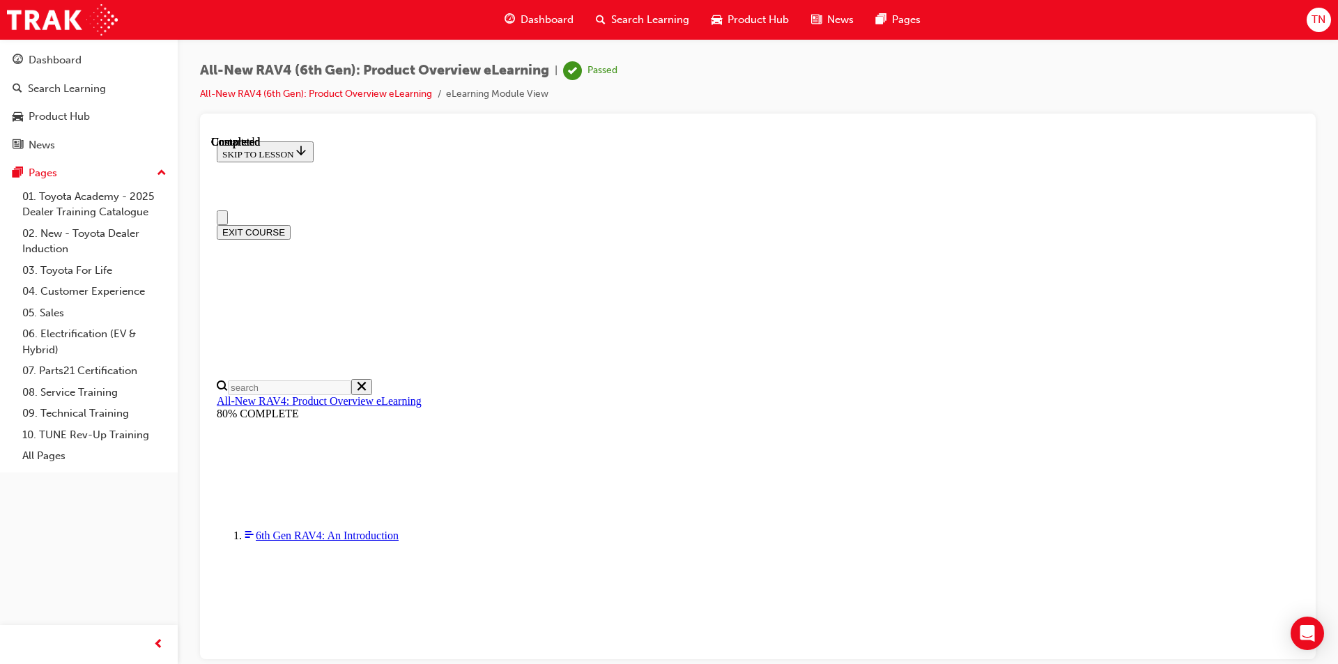
scroll to position [243, 0]
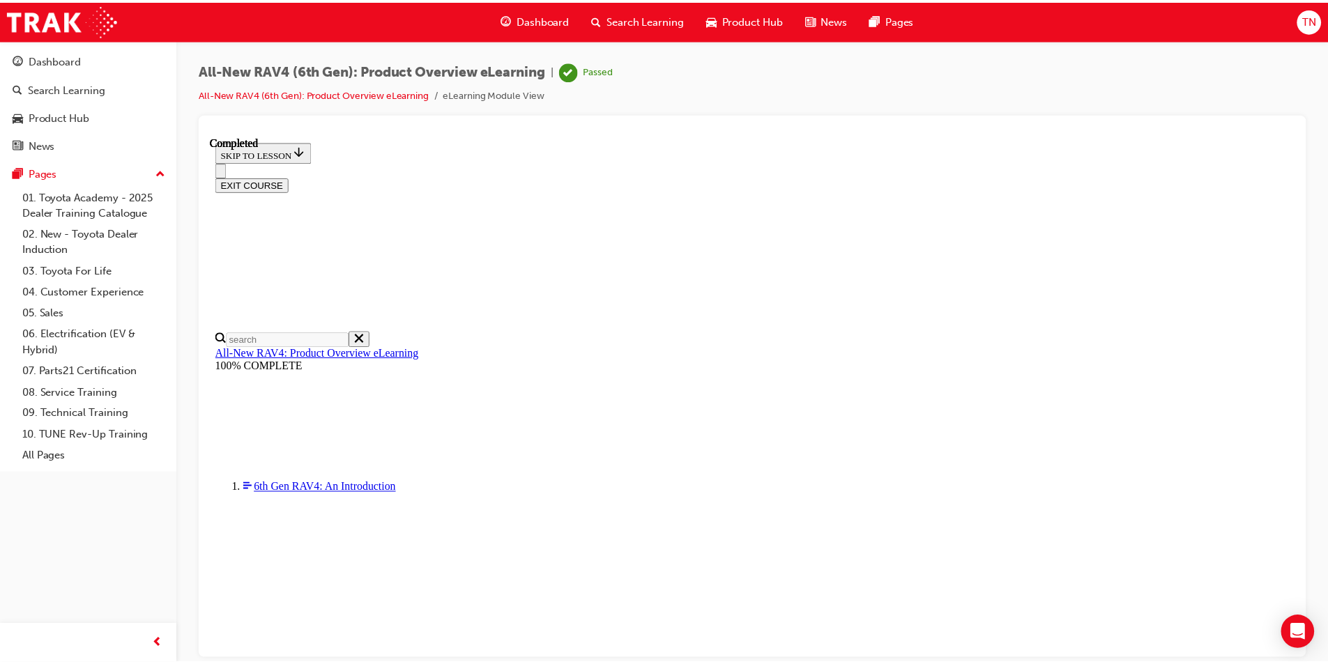
scroll to position [408, 0]
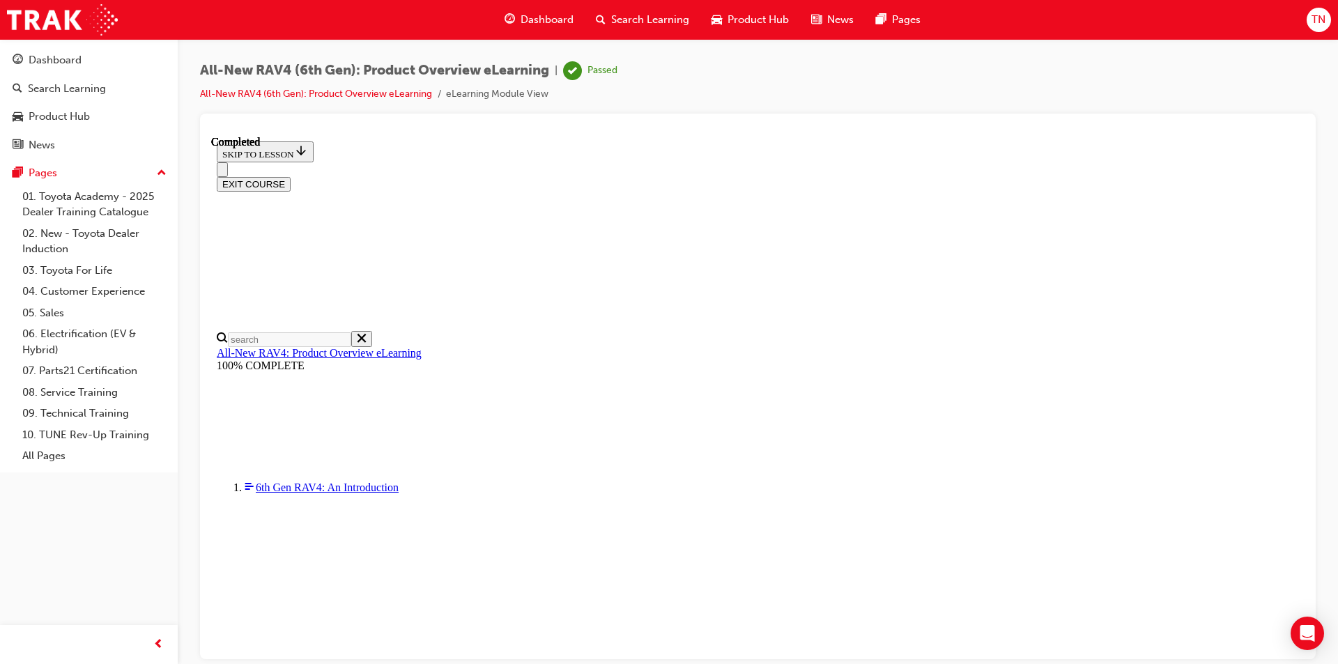
click at [548, 20] on span "Dashboard" at bounding box center [547, 20] width 53 height 16
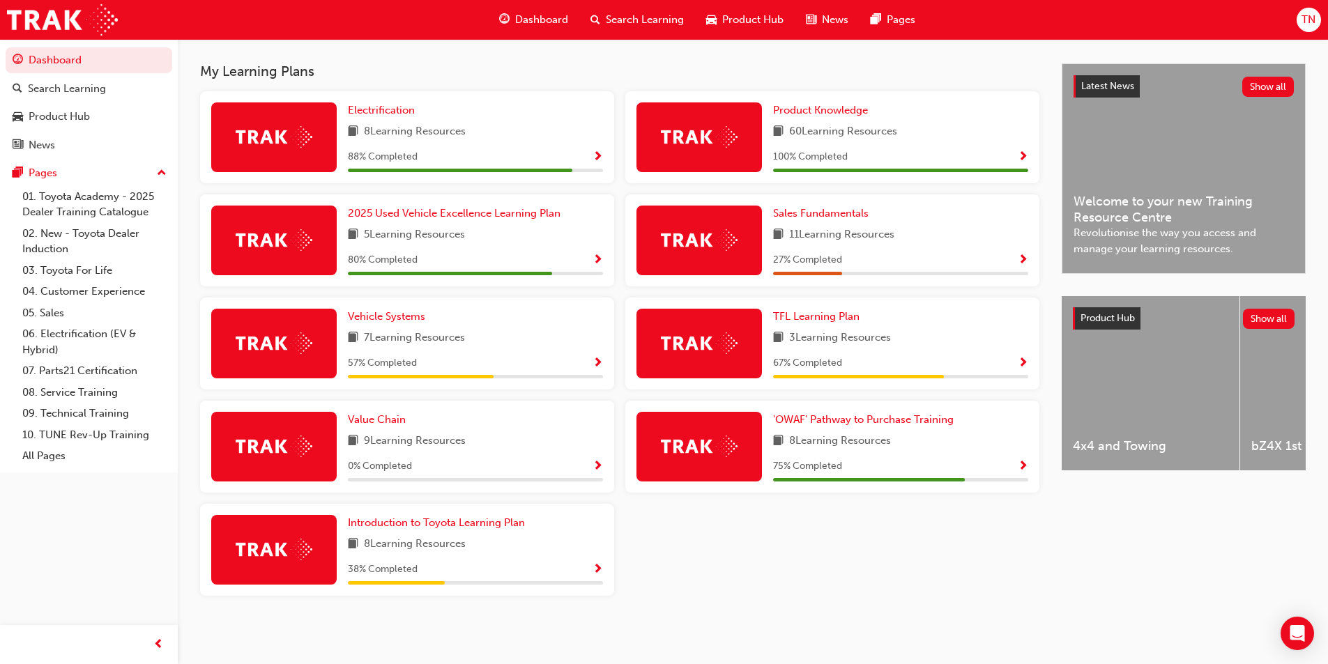
scroll to position [296, 0]
click at [808, 424] on span "'OWAF' Pathway to Purchase Training" at bounding box center [863, 419] width 180 height 13
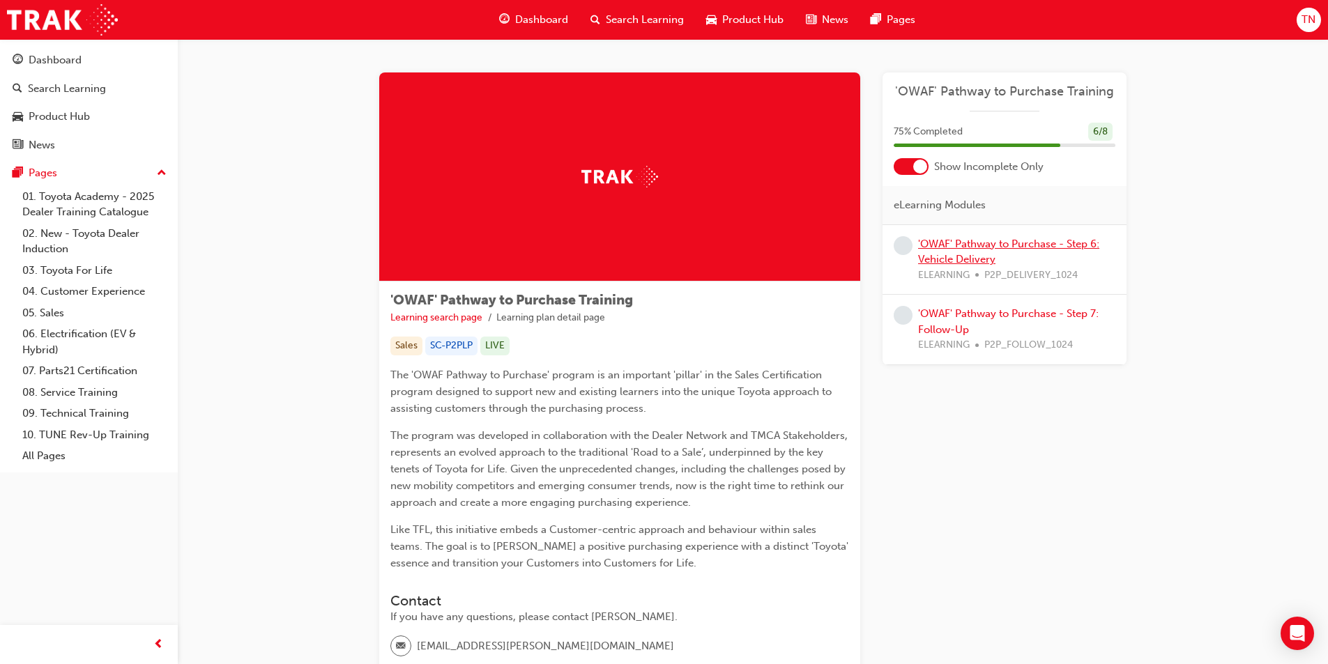
click at [971, 254] on link "'OWAF' Pathway to Purchase - Step 6: Vehicle Delivery" at bounding box center [1008, 252] width 181 height 29
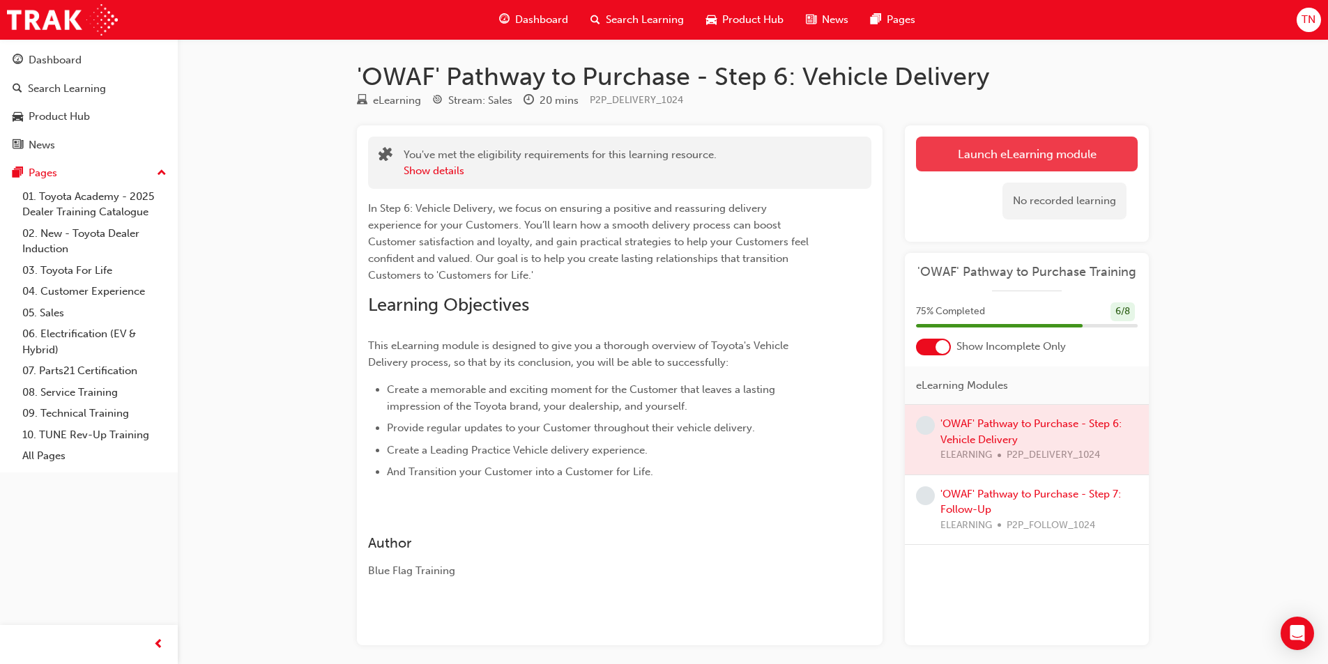
click at [990, 140] on link "Launch eLearning module" at bounding box center [1027, 154] width 222 height 35
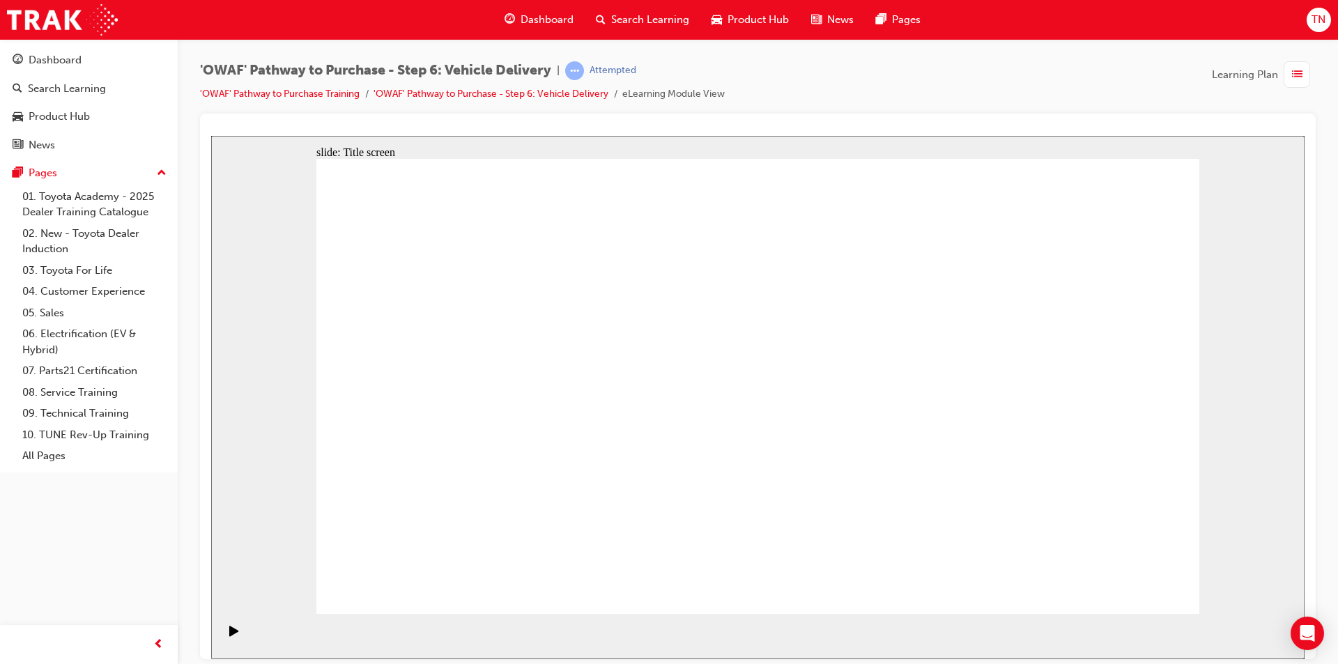
drag, startPoint x: 1113, startPoint y: 571, endPoint x: 1123, endPoint y: 588, distance: 20.0
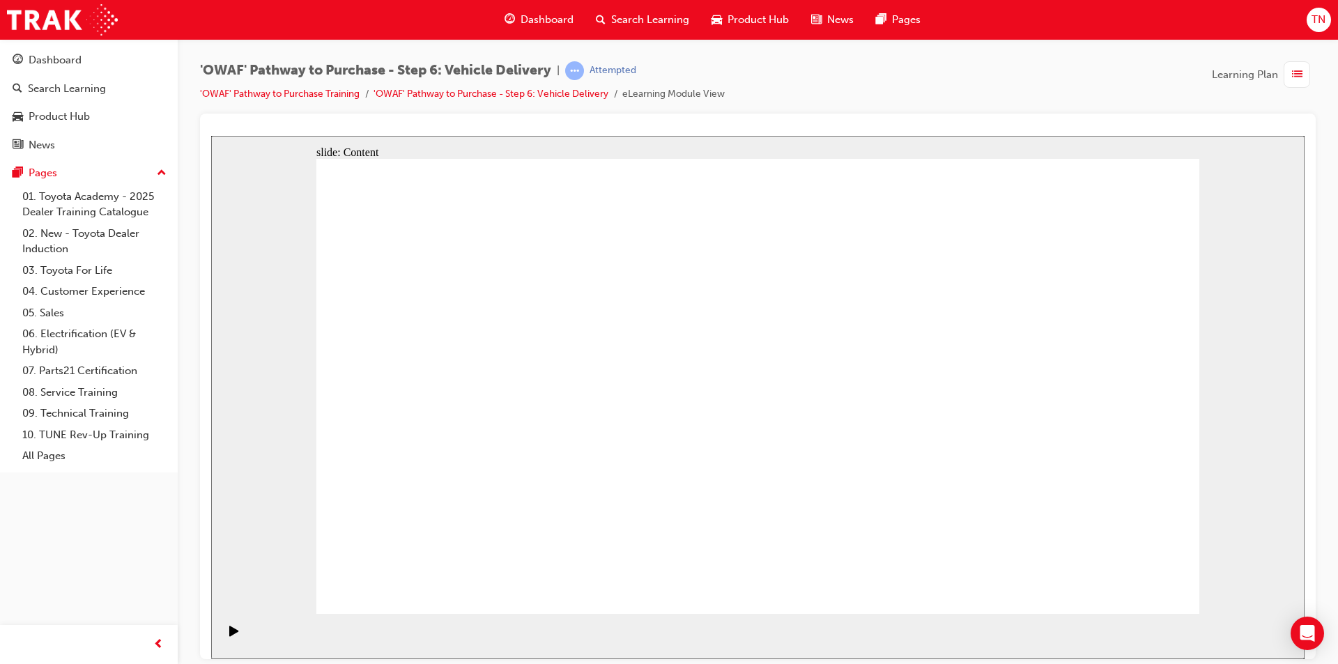
drag, startPoint x: 990, startPoint y: 365, endPoint x: 1008, endPoint y: 357, distance: 20.3
